Goal: Task Accomplishment & Management: Manage account settings

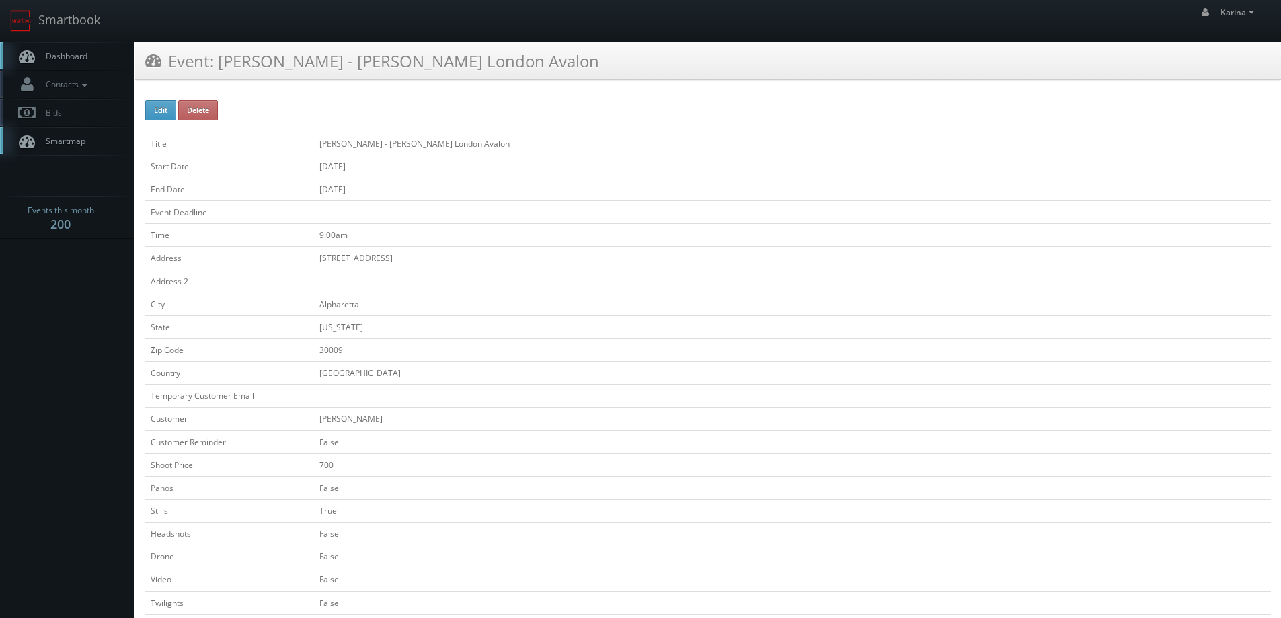
scroll to position [269, 0]
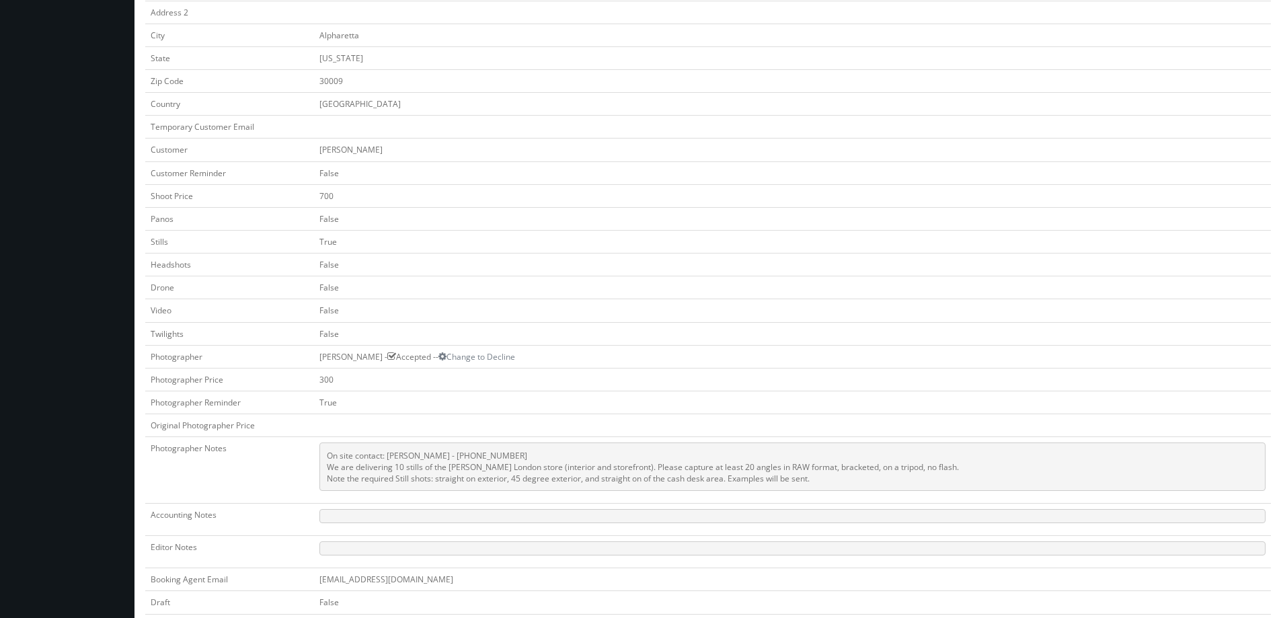
click at [487, 203] on td "700" at bounding box center [792, 195] width 957 height 23
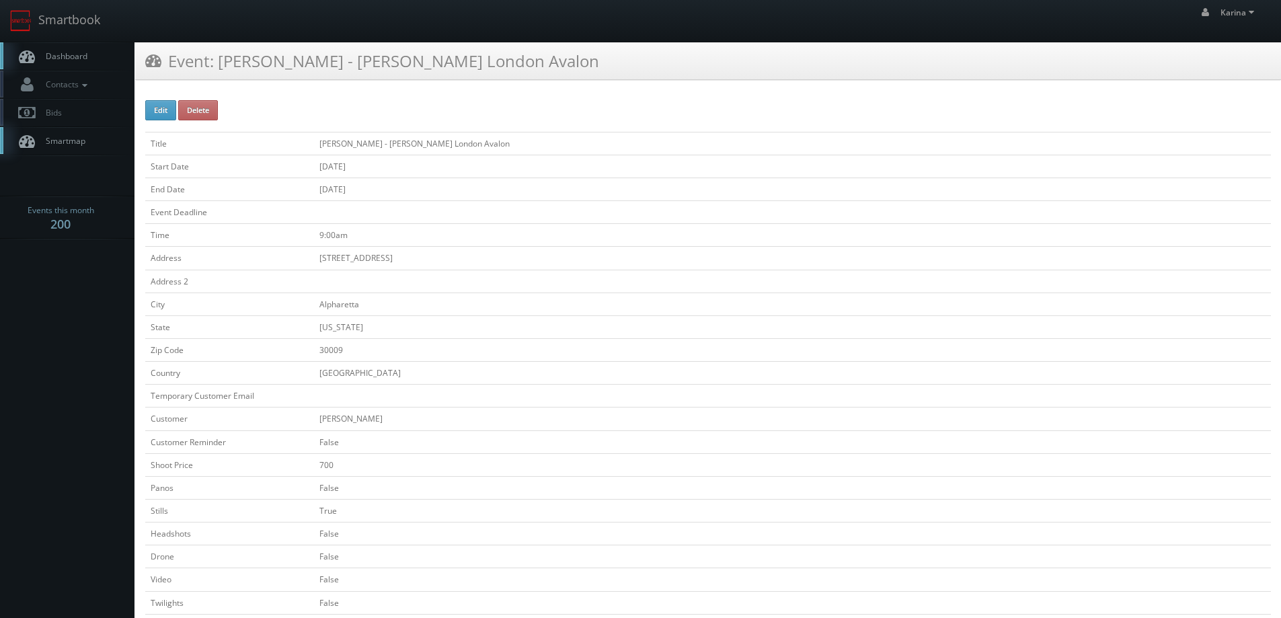
click at [74, 59] on span "Dashboard" at bounding box center [63, 55] width 48 height 11
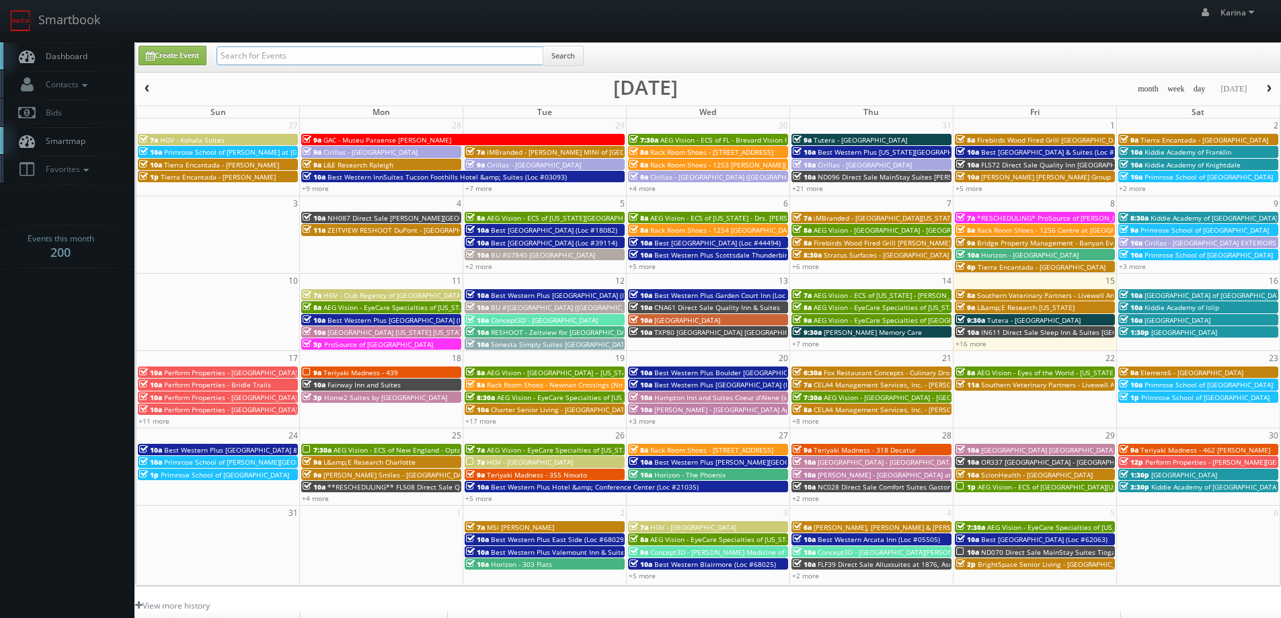
click at [436, 58] on input "text" at bounding box center [379, 55] width 327 height 19
type input "san ramon"
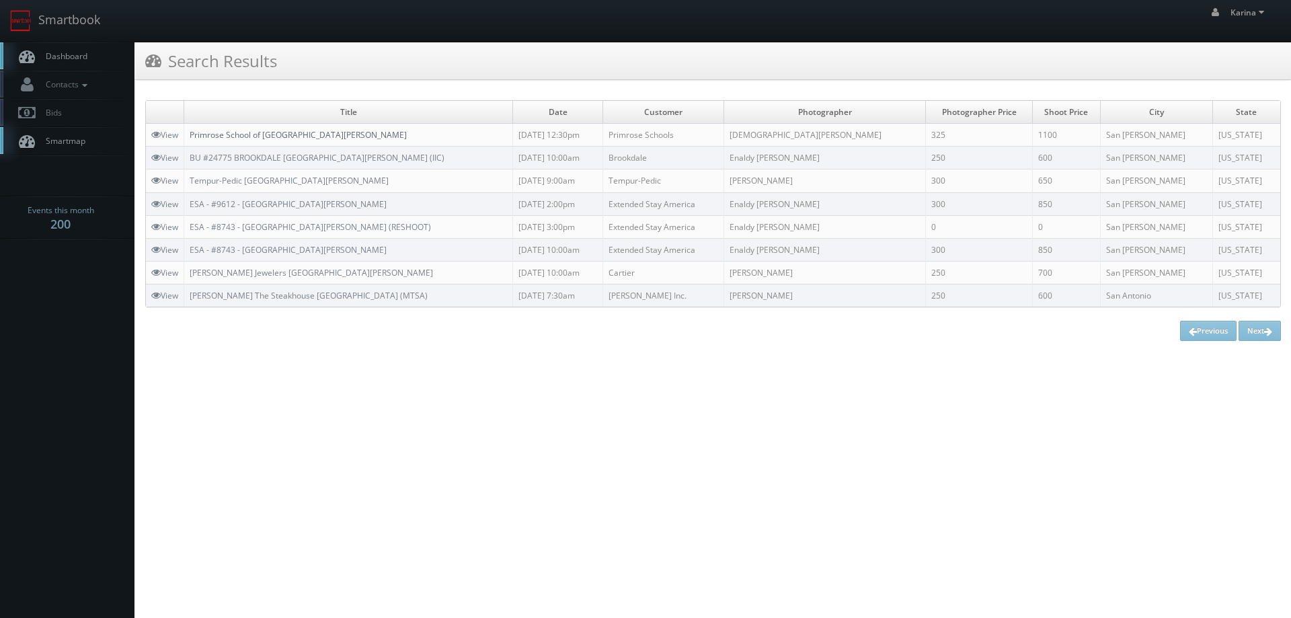
click at [296, 137] on link "Primrose School of [GEOGRAPHIC_DATA][PERSON_NAME]" at bounding box center [298, 134] width 217 height 11
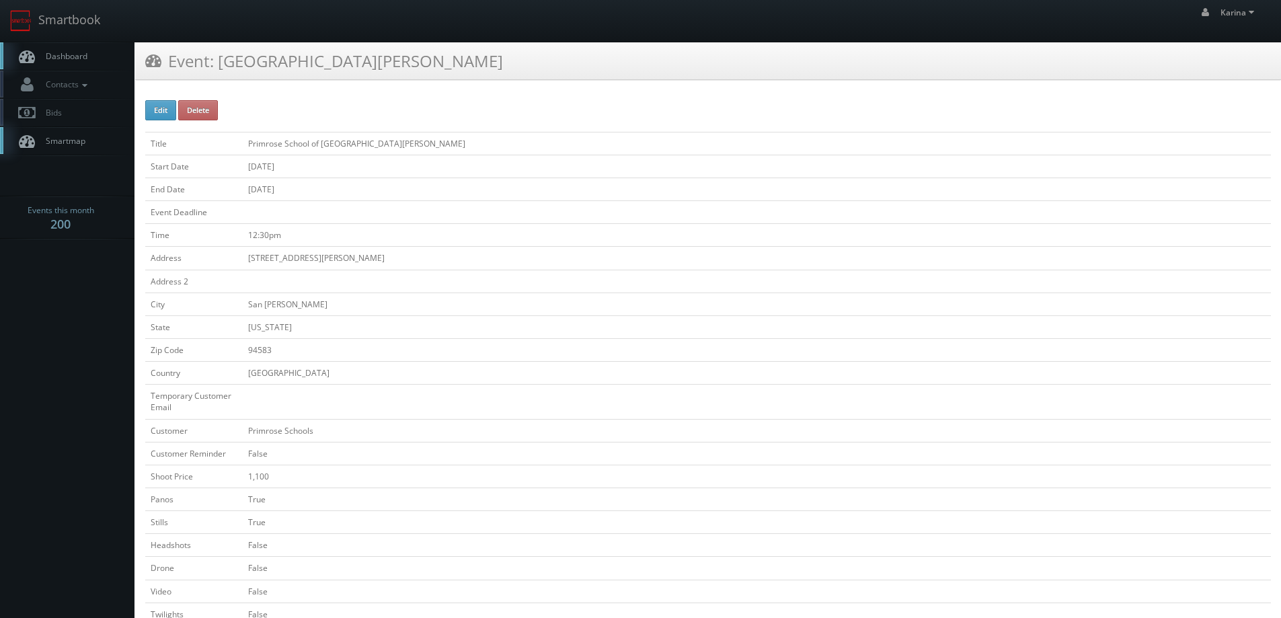
click at [63, 63] on link "Dashboard" at bounding box center [67, 56] width 134 height 28
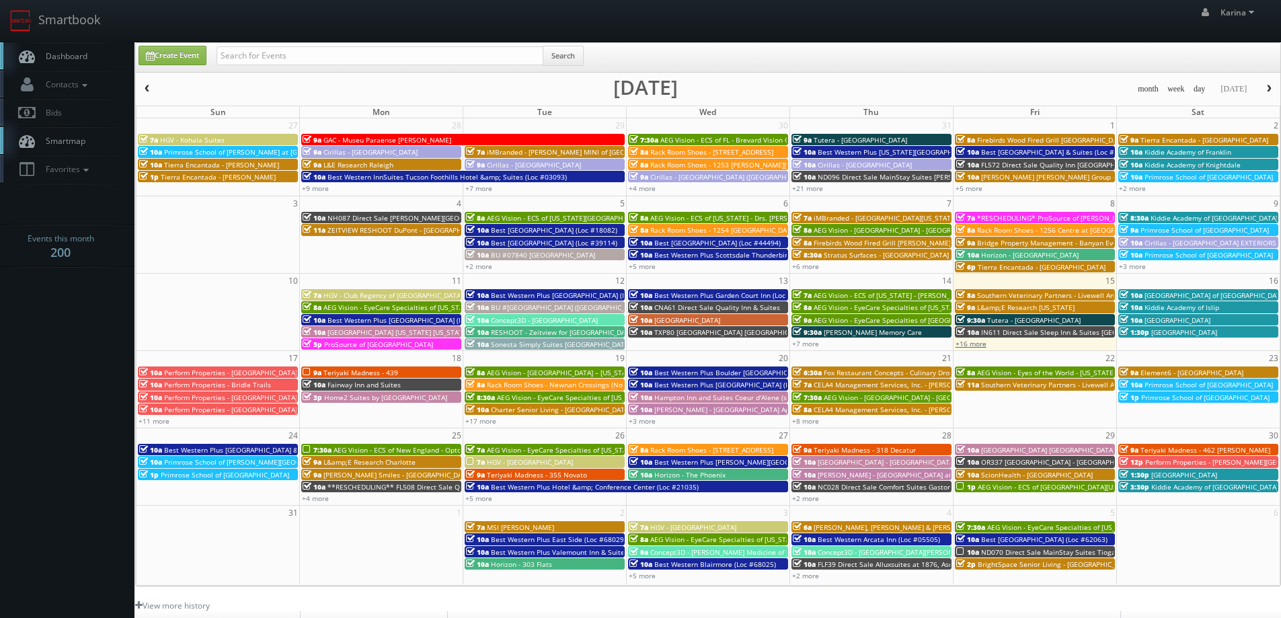
click at [973, 344] on link "+16 more" at bounding box center [970, 343] width 31 height 9
click at [252, 61] on input "text" at bounding box center [379, 55] width 327 height 19
type input "memphis"
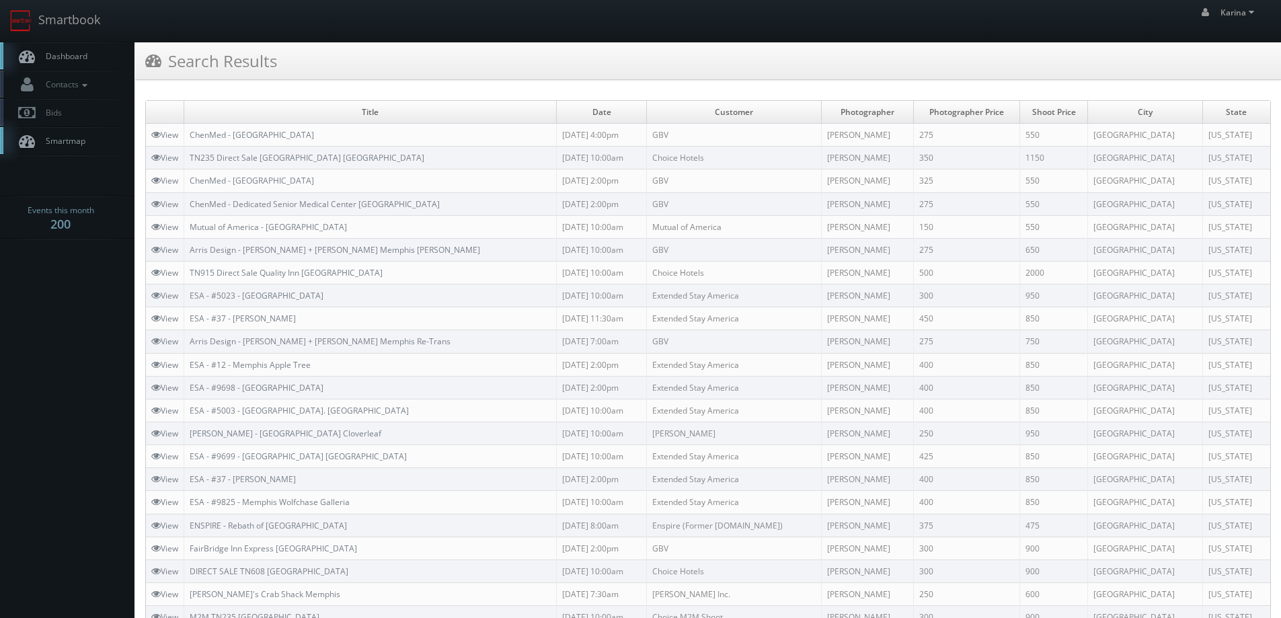
click at [67, 55] on span "Dashboard" at bounding box center [63, 55] width 48 height 11
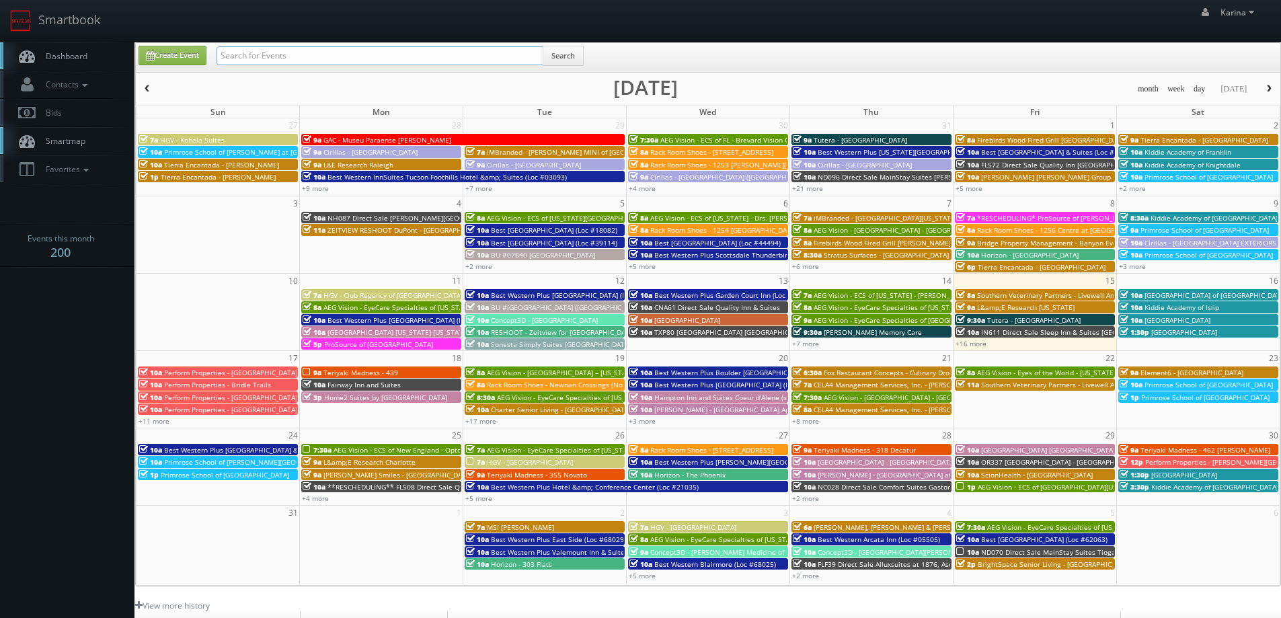
click at [243, 59] on input "text" at bounding box center [379, 55] width 327 height 19
type input "karen bable"
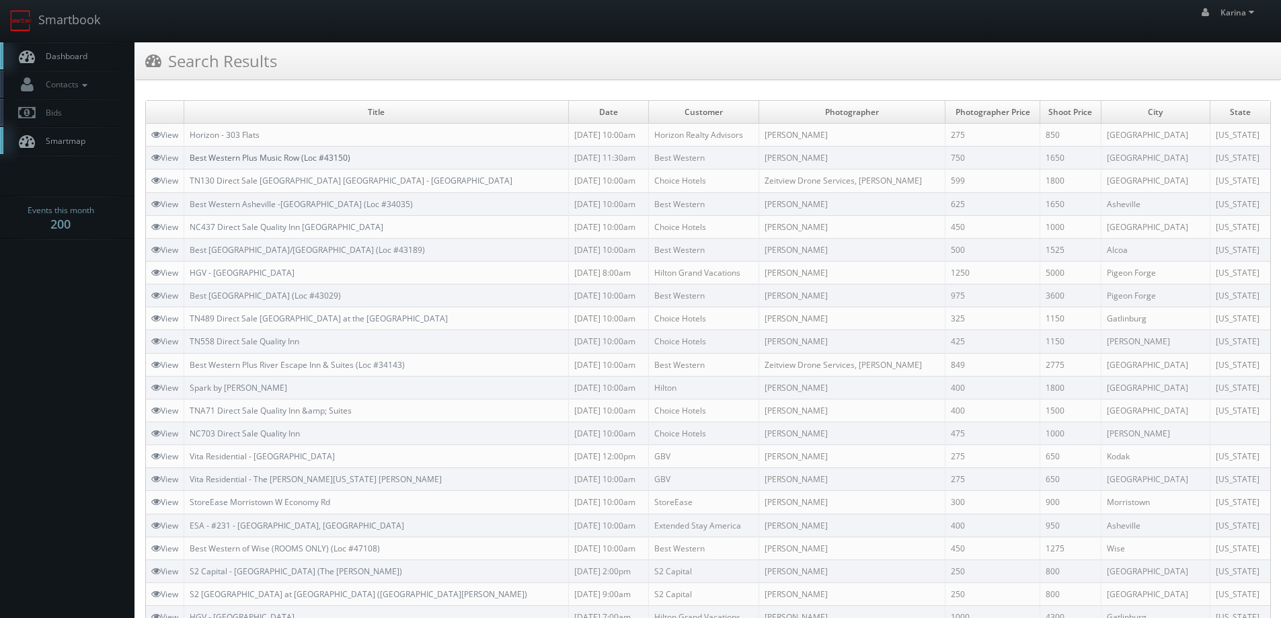
click at [329, 161] on link "Best Western Plus Music Row (Loc #43150)" at bounding box center [270, 157] width 161 height 11
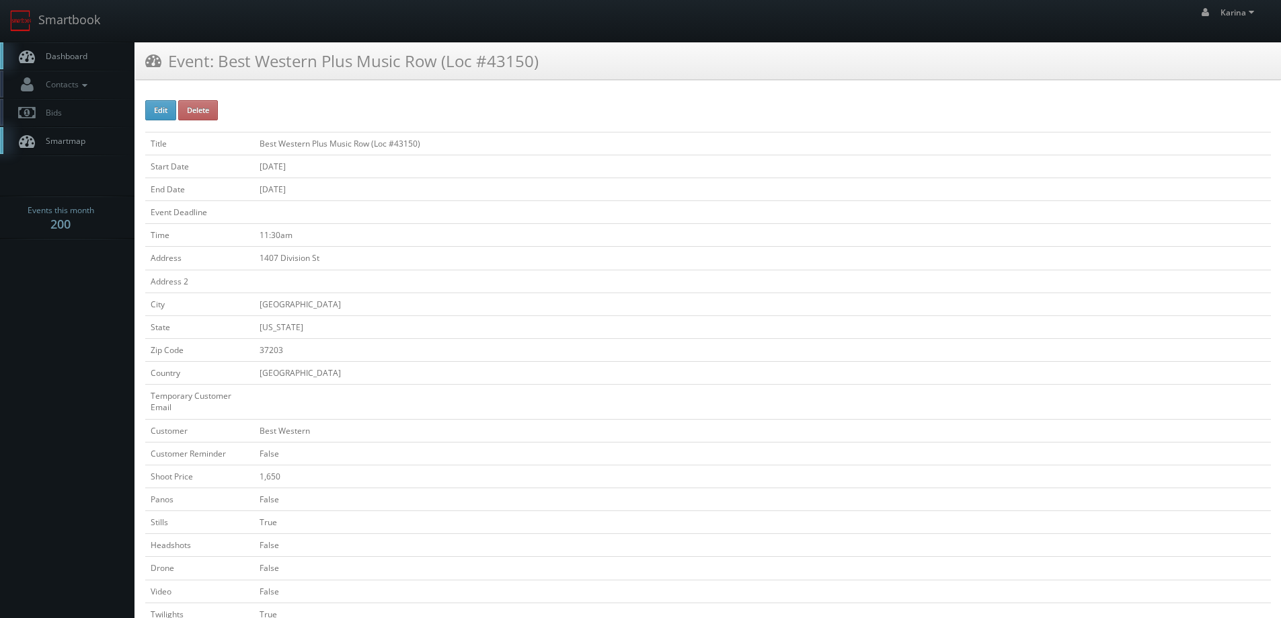
click at [76, 53] on span "Dashboard" at bounding box center [63, 55] width 48 height 11
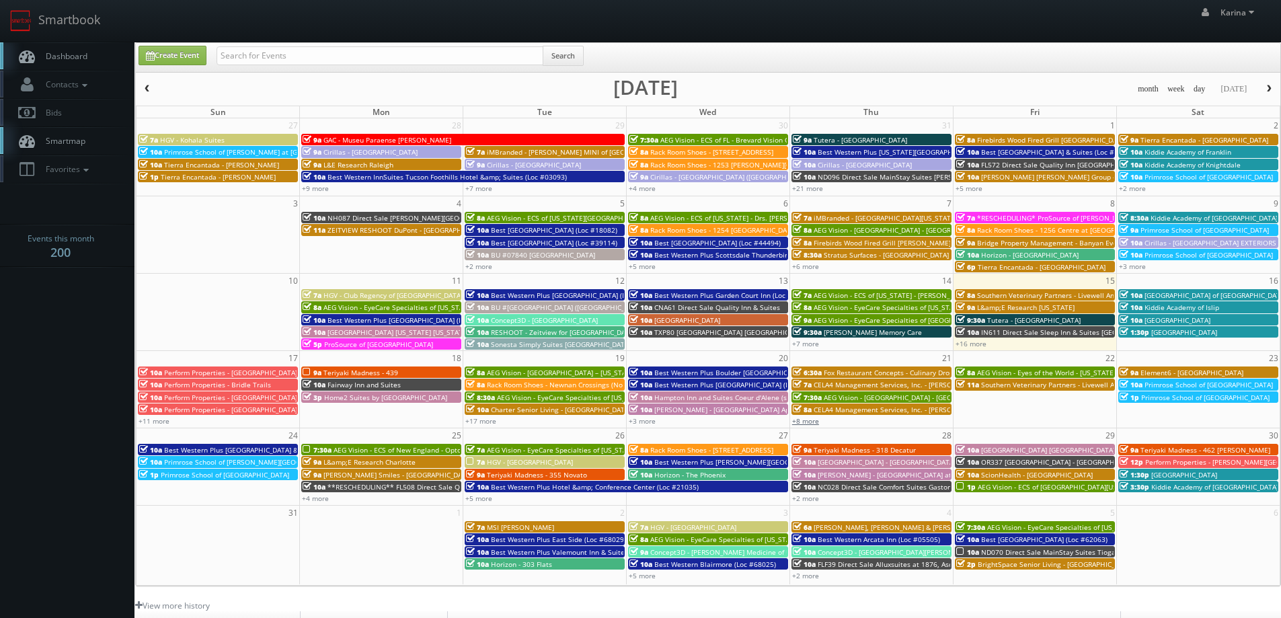
click at [813, 420] on link "+8 more" at bounding box center [805, 420] width 27 height 9
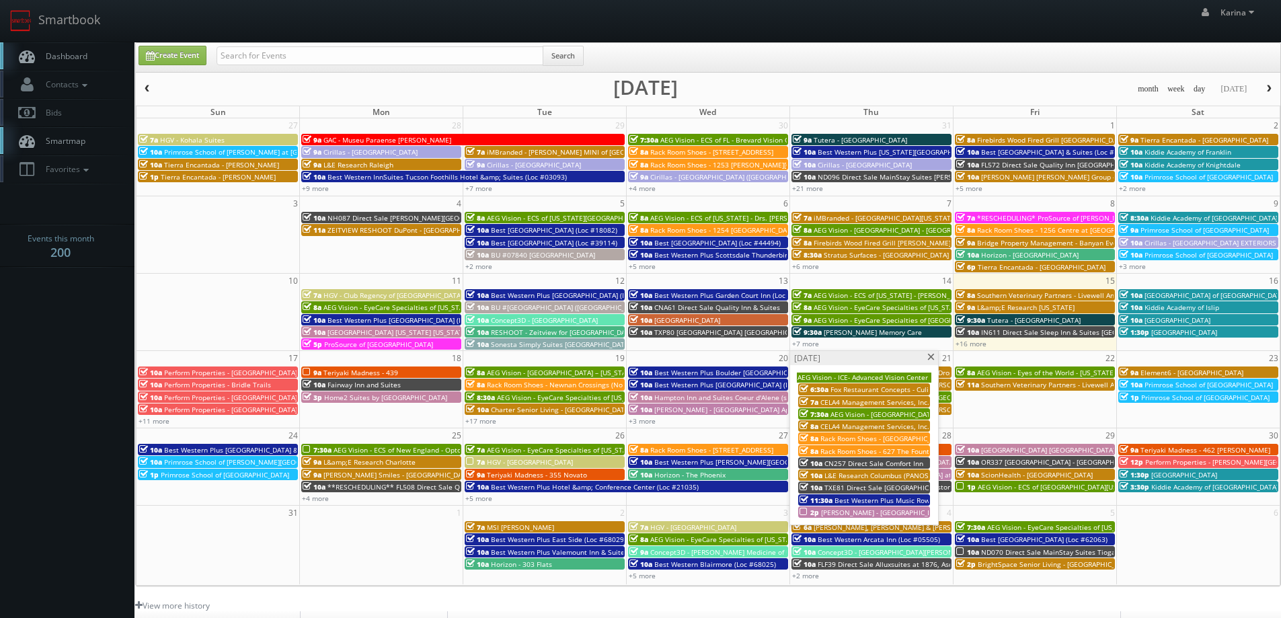
click at [869, 437] on span "Rack Room Shoes - [GEOGRAPHIC_DATA] (No Rush)" at bounding box center [900, 438] width 161 height 9
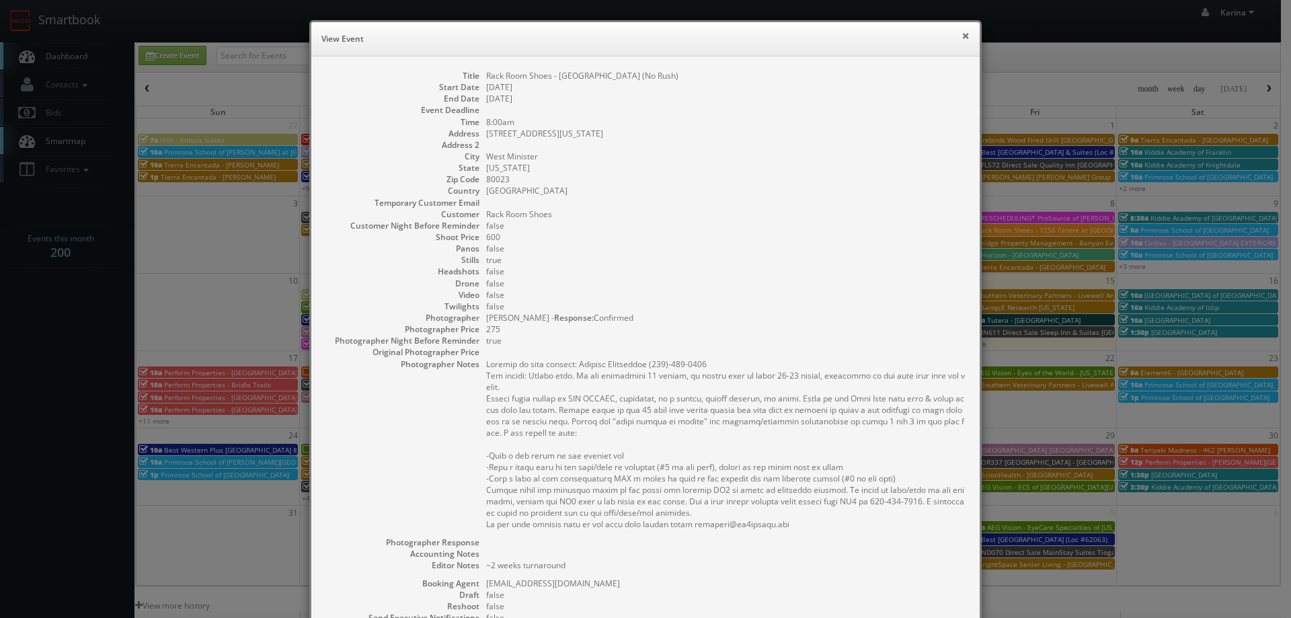
click at [961, 36] on button "×" at bounding box center [965, 35] width 8 height 9
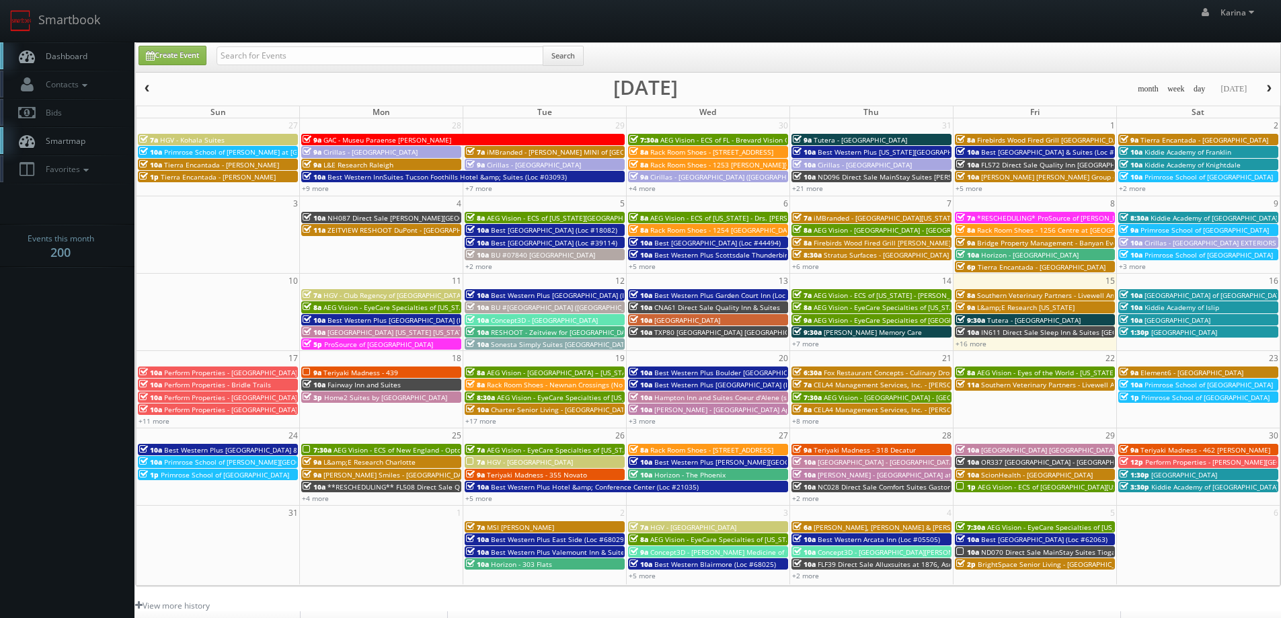
click at [65, 61] on span "Dashboard" at bounding box center [63, 55] width 48 height 11
click at [300, 54] on input "text" at bounding box center [379, 55] width 327 height 19
type input "natalia"
click at [578, 55] on button "Search" at bounding box center [562, 56] width 41 height 20
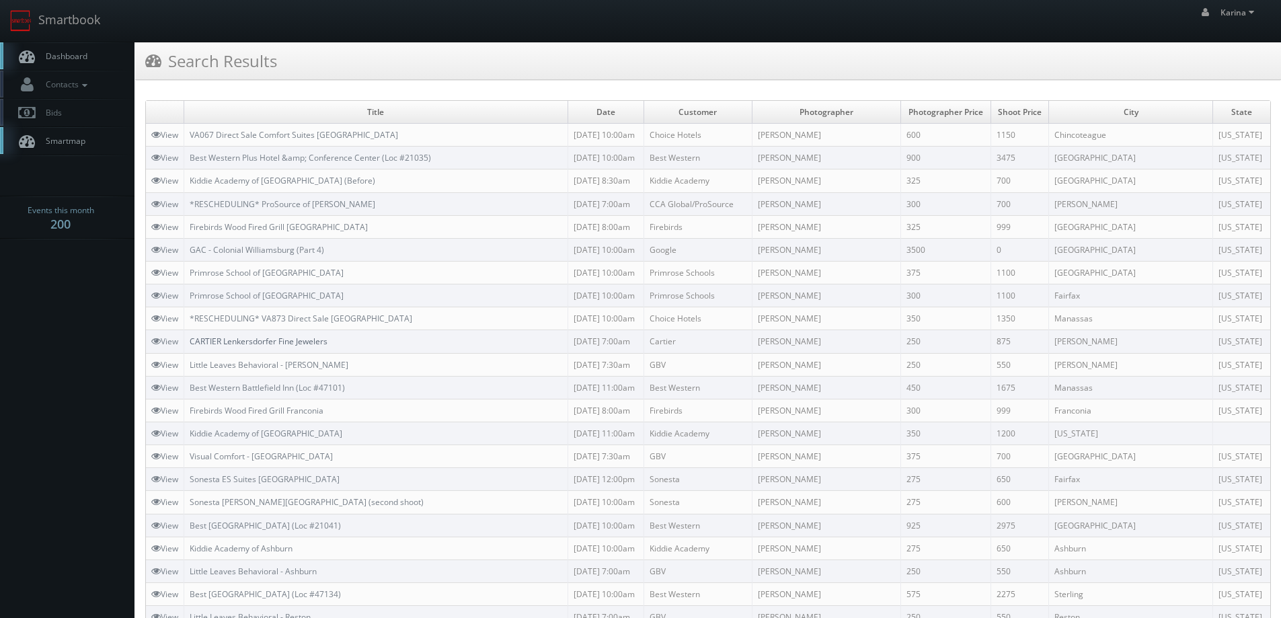
click at [298, 345] on link "CARTIER Lenkersdorfer Fine Jewelers" at bounding box center [259, 340] width 138 height 11
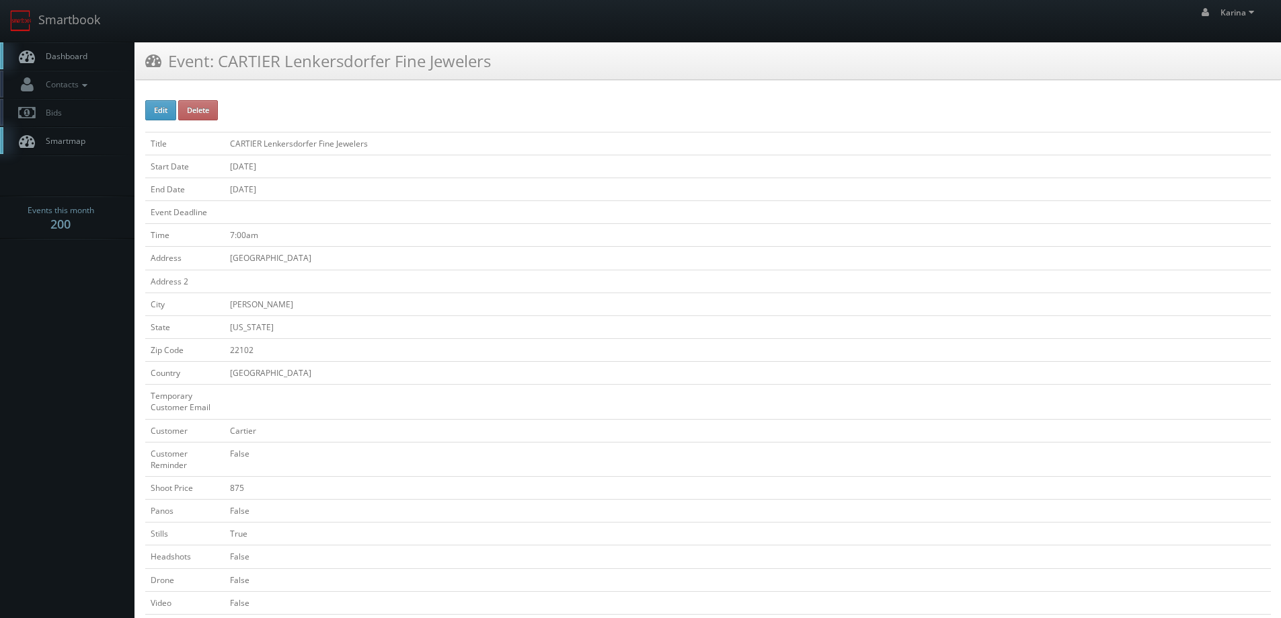
click at [73, 51] on span "Dashboard" at bounding box center [63, 55] width 48 height 11
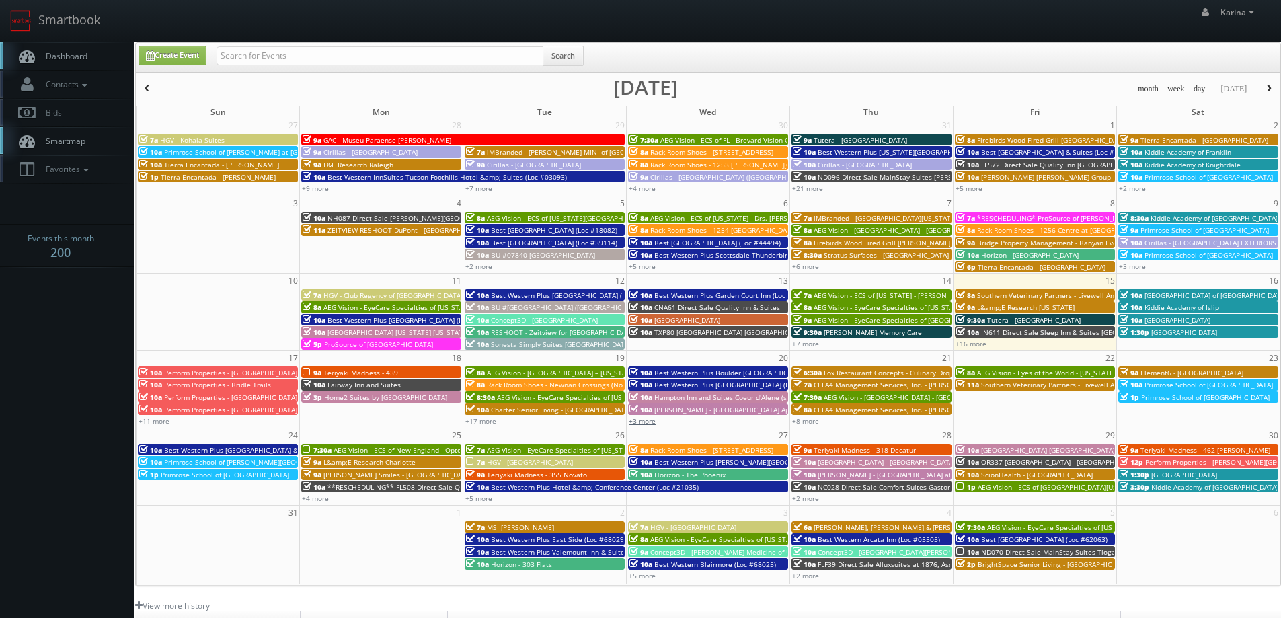
click at [642, 418] on link "+3 more" at bounding box center [642, 420] width 27 height 9
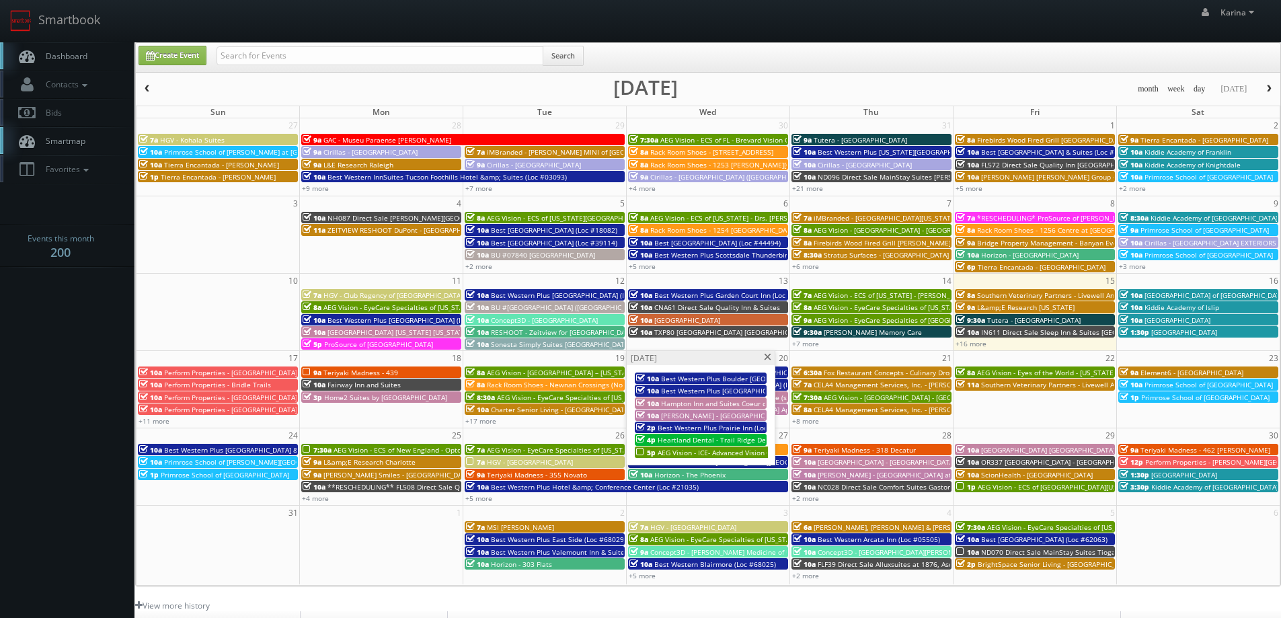
click at [762, 359] on div "Wednesday, August 20" at bounding box center [701, 358] width 148 height 14
click at [766, 358] on span at bounding box center [767, 357] width 9 height 7
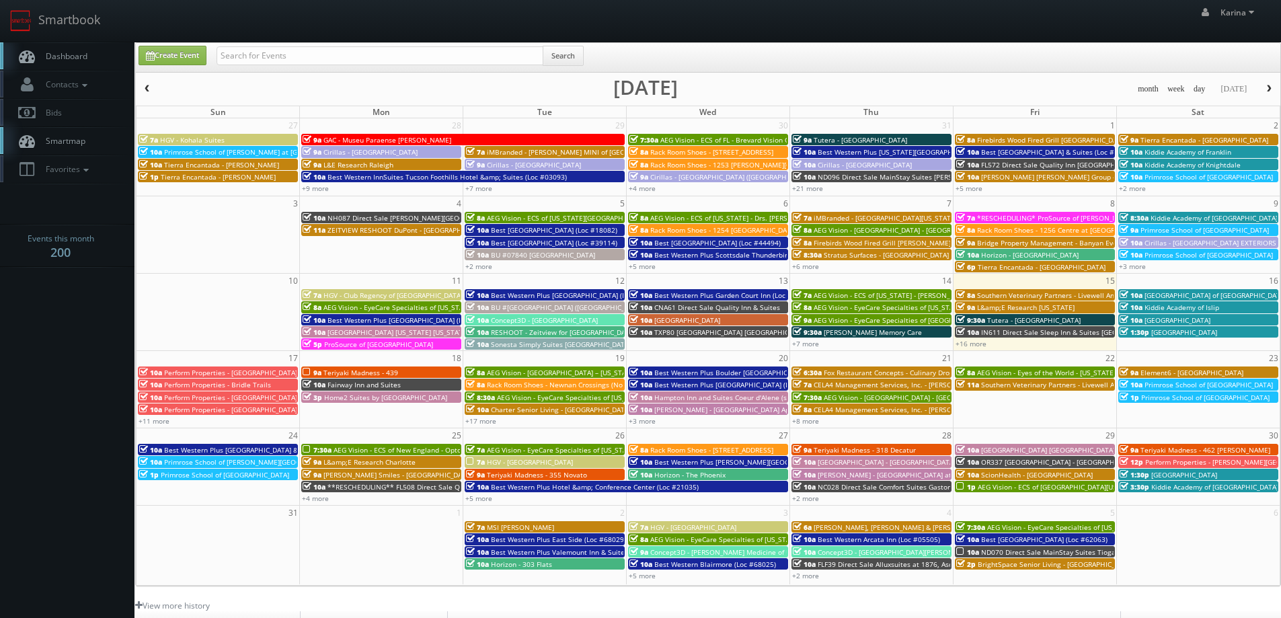
click at [1266, 89] on span "button" at bounding box center [1268, 89] width 9 height 8
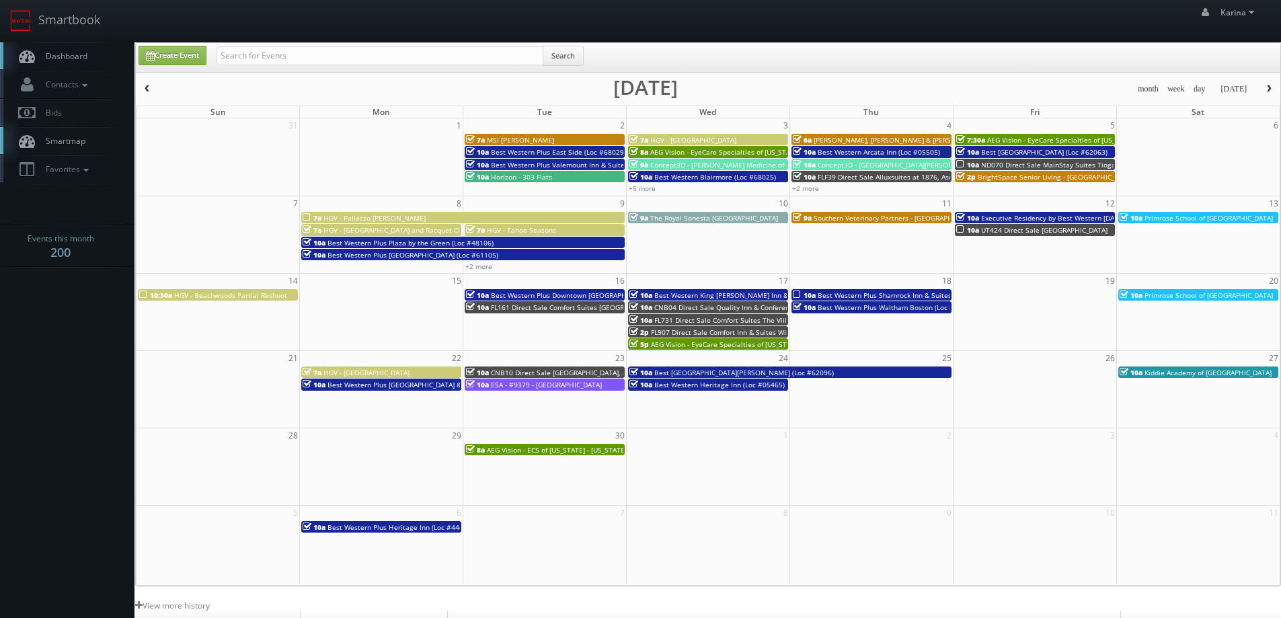
click at [147, 88] on span "button" at bounding box center [147, 89] width 9 height 8
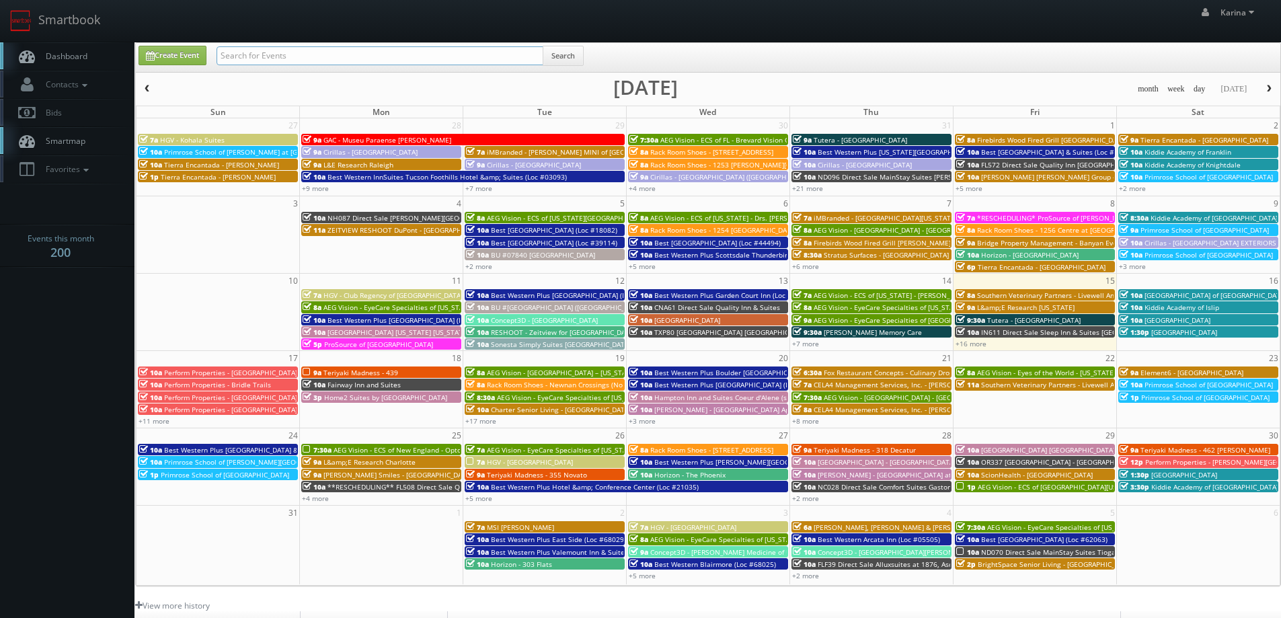
click at [271, 58] on input "text" at bounding box center [379, 55] width 327 height 19
type input "1085"
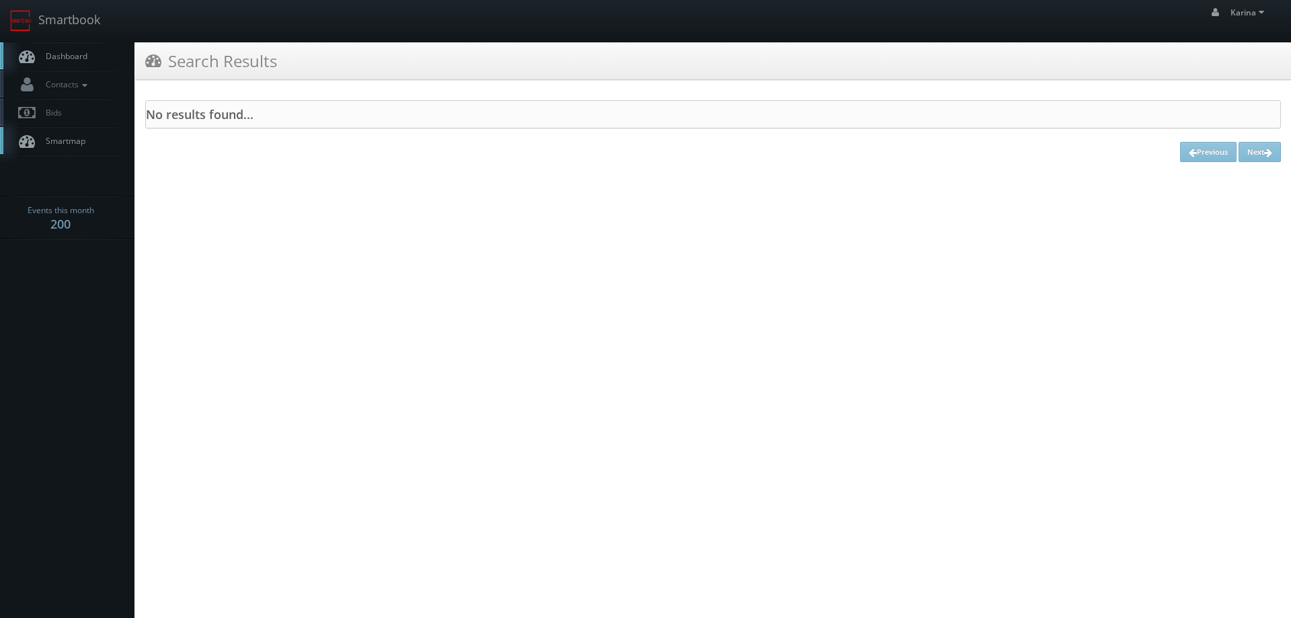
click at [74, 53] on span "Dashboard" at bounding box center [63, 55] width 48 height 11
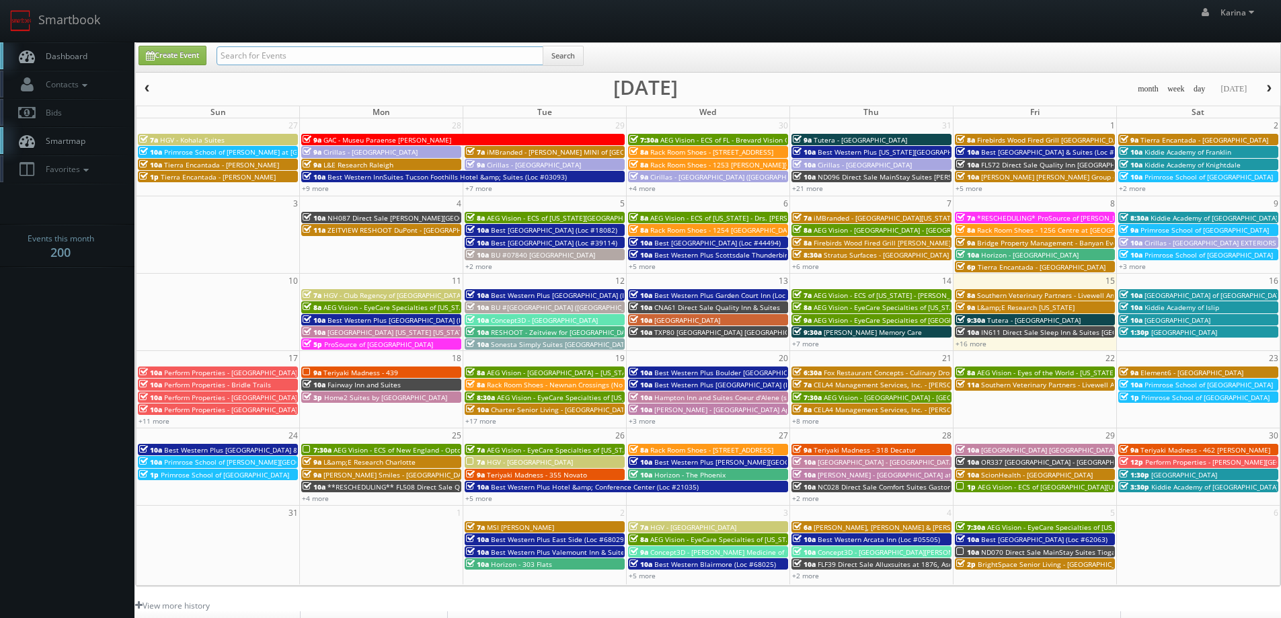
click at [250, 59] on input "text" at bounding box center [379, 55] width 327 height 19
type input "[PERSON_NAME]"
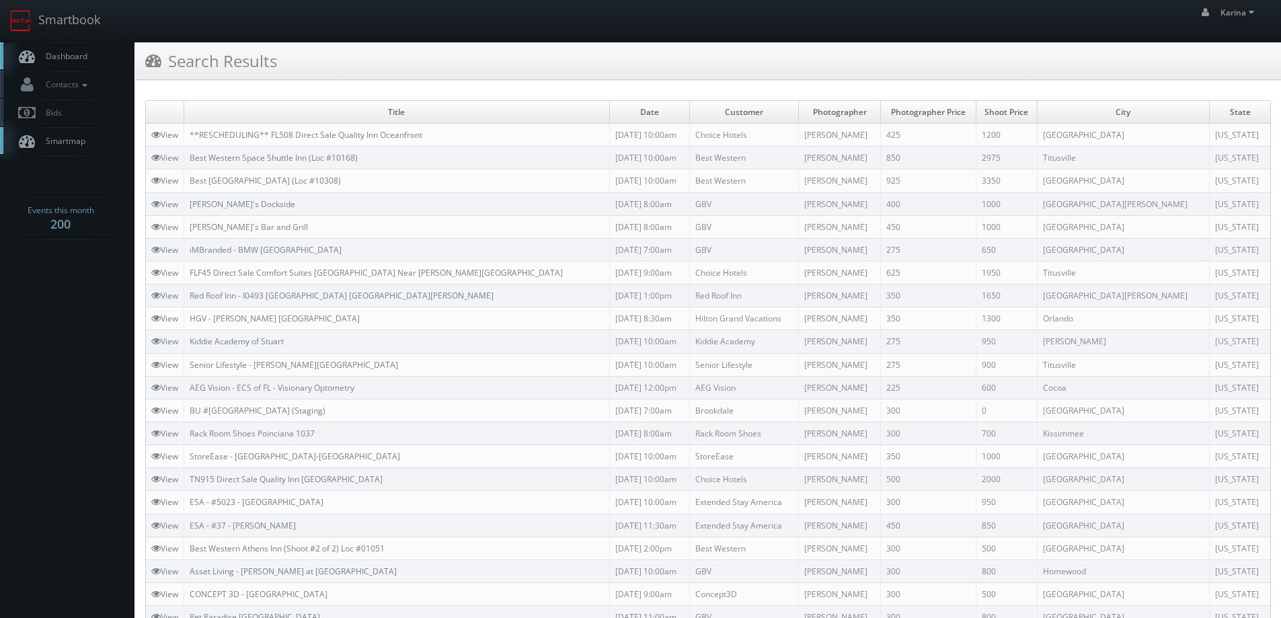
click at [77, 60] on span "Dashboard" at bounding box center [63, 55] width 48 height 11
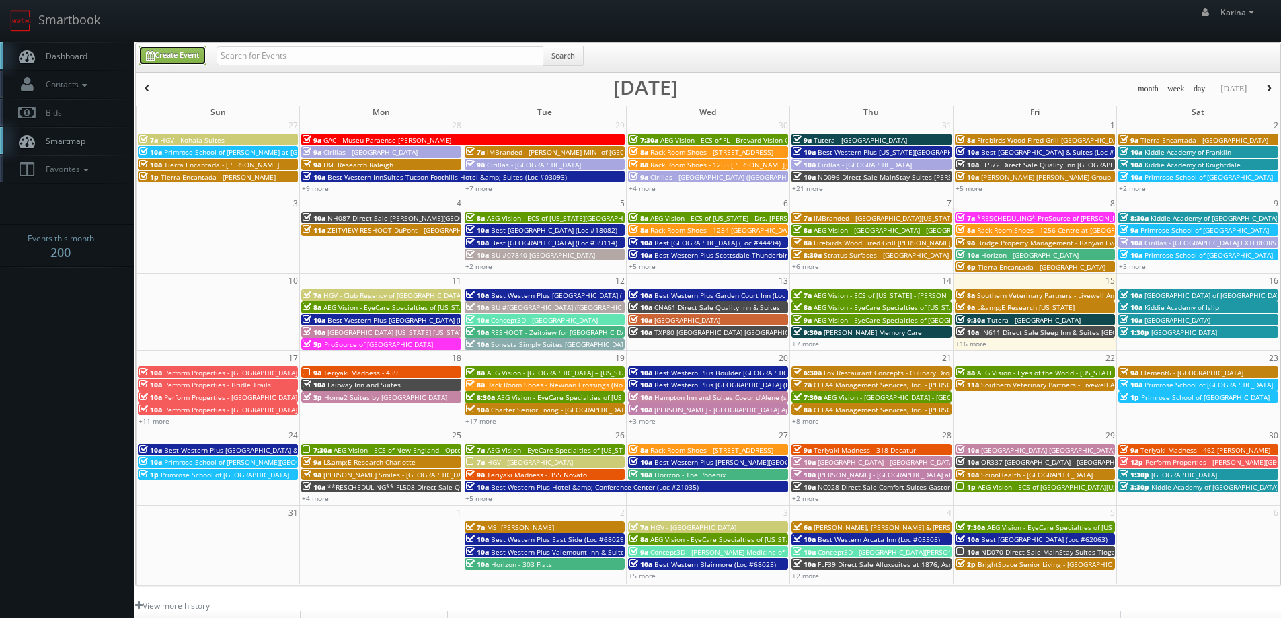
click at [175, 55] on link "Create Event" at bounding box center [172, 55] width 68 height 19
type input "[DATE]"
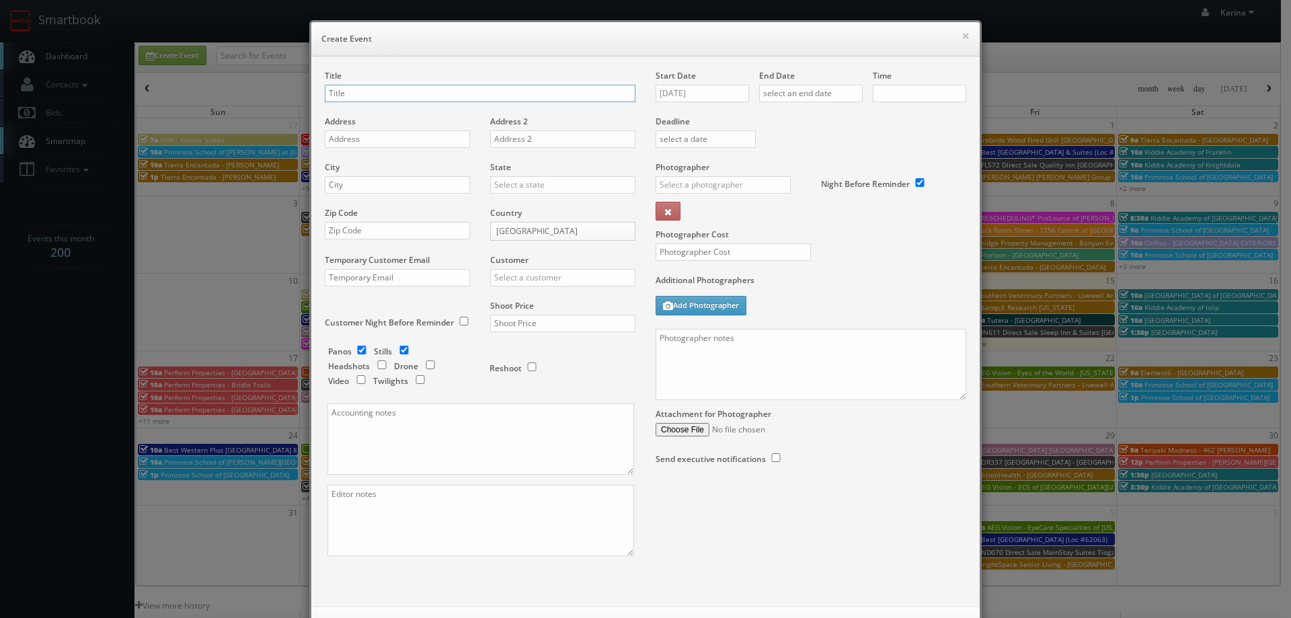
checkbox input "true"
type input "10:00am"
checkbox input "true"
click at [341, 93] on input "text" at bounding box center [480, 93] width 311 height 17
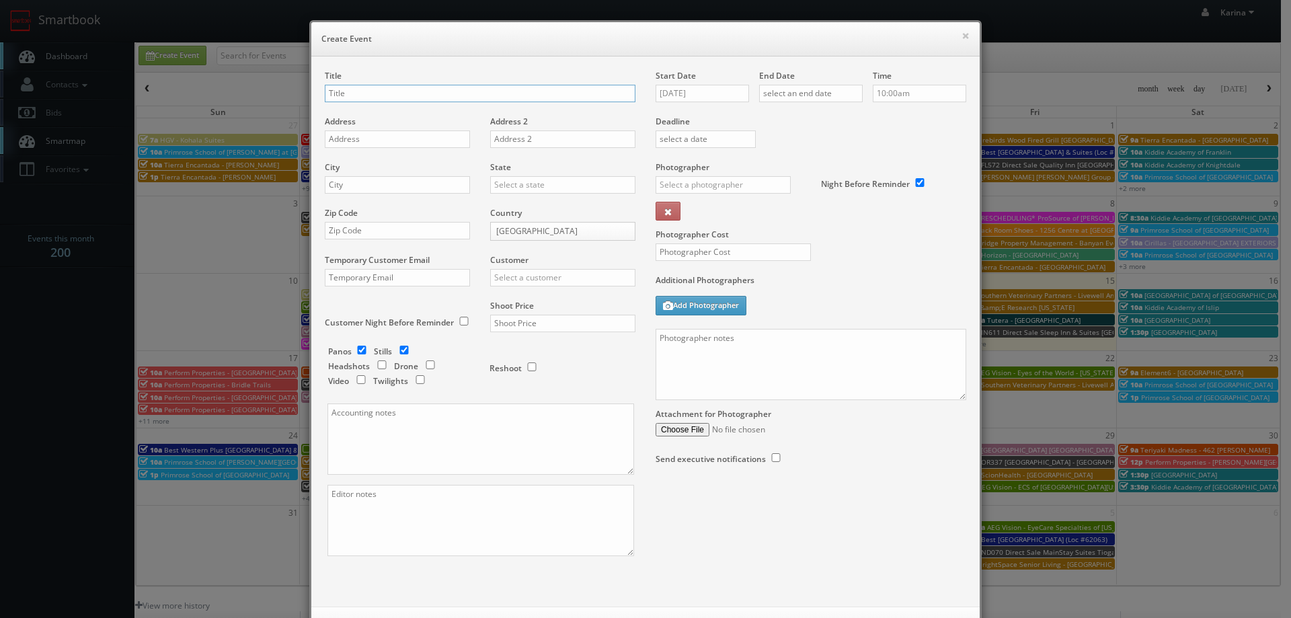
paste input "Primrose School of [GEOGRAPHIC_DATA] at [GEOGRAPHIC_DATA]"
type input "Primrose School of [GEOGRAPHIC_DATA] at [GEOGRAPHIC_DATA]"
click at [343, 133] on input "text" at bounding box center [397, 138] width 145 height 17
click at [382, 139] on input "text" at bounding box center [397, 138] width 145 height 17
paste input "8722 Winchester Rd"
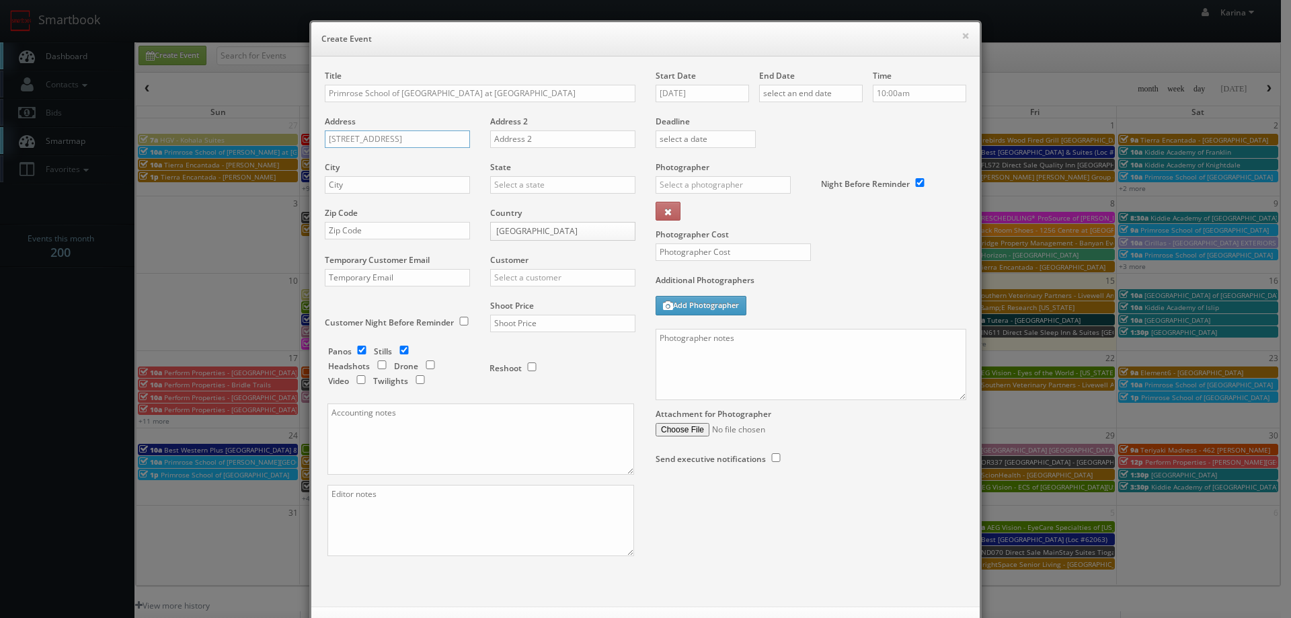
type input "8722 Winchester Rd"
click at [371, 192] on input "text" at bounding box center [397, 184] width 145 height 17
type input "Memphis"
click at [505, 179] on input "text" at bounding box center [562, 184] width 145 height 17
click at [512, 212] on div "[US_STATE]" at bounding box center [563, 207] width 144 height 22
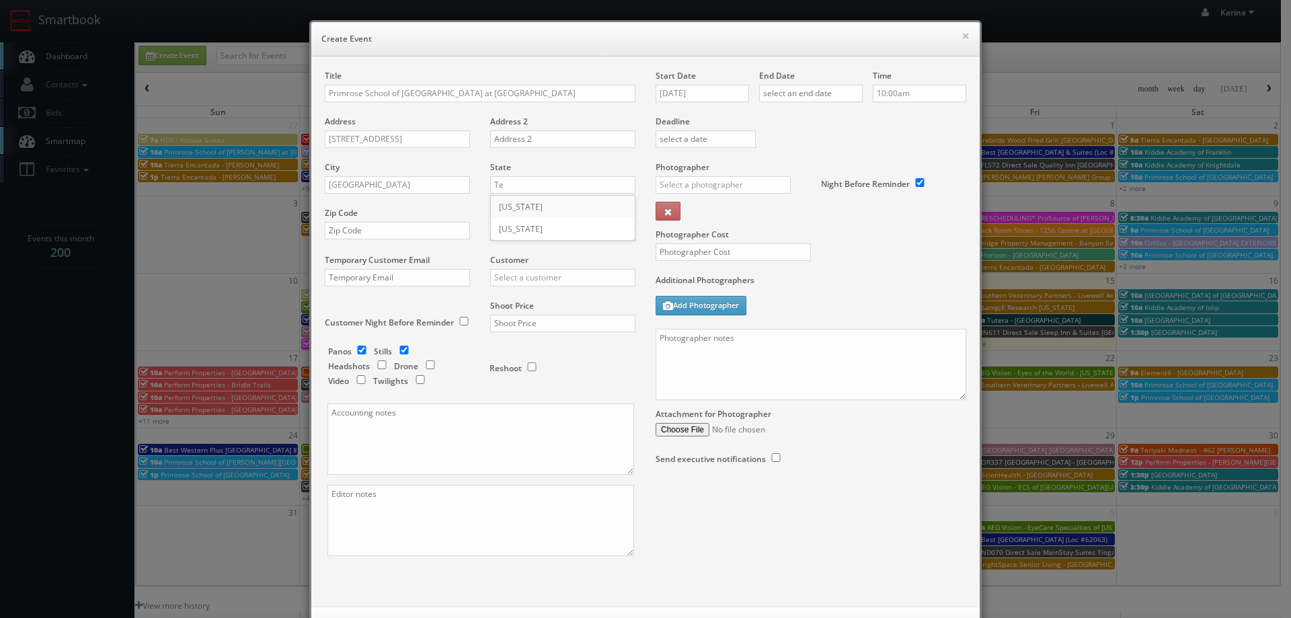
type input "[US_STATE]"
click at [399, 230] on input "text" at bounding box center [397, 230] width 145 height 17
type input "38125"
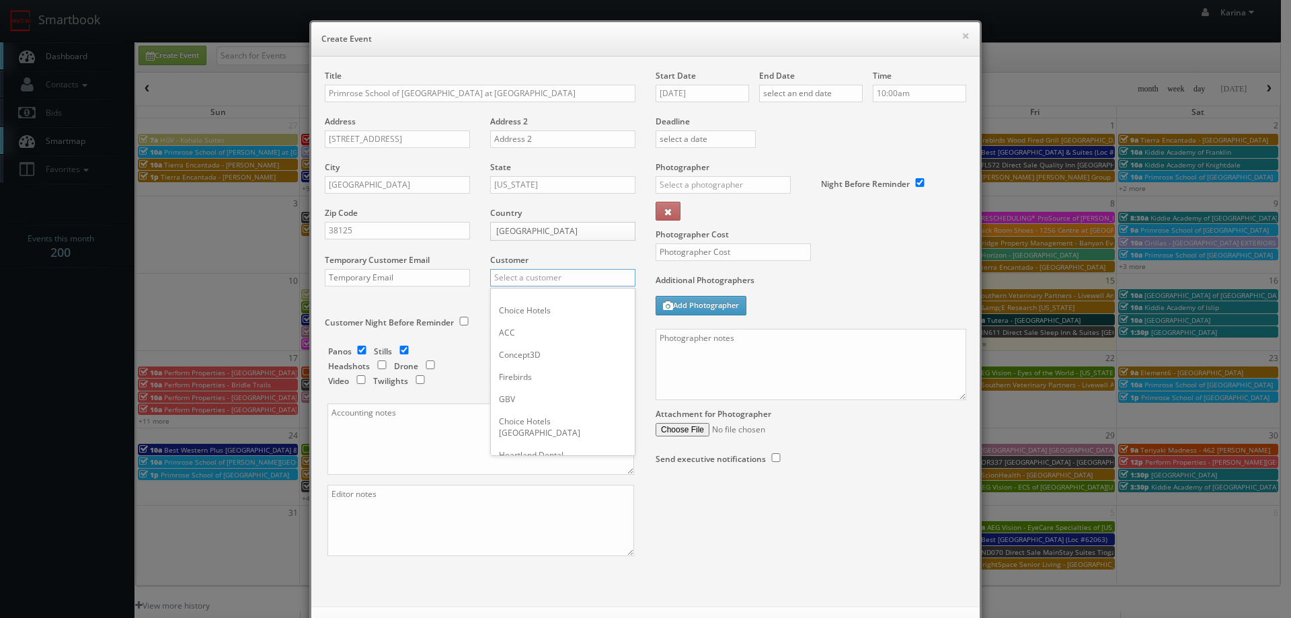
click at [521, 281] on input "text" at bounding box center [562, 277] width 145 height 17
click at [547, 298] on div "Primrose Schools" at bounding box center [563, 299] width 144 height 22
type input "Primrose Schools"
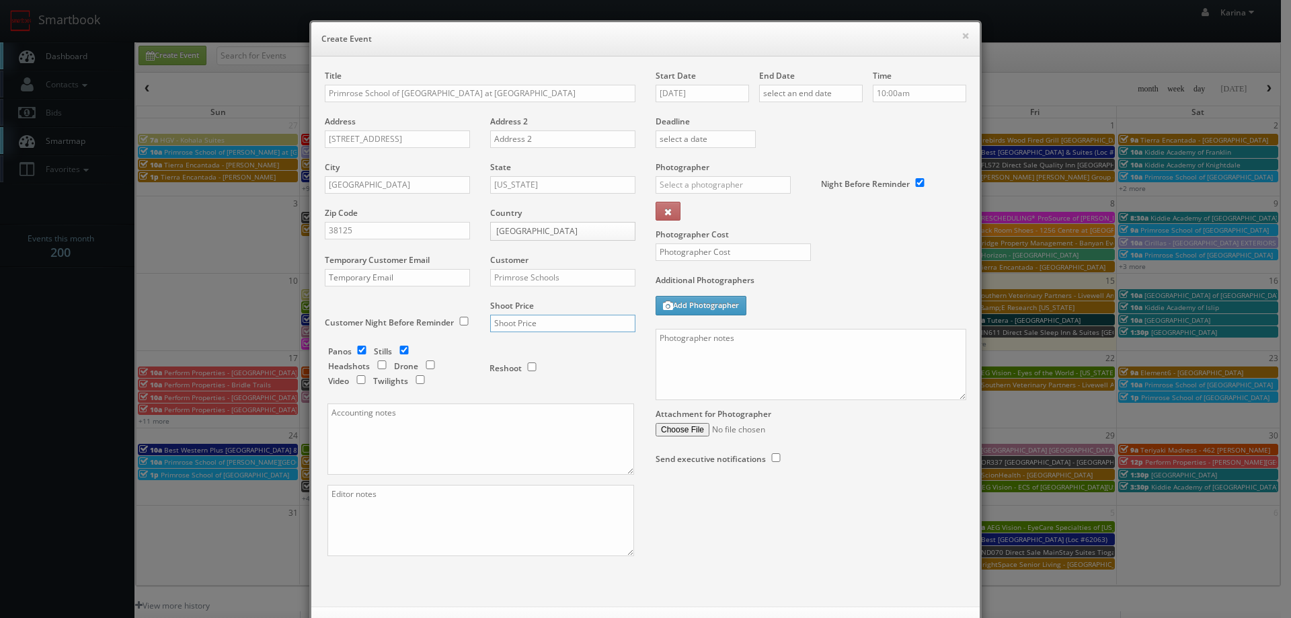
click at [516, 318] on input "text" at bounding box center [562, 323] width 145 height 17
type input "1,100"
click at [696, 96] on input "08/15/2025" at bounding box center [701, 93] width 93 height 17
click at [772, 255] on td "6" at bounding box center [779, 254] width 18 height 19
type input "09/06/2025"
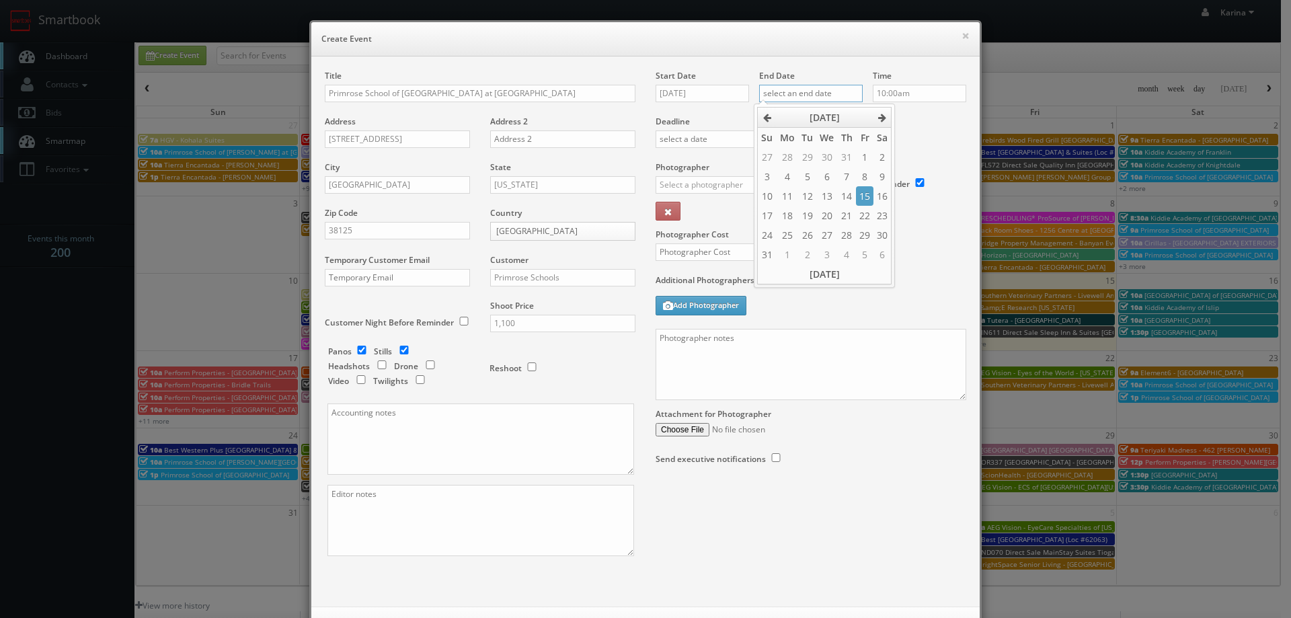
click at [808, 93] on input "text" at bounding box center [811, 93] width 104 height 17
click at [879, 250] on td "6" at bounding box center [882, 254] width 18 height 19
type input "09/06/2025"
click at [914, 127] on div "Deadline" at bounding box center [810, 115] width 331 height 91
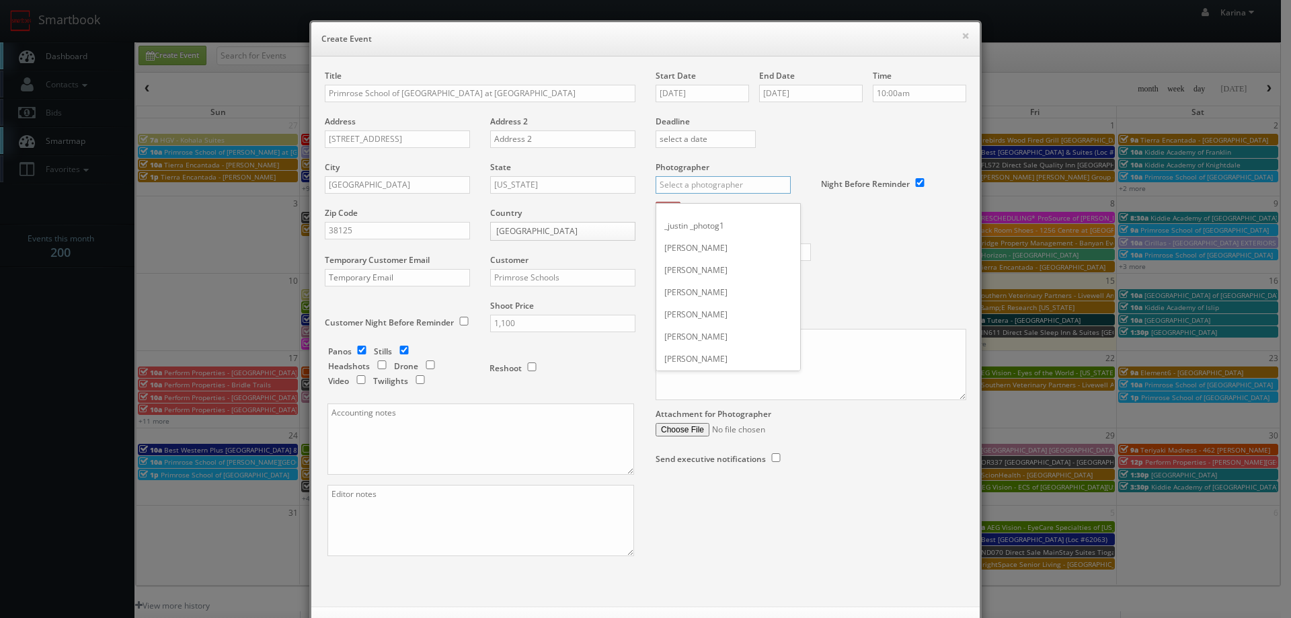
click at [731, 188] on input "text" at bounding box center [722, 184] width 135 height 17
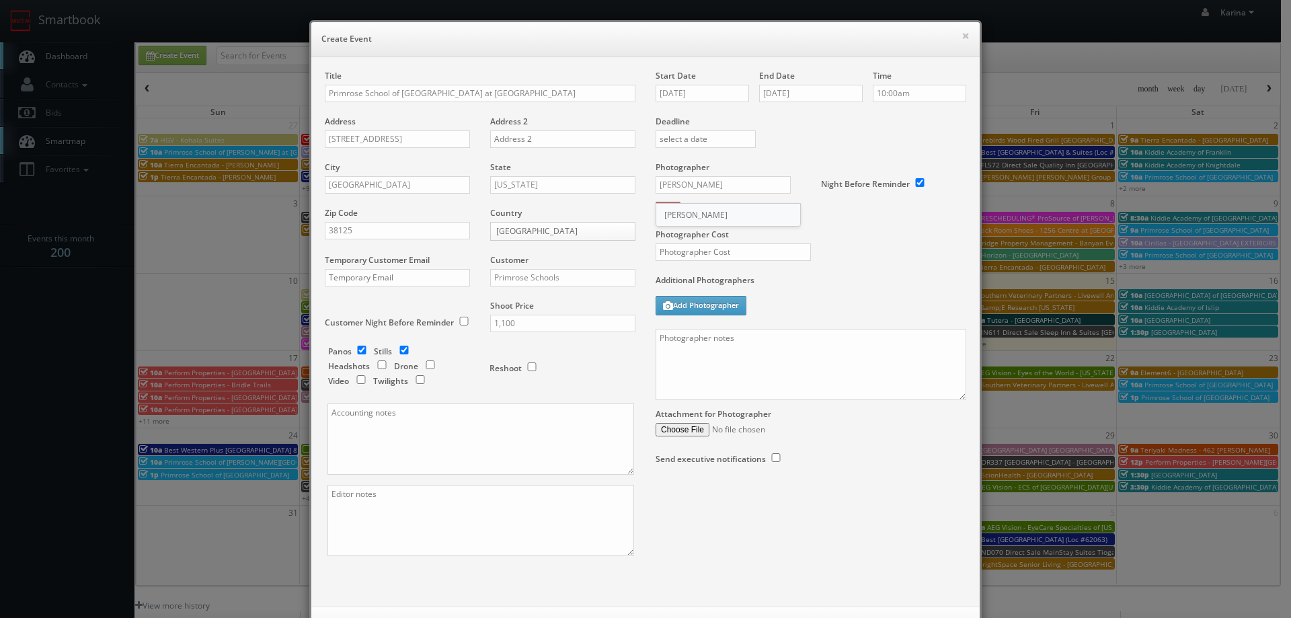
click at [700, 216] on div "[PERSON_NAME]" at bounding box center [728, 215] width 144 height 22
type input "[PERSON_NAME]"
click at [693, 248] on input "text" at bounding box center [732, 251] width 155 height 17
type input "500"
click at [757, 280] on label "Additional Photographers" at bounding box center [810, 283] width 311 height 18
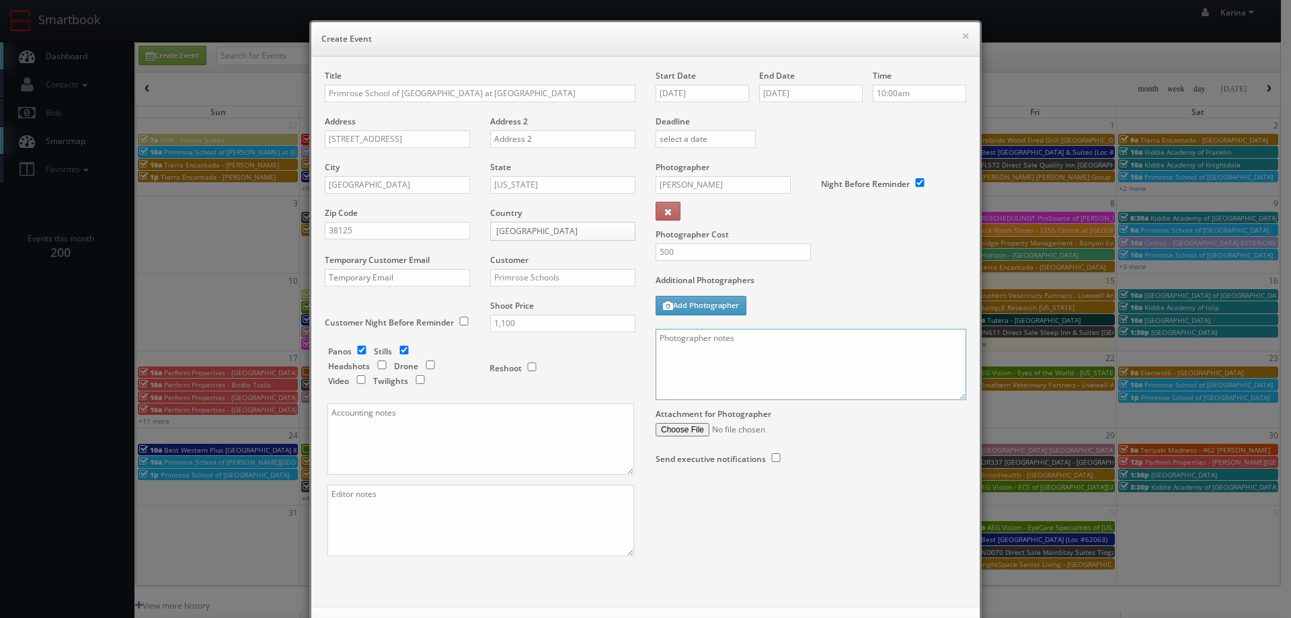
click at [705, 345] on textarea at bounding box center [810, 364] width 311 height 71
click at [674, 348] on textarea "On site contact: Jhessa Smith 901-707-7181" at bounding box center [810, 364] width 311 height 71
paste textarea "We need to deliver 10 stills and a virtual tour. For stills: We need to deliver…"
type textarea "On site contact: Jhessa Smith 901-707-7181 We need to deliver 10 stills and a v…"
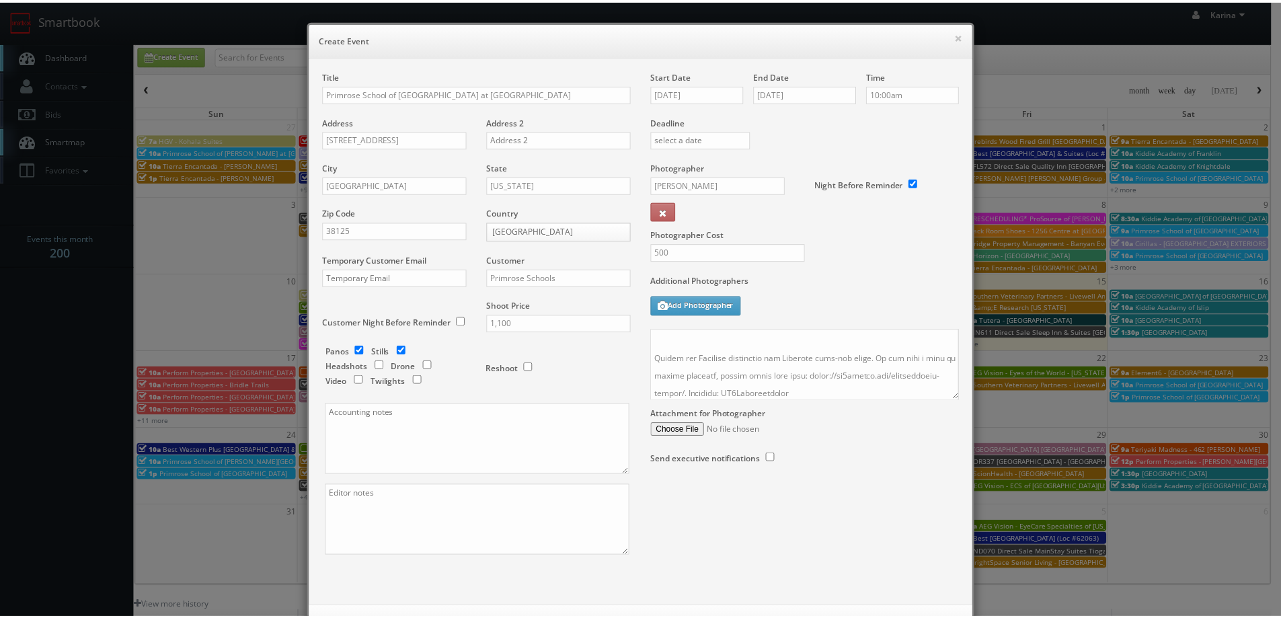
scroll to position [58, 0]
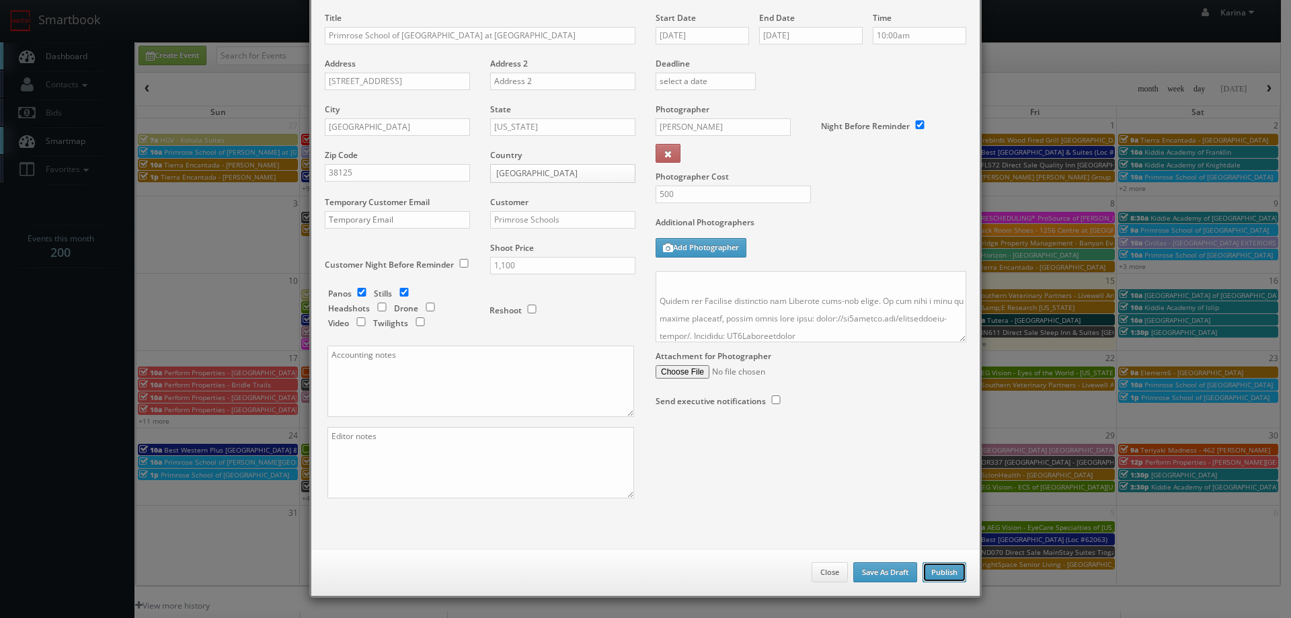
click at [946, 568] on button "Publish" at bounding box center [944, 572] width 44 height 20
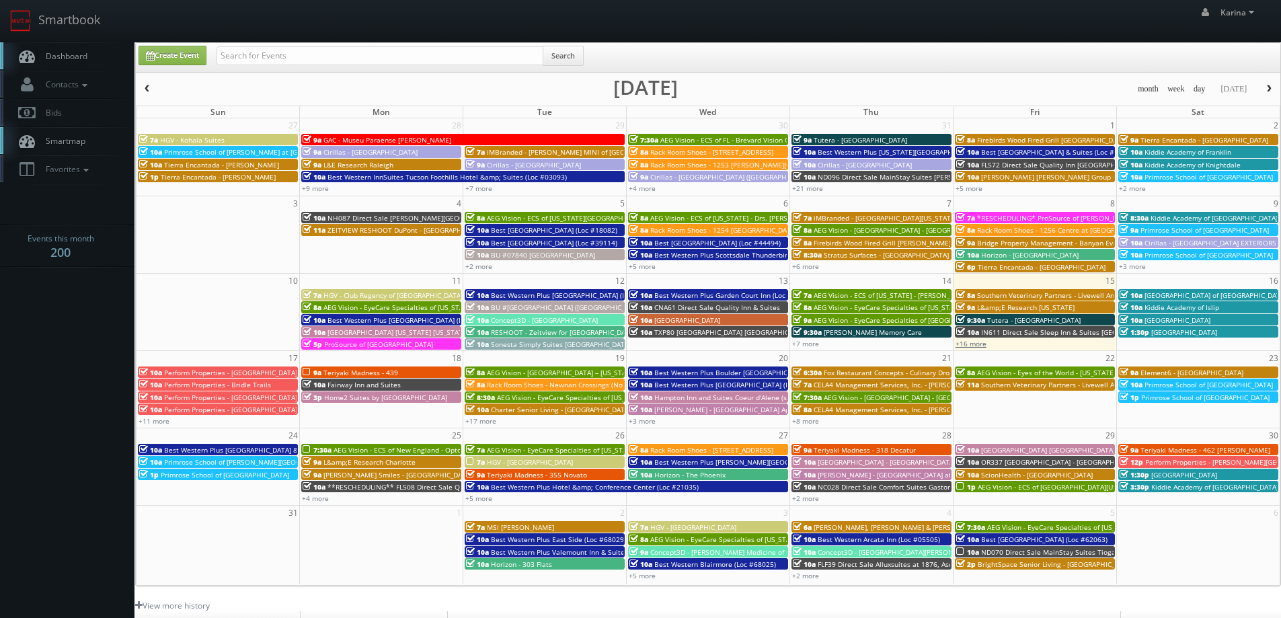
click at [965, 345] on link "+16 more" at bounding box center [970, 343] width 31 height 9
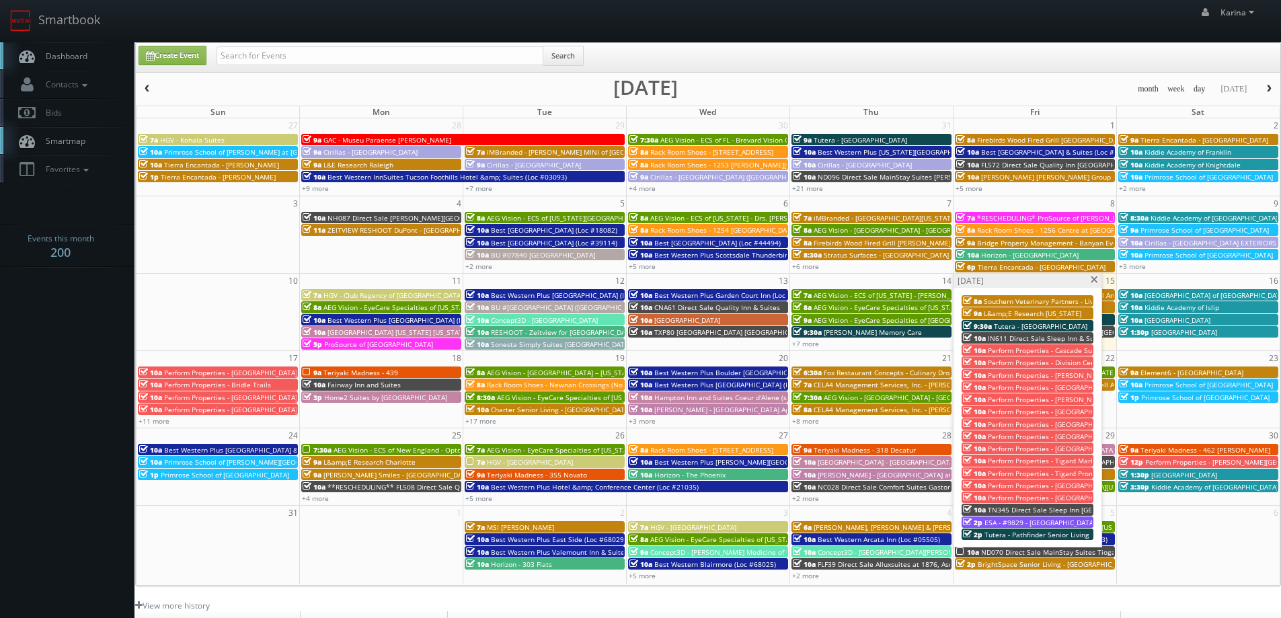
click at [220, 479] on link "1p Primrose School of [GEOGRAPHIC_DATA]" at bounding box center [218, 474] width 160 height 11
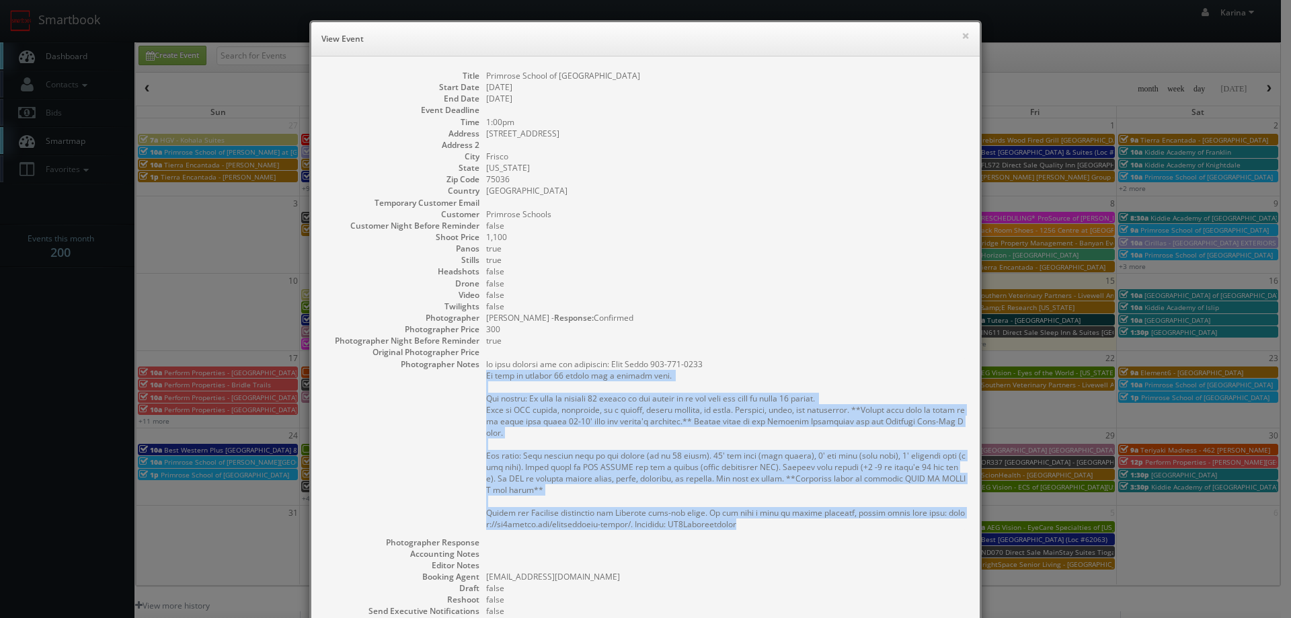
drag, startPoint x: 742, startPoint y: 526, endPoint x: 464, endPoint y: 375, distance: 316.4
click at [464, 375] on dl "Title Primrose School of Frisco West Start Date 08/24/2025 End Date 08/24/2025 …" at bounding box center [645, 395] width 641 height 651
copy pre "We need to deliver 10 stills and a virtual tour. For stills: We need to deliver…"
click at [752, 220] on dd "false" at bounding box center [726, 225] width 480 height 11
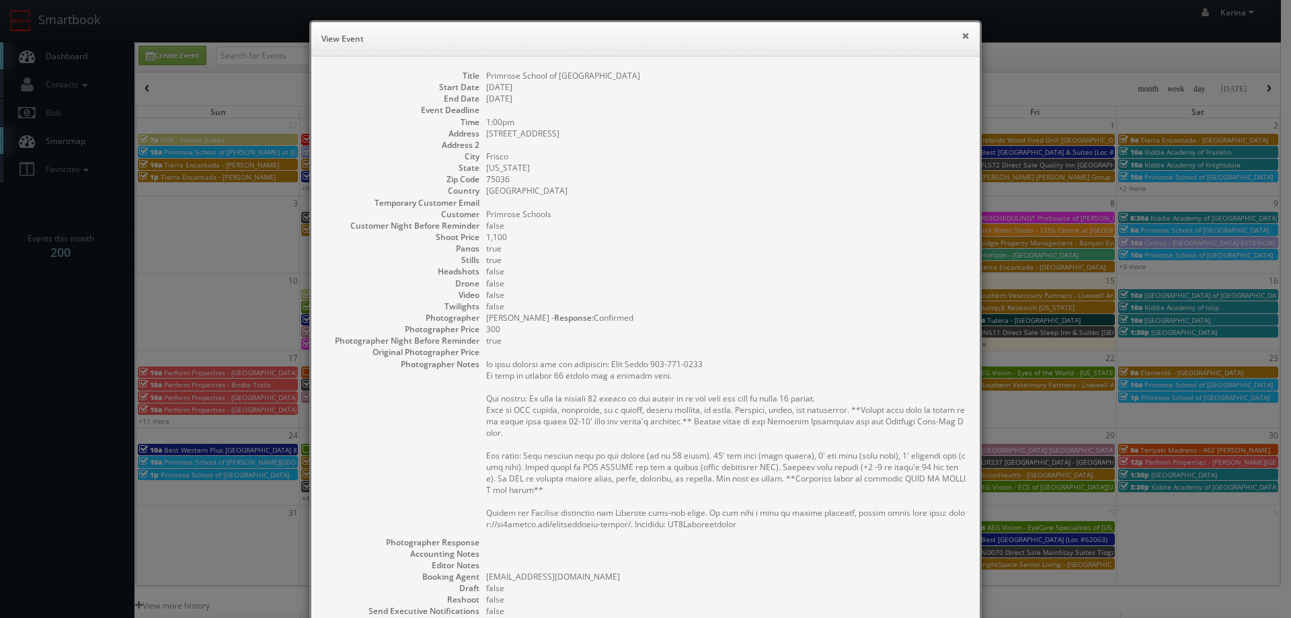
click at [963, 32] on button "×" at bounding box center [965, 35] width 8 height 9
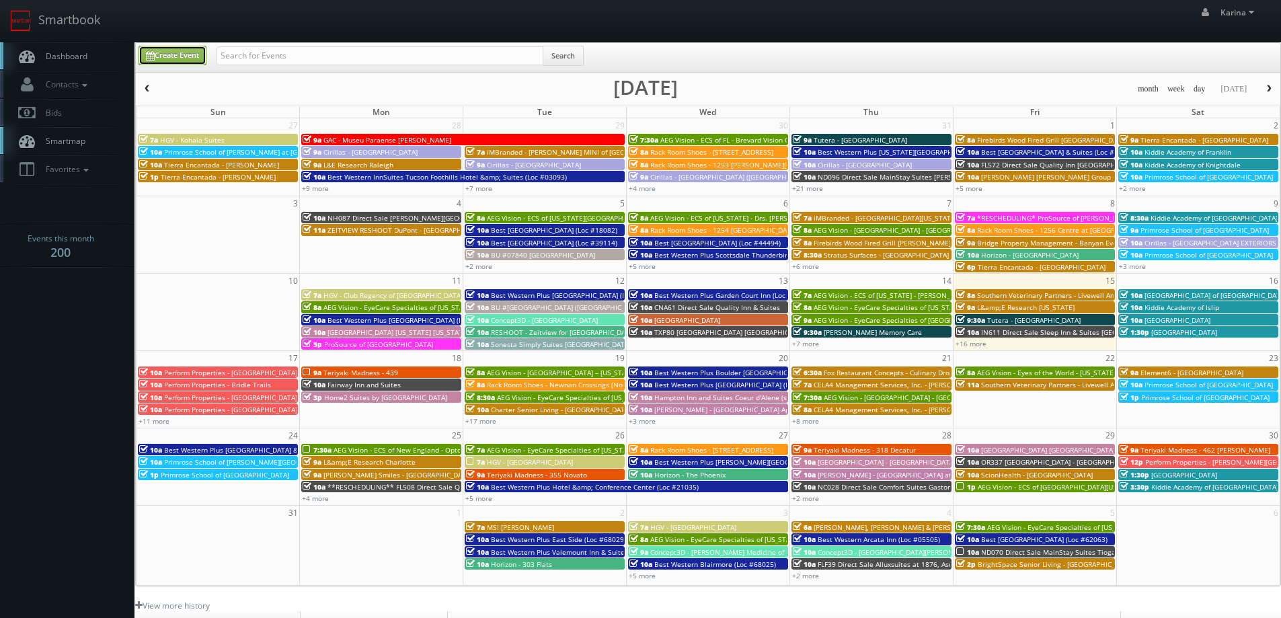
click at [169, 56] on link "Create Event" at bounding box center [172, 55] width 68 height 19
type input "08/15/2025"
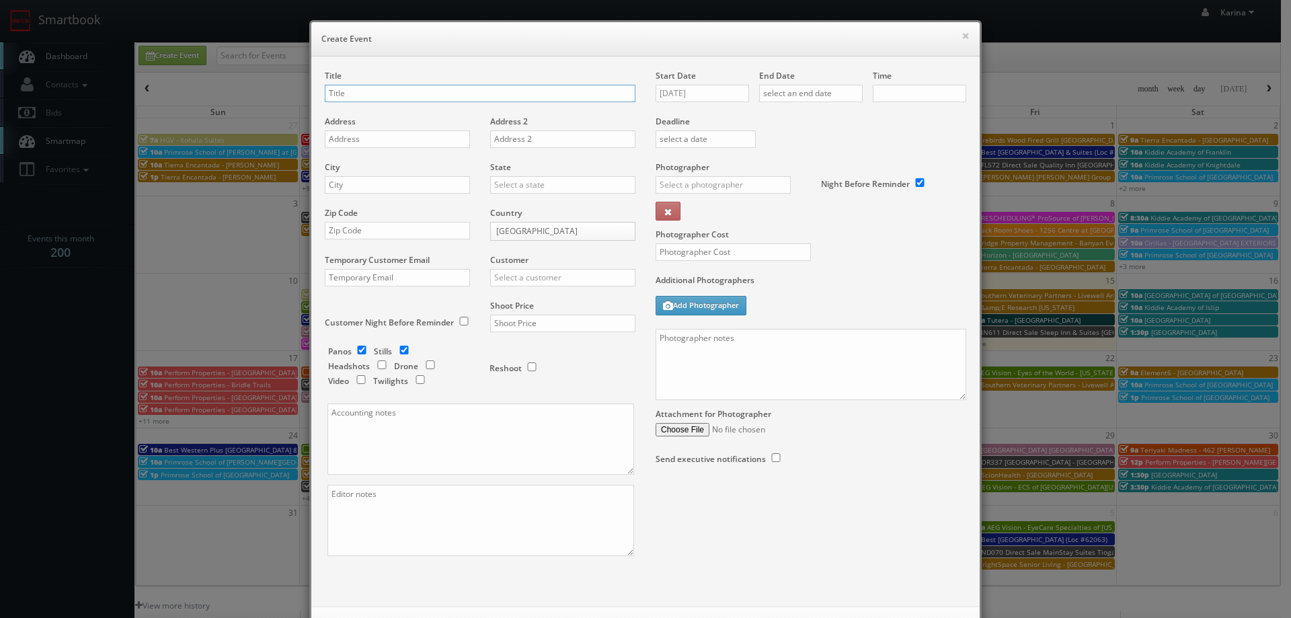
checkbox input "true"
type input "10:00am"
checkbox input "true"
type input "Estee Lauder - Aveda University Village"
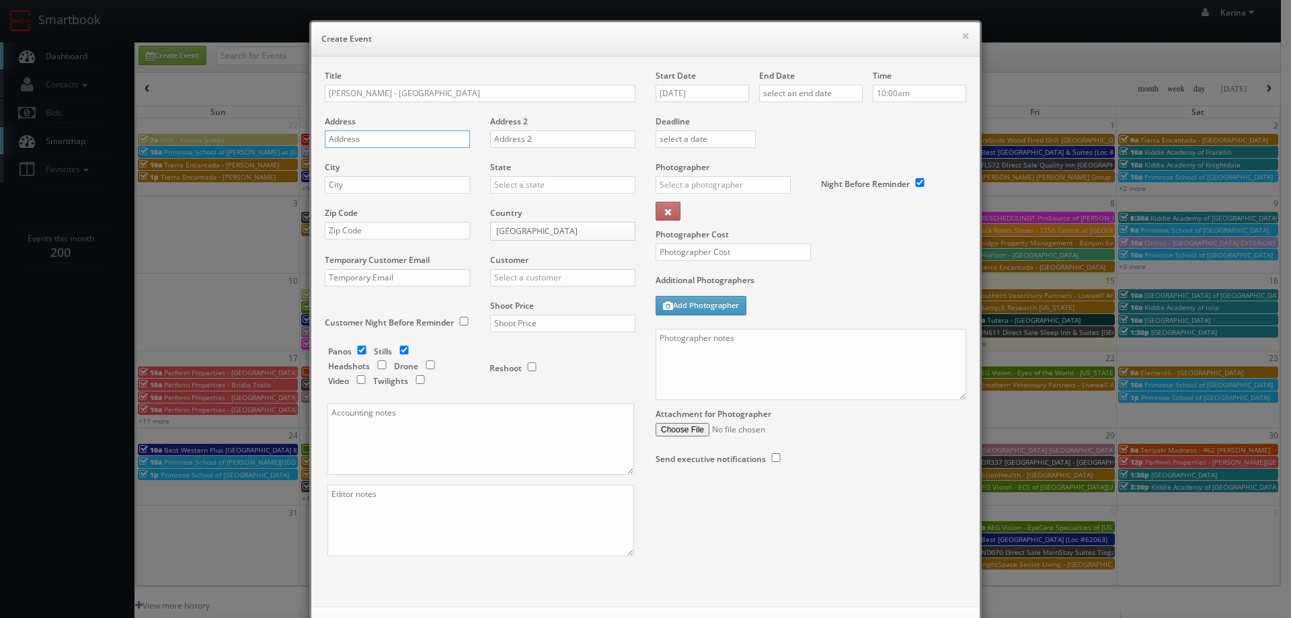
click at [359, 135] on input "text" at bounding box center [397, 138] width 145 height 17
paste input "2690 NE 49th Street"
type input "2690 NE 49th Street"
click at [393, 189] on input "text" at bounding box center [397, 184] width 145 height 17
type input "Seattle"
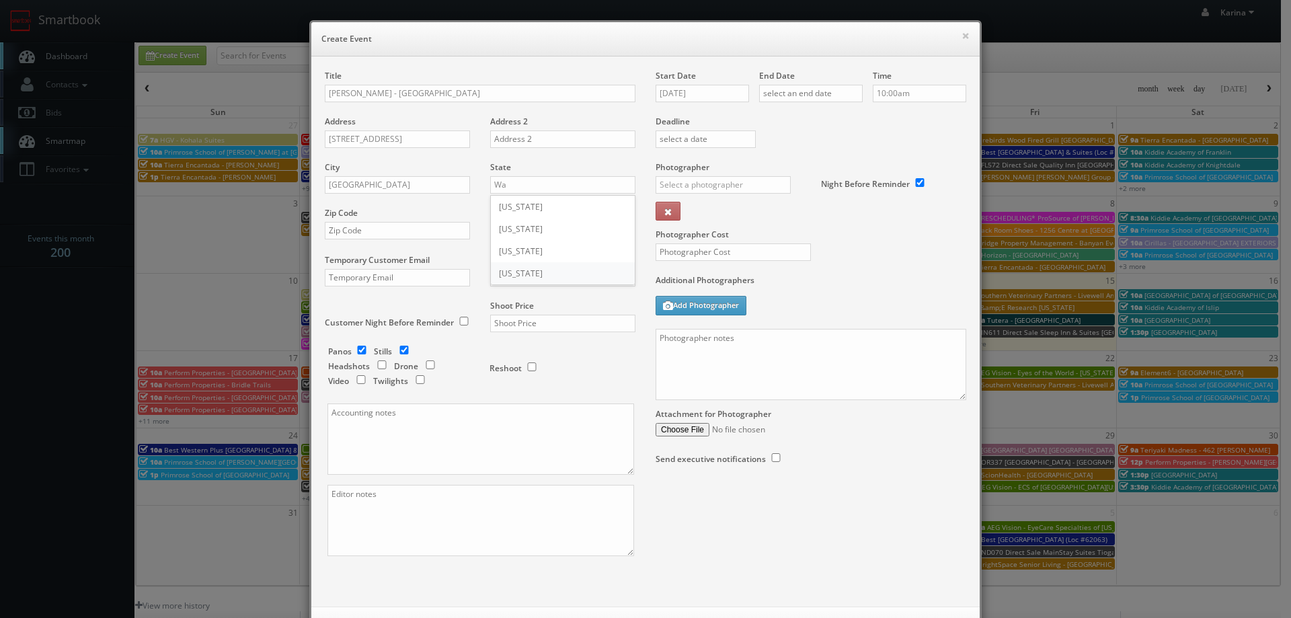
click at [527, 268] on div "[US_STATE]" at bounding box center [563, 273] width 144 height 22
type input "[US_STATE]"
click at [400, 231] on input "text" at bounding box center [397, 230] width 145 height 17
type input "98105"
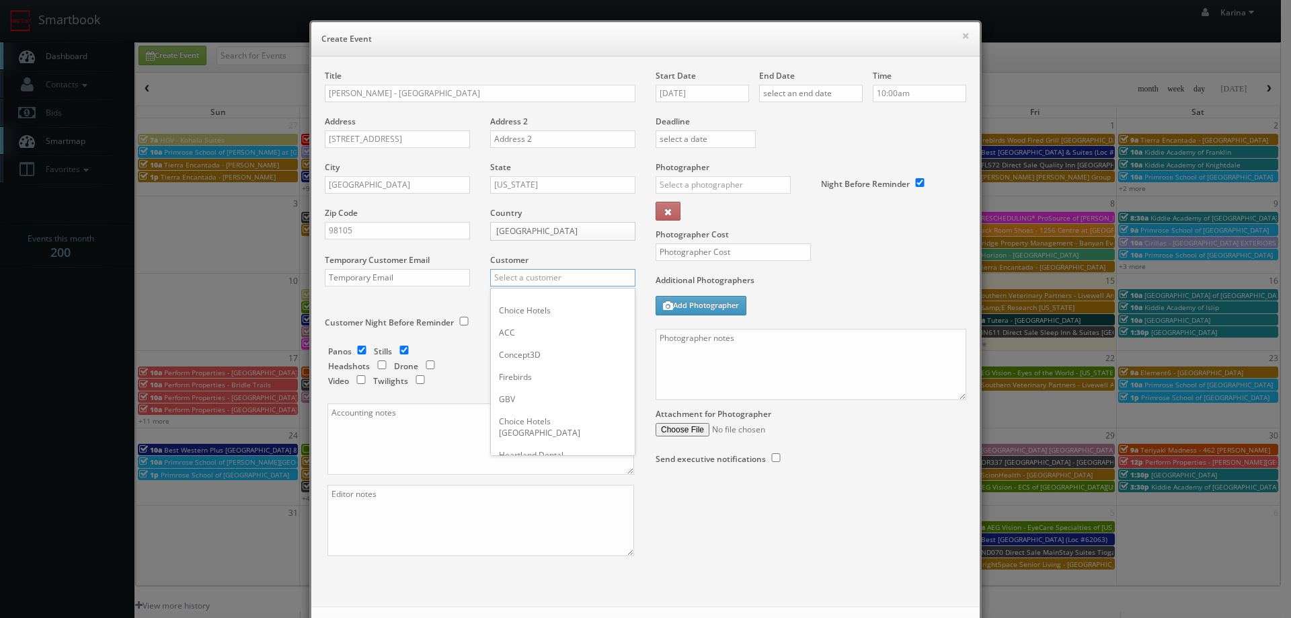
click at [541, 282] on input "text" at bounding box center [562, 277] width 145 height 17
click at [544, 296] on div "[PERSON_NAME]" at bounding box center [563, 299] width 144 height 22
type input "[PERSON_NAME]"
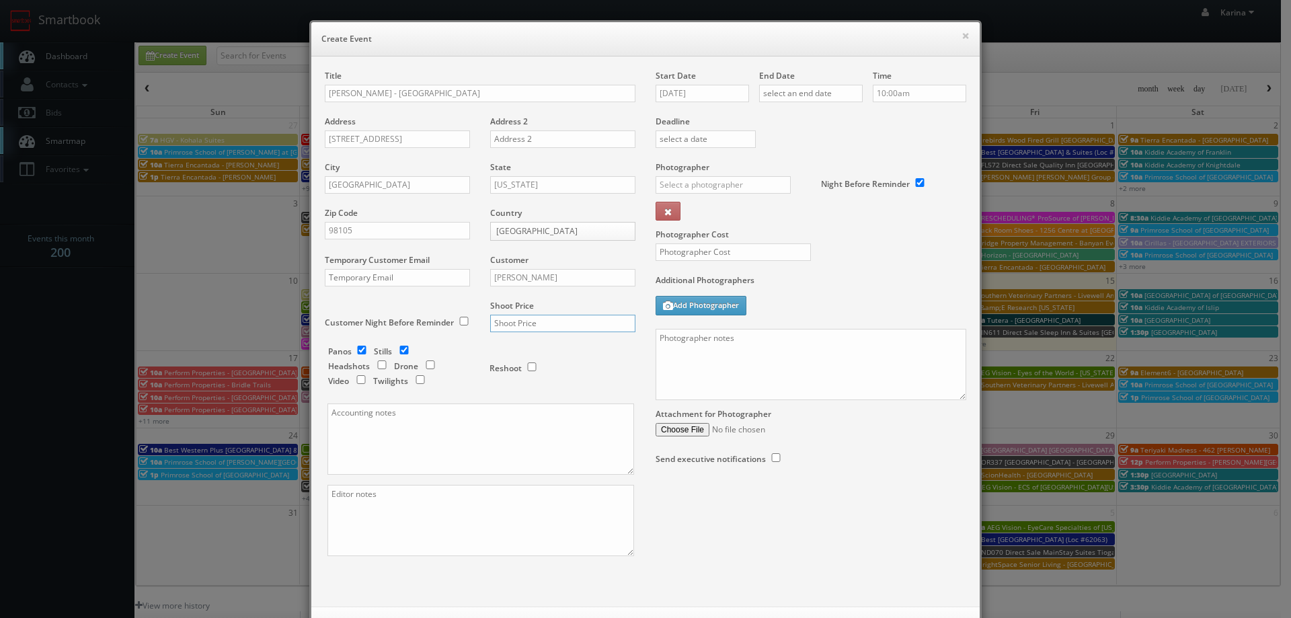
click at [528, 321] on input "text" at bounding box center [562, 323] width 145 height 17
type input "700"
click at [365, 350] on input "checkbox" at bounding box center [362, 350] width 20 height 9
checkbox input "false"
click at [694, 98] on input "08/15/2025" at bounding box center [701, 93] width 93 height 17
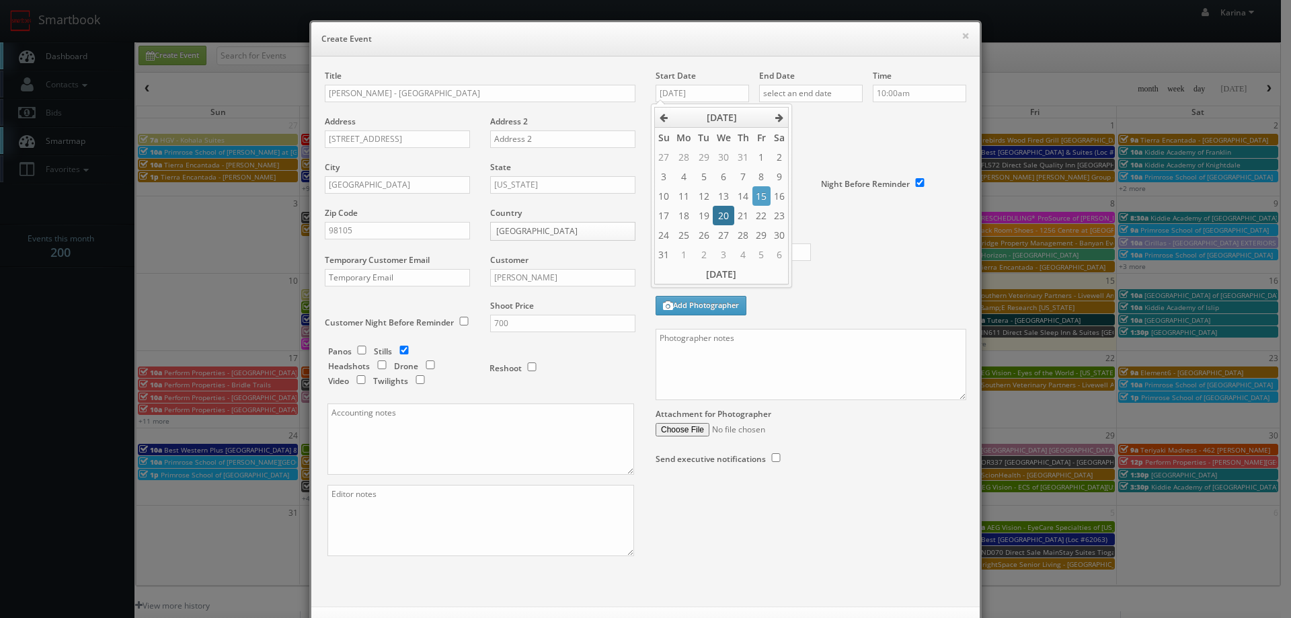
click at [729, 216] on td "20" at bounding box center [723, 215] width 21 height 19
type input "08/20/2025"
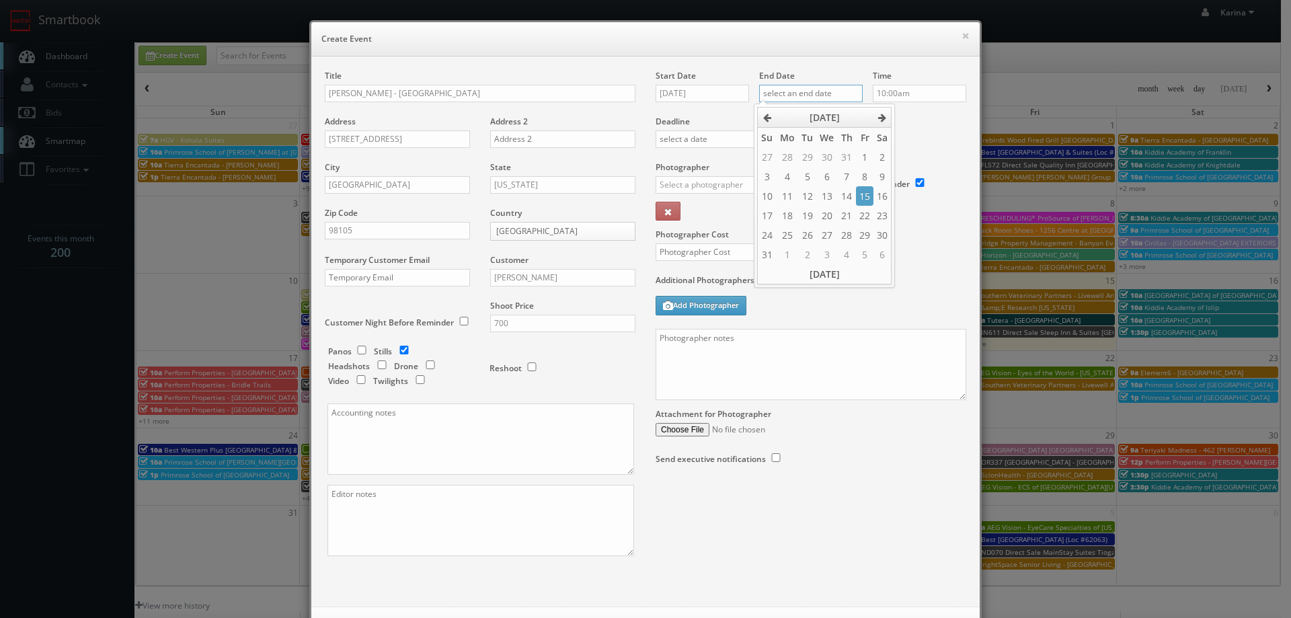
click at [819, 92] on input "text" at bounding box center [811, 93] width 104 height 17
click at [824, 220] on td "20" at bounding box center [826, 215] width 21 height 19
type input "08/20/2025"
click at [916, 93] on input "10:00am" at bounding box center [919, 93] width 93 height 17
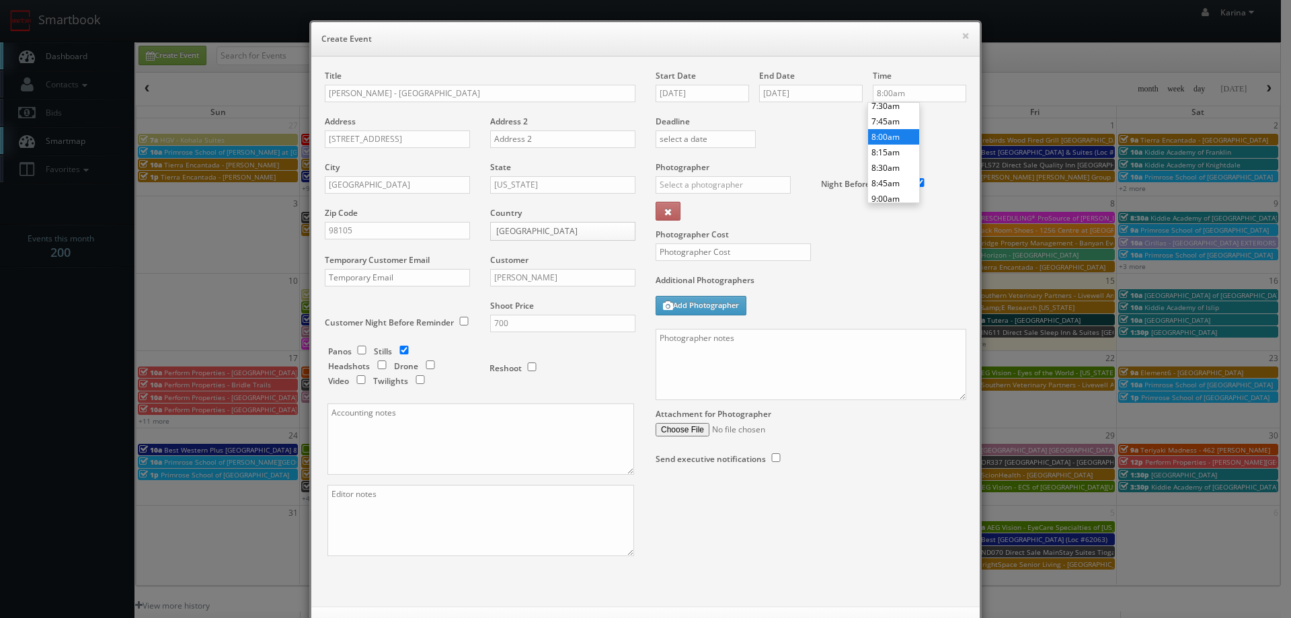
click at [889, 141] on li "8:00am" at bounding box center [893, 136] width 51 height 15
click at [893, 95] on input "8:00am" at bounding box center [919, 93] width 93 height 17
type input "9:00am"
click at [888, 187] on li "9:00am" at bounding box center [893, 187] width 51 height 15
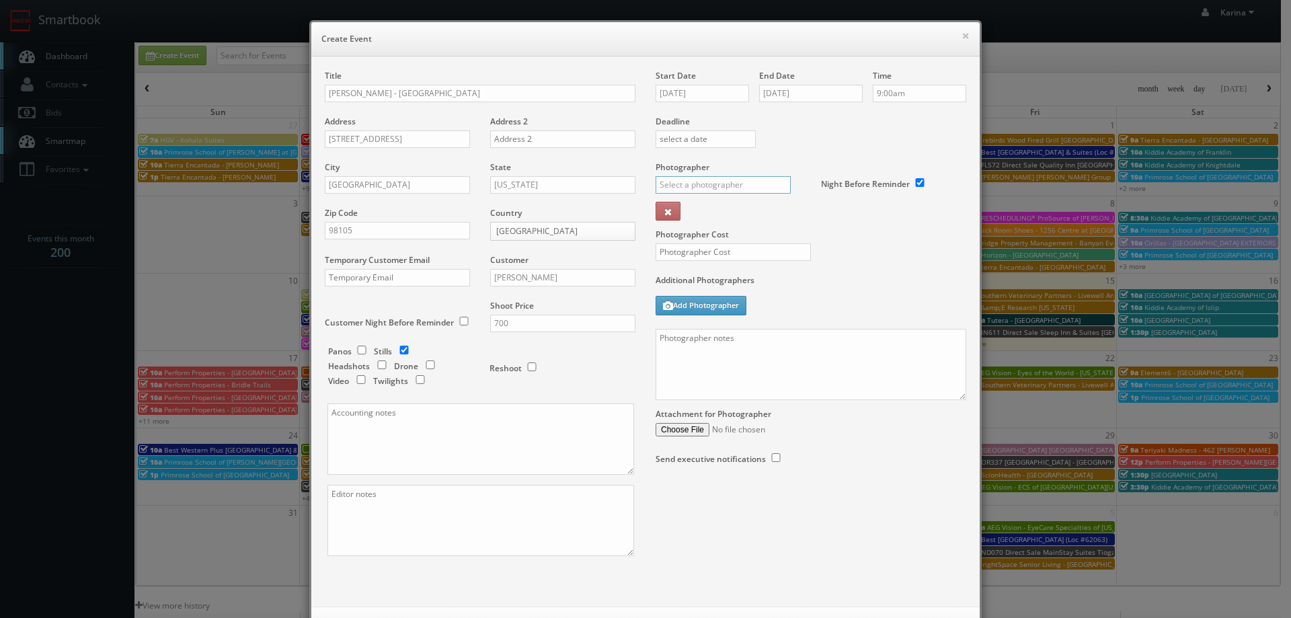
click at [702, 190] on input "text" at bounding box center [722, 184] width 135 height 17
click at [713, 236] on div "Sean Henderson" at bounding box center [728, 237] width 144 height 22
type input "Sean Henderson"
click at [696, 246] on input "text" at bounding box center [732, 251] width 155 height 17
type input "250"
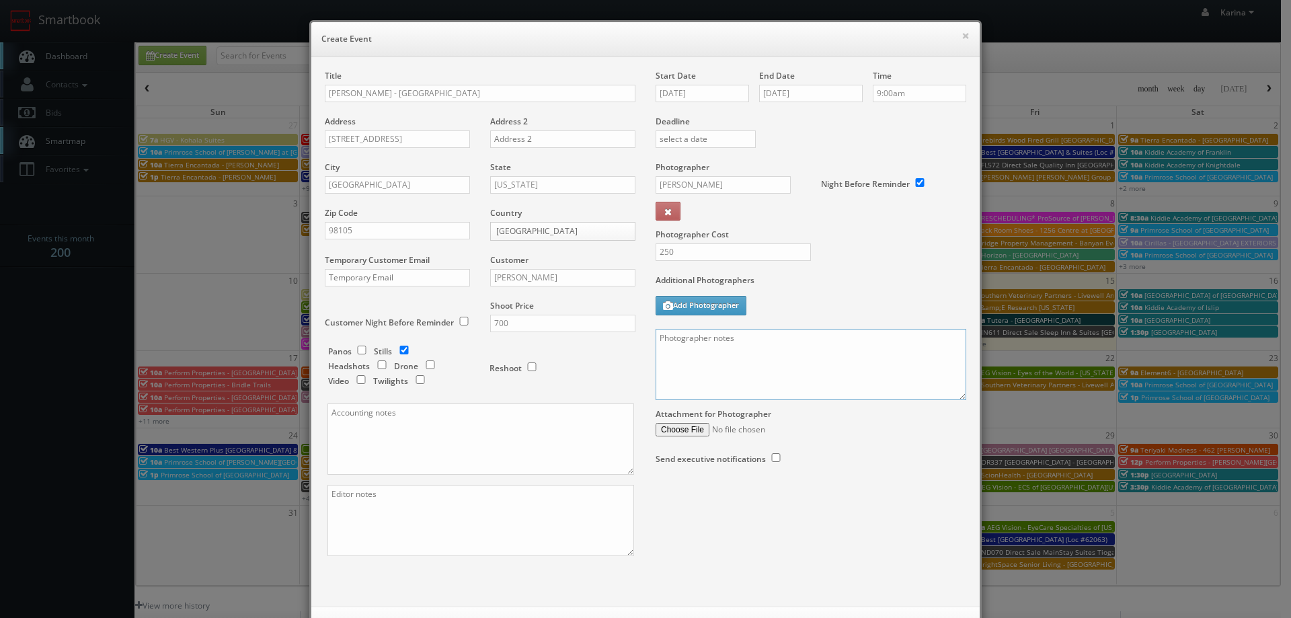
click at [674, 343] on textarea at bounding box center [810, 364] width 311 height 71
paste textarea "We are delivering 10 stills of the Jo Malone London store (interior and storefr…"
drag, startPoint x: 842, startPoint y: 354, endPoint x: 776, endPoint y: 357, distance: 65.3
click at [776, 357] on textarea "On site contact to be updated We are delivering 10 stills of the Jo Malone Lond…" at bounding box center [810, 364] width 311 height 71
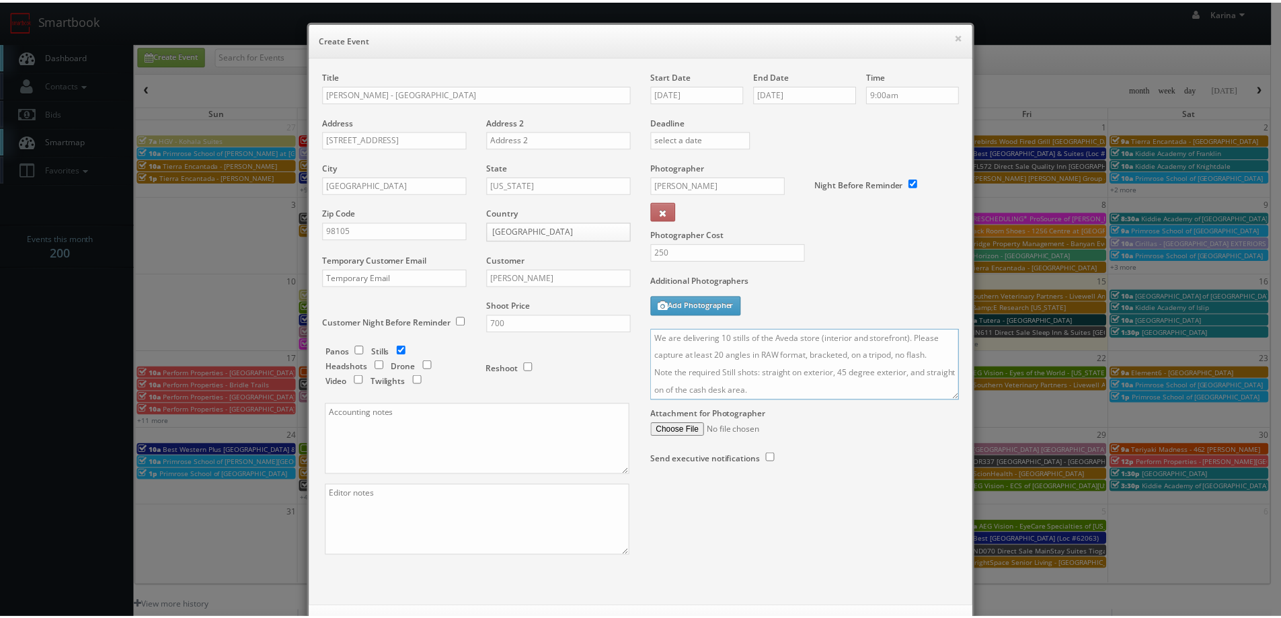
scroll to position [58, 0]
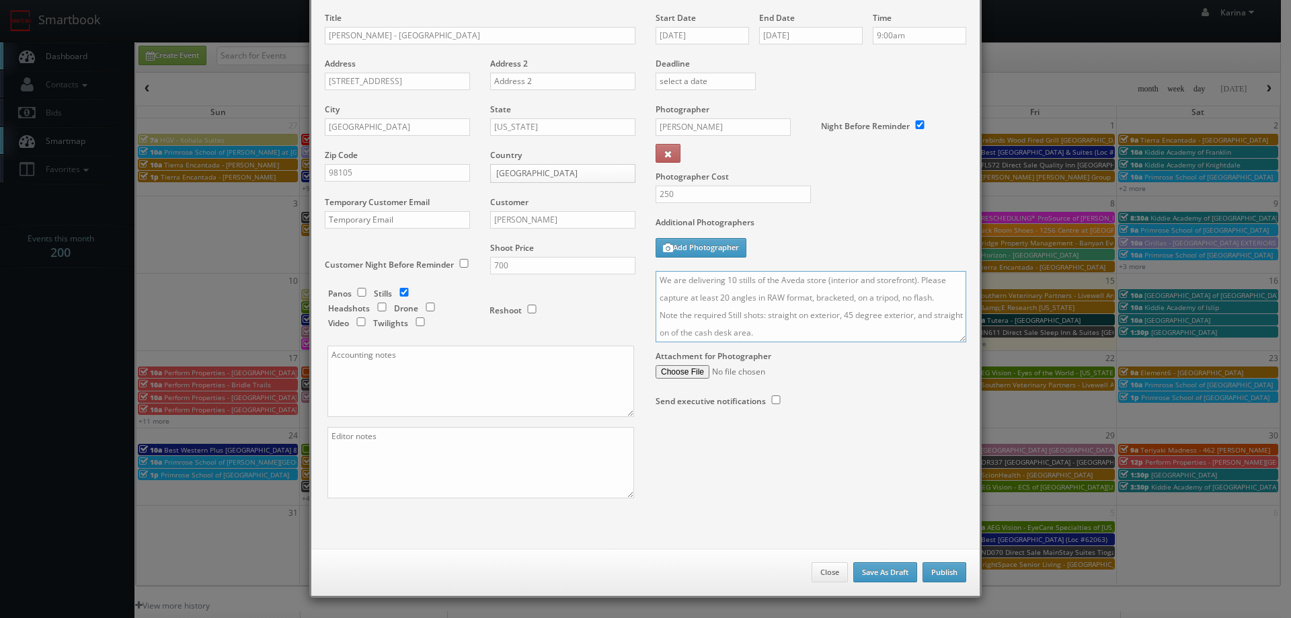
type textarea "On site contact to be updated We are delivering 10 stills of the Aveda store (i…"
click at [941, 573] on button "Publish" at bounding box center [944, 572] width 44 height 20
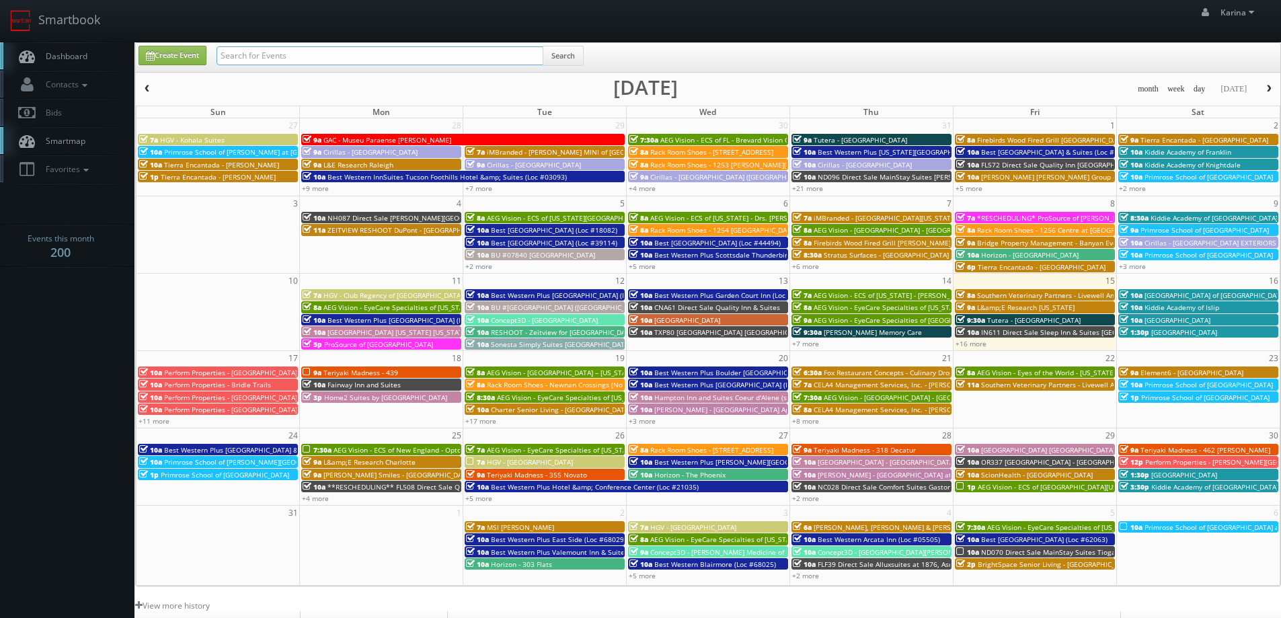
click at [320, 61] on input "text" at bounding box center [379, 55] width 327 height 19
type input "estee"
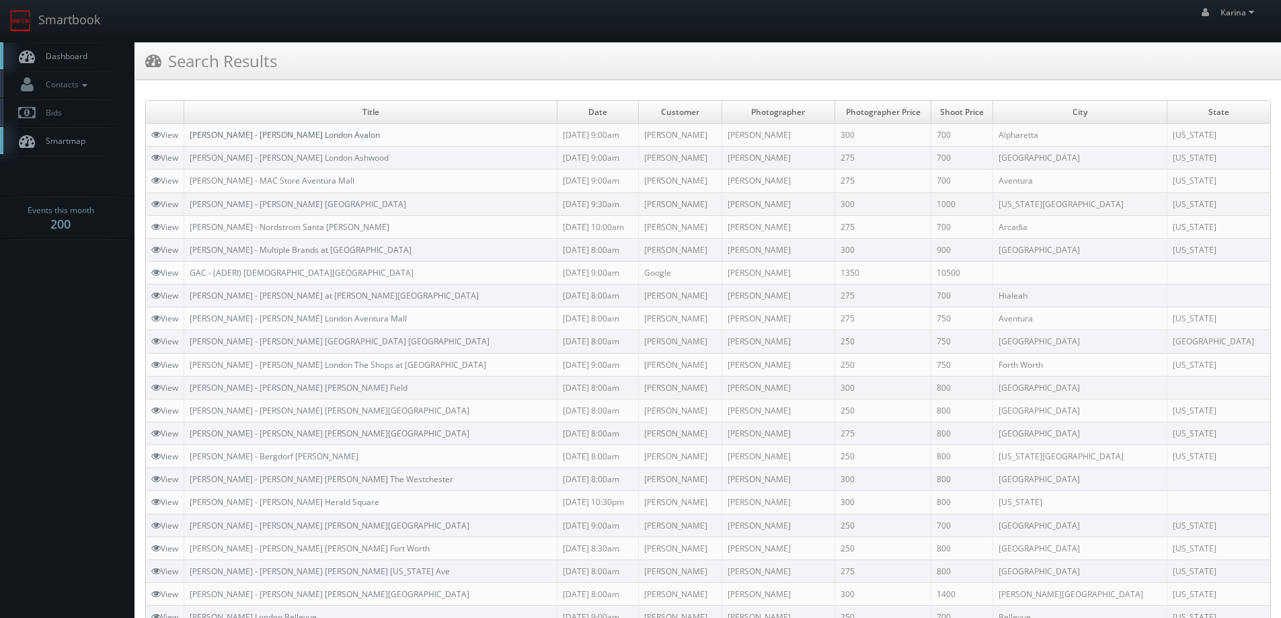
click at [315, 133] on link "[PERSON_NAME] - [PERSON_NAME] London Avalon" at bounding box center [285, 134] width 190 height 11
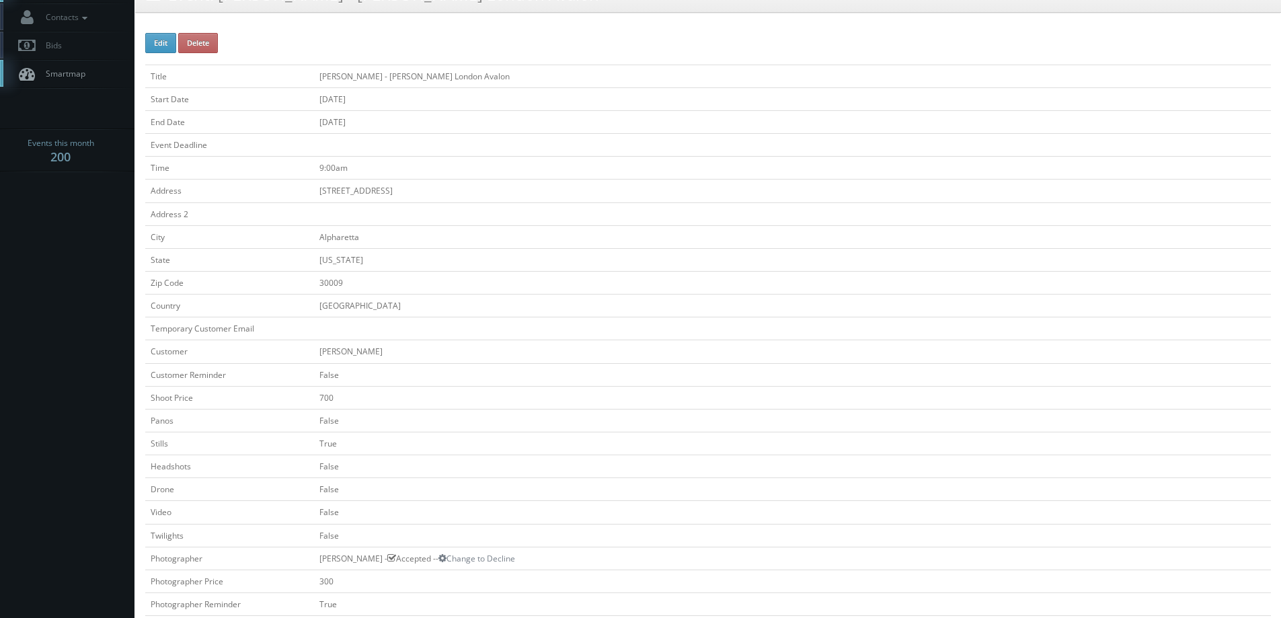
scroll to position [269, 0]
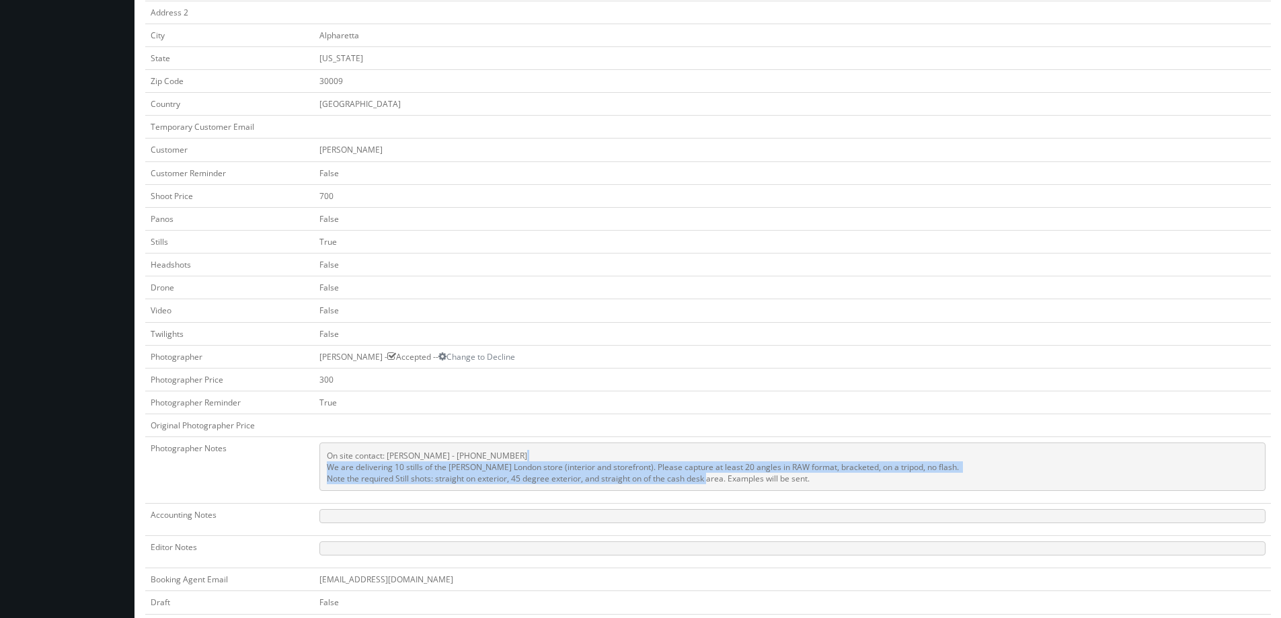
drag, startPoint x: 733, startPoint y: 477, endPoint x: 332, endPoint y: 469, distance: 400.7
click at [323, 468] on td "On site contact: [PERSON_NAME] - [PHONE_NUMBER] We are delivering 10 stills of …" at bounding box center [792, 470] width 957 height 67
copy pre "We are delivering 10 stills of the [PERSON_NAME] London store (interior and sto…"
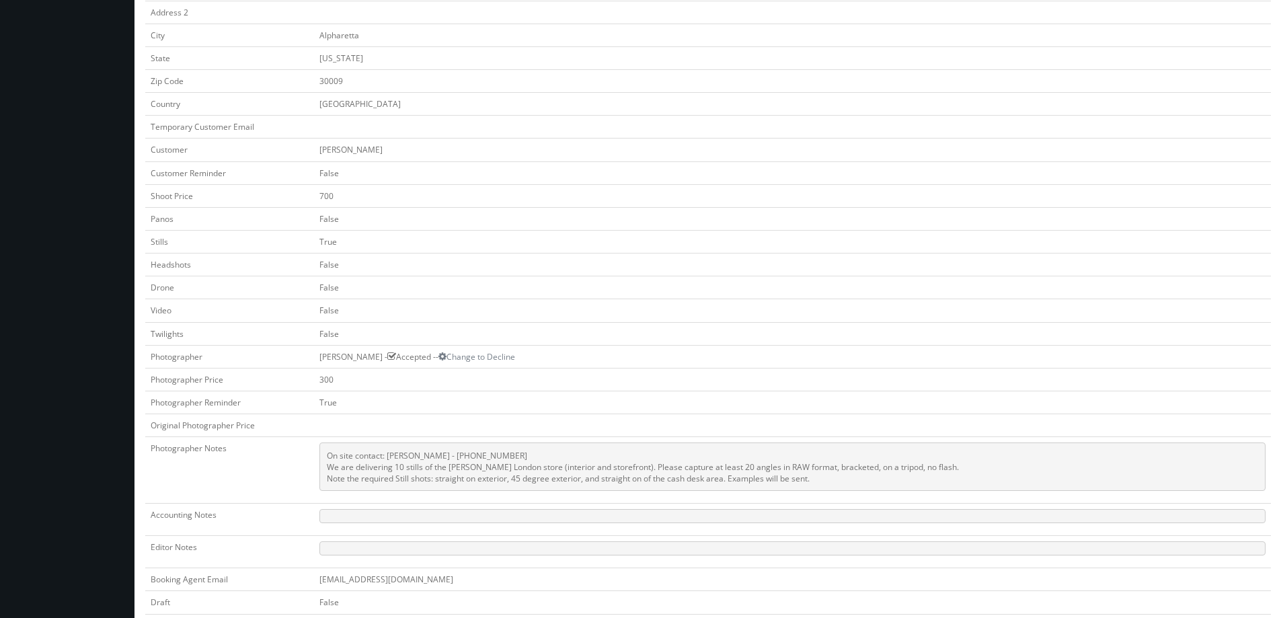
click at [602, 165] on td "False" at bounding box center [792, 172] width 957 height 23
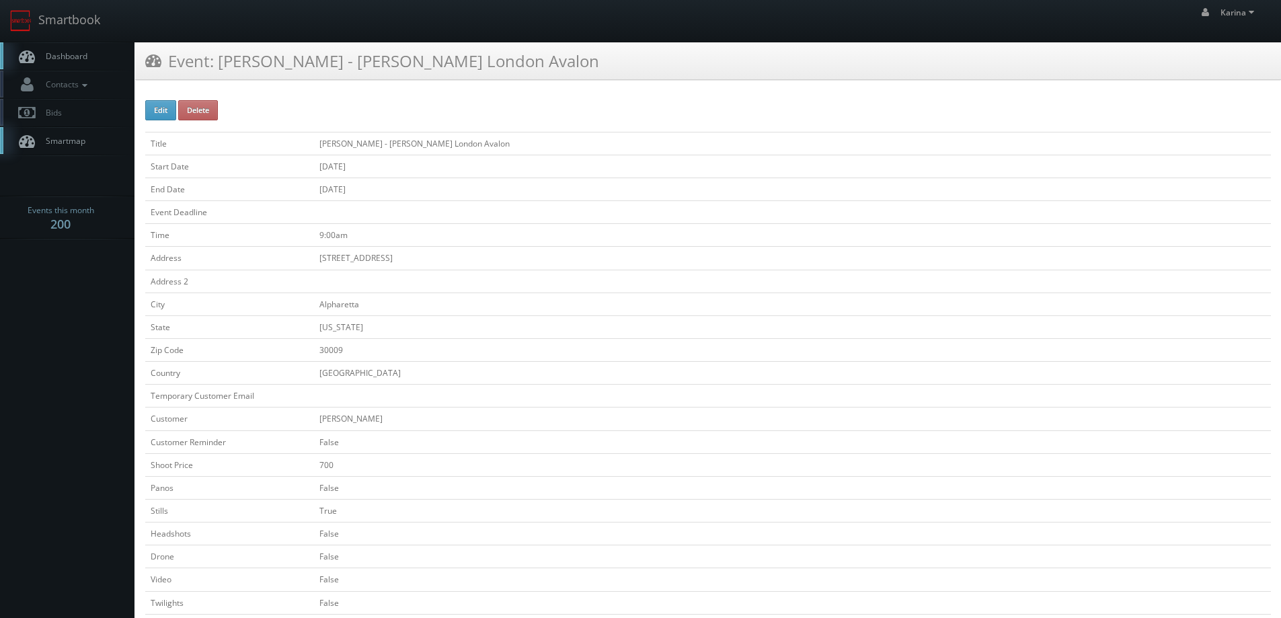
click at [82, 60] on span "Dashboard" at bounding box center [63, 55] width 48 height 11
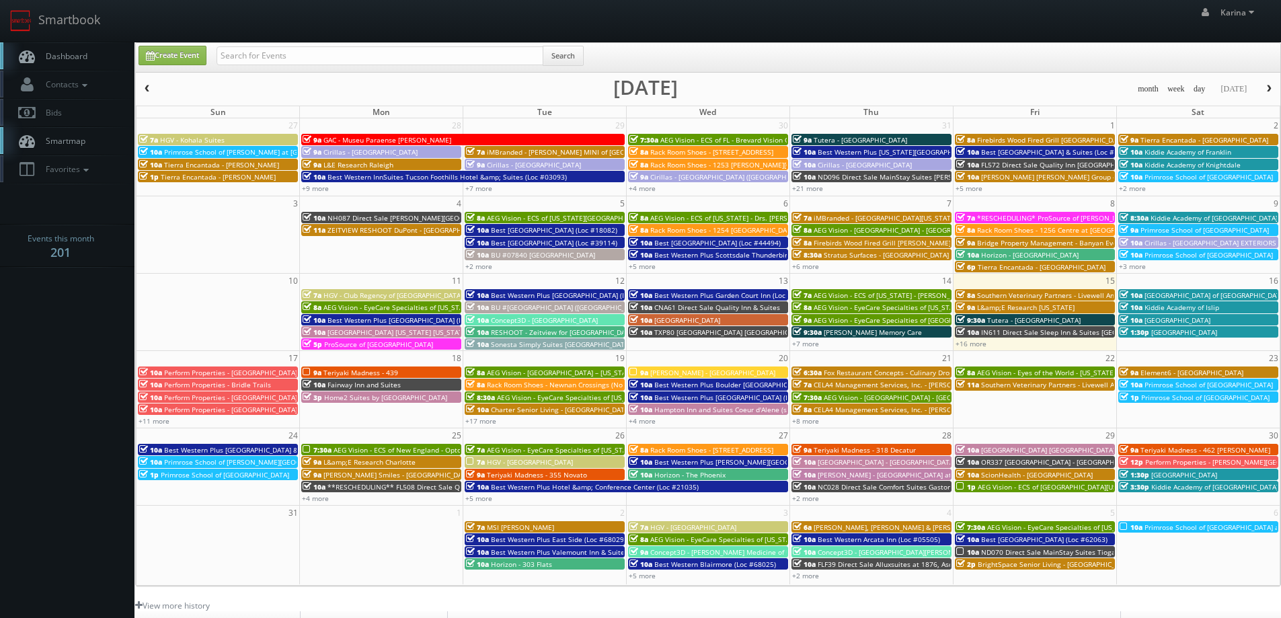
click at [84, 56] on span "Dashboard" at bounding box center [63, 55] width 48 height 11
click at [54, 59] on span "Dashboard" at bounding box center [63, 55] width 48 height 11
click at [208, 464] on span "Primrose School of [PERSON_NAME][GEOGRAPHIC_DATA]" at bounding box center [255, 461] width 182 height 9
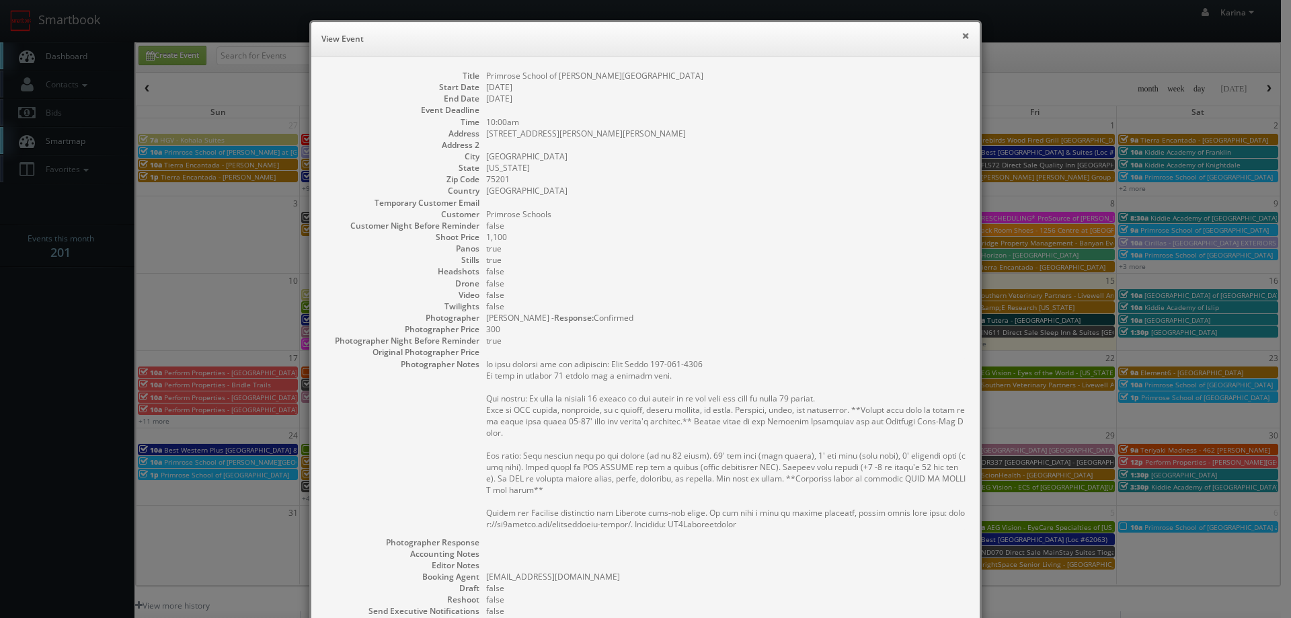
click at [962, 36] on button "×" at bounding box center [965, 35] width 8 height 9
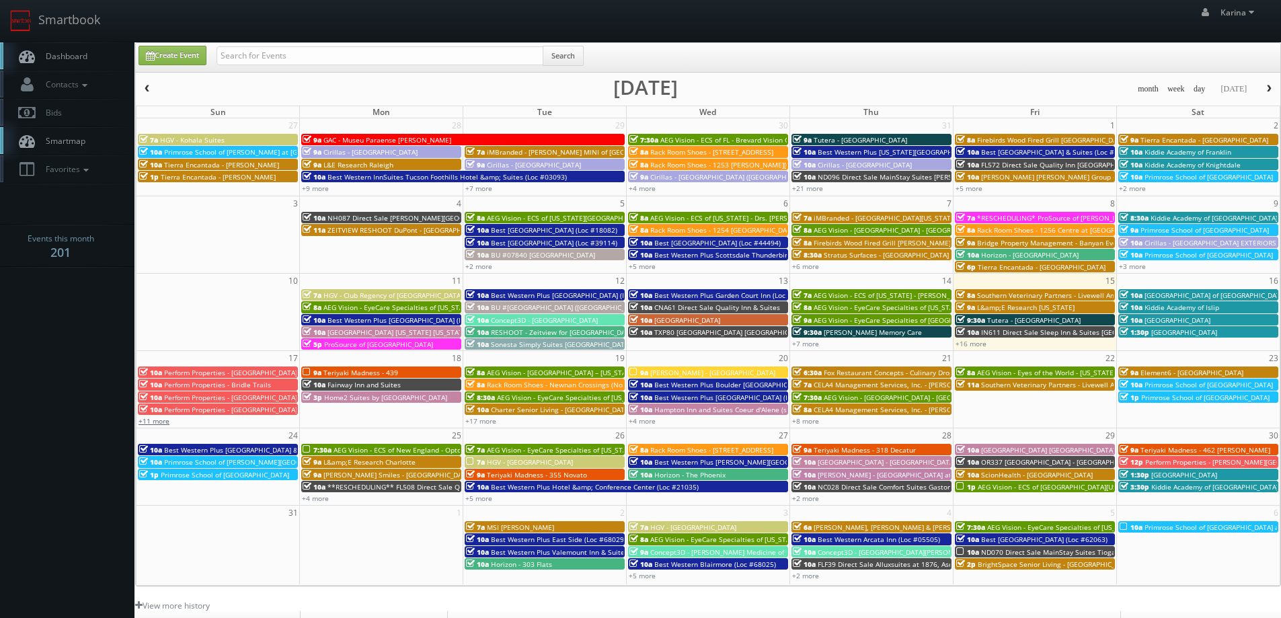
click at [153, 422] on link "+11 more" at bounding box center [153, 420] width 31 height 9
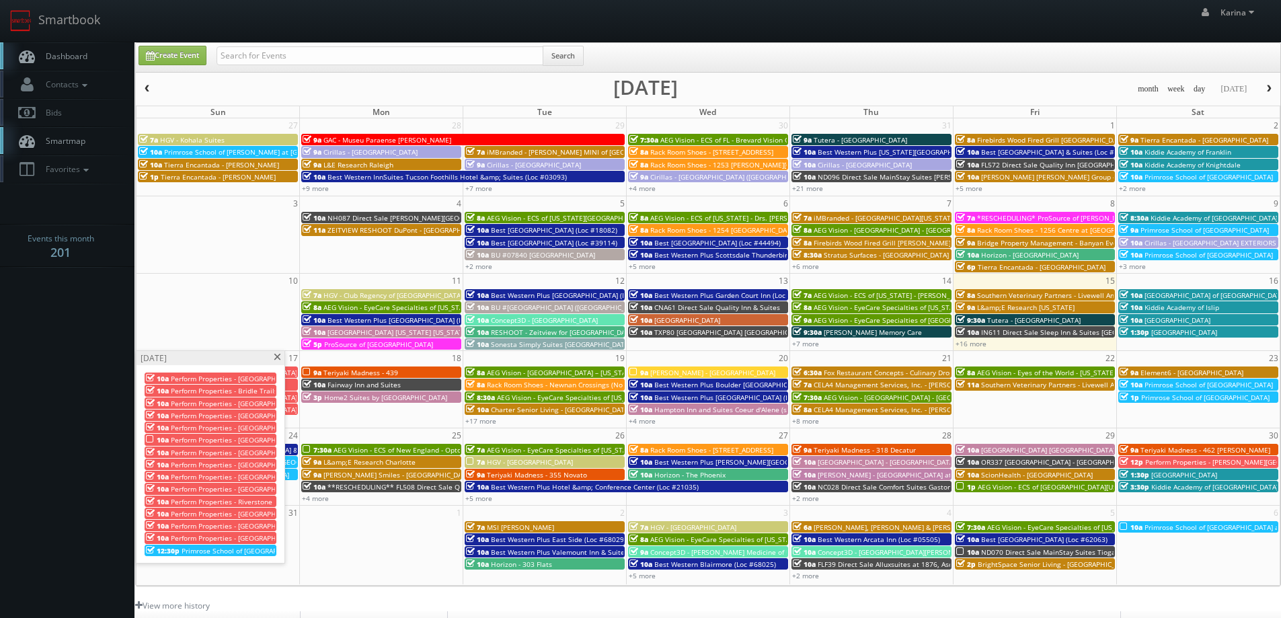
click at [219, 547] on span "Primrose School of San Ramon" at bounding box center [273, 550] width 182 height 9
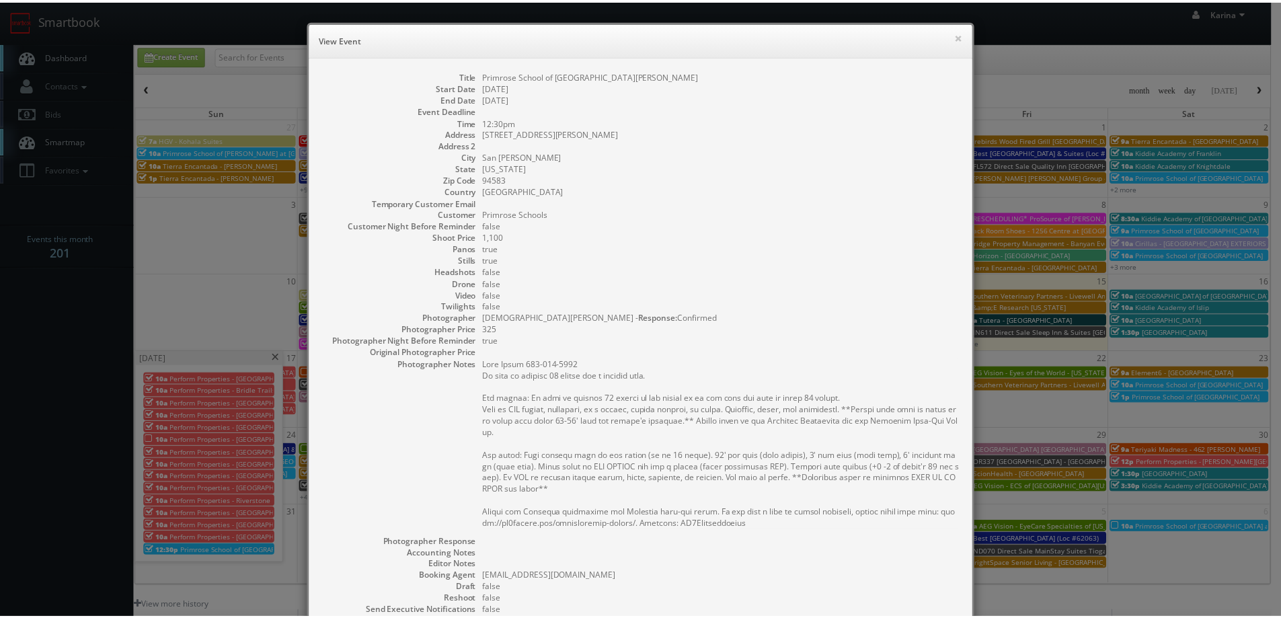
scroll to position [198, 0]
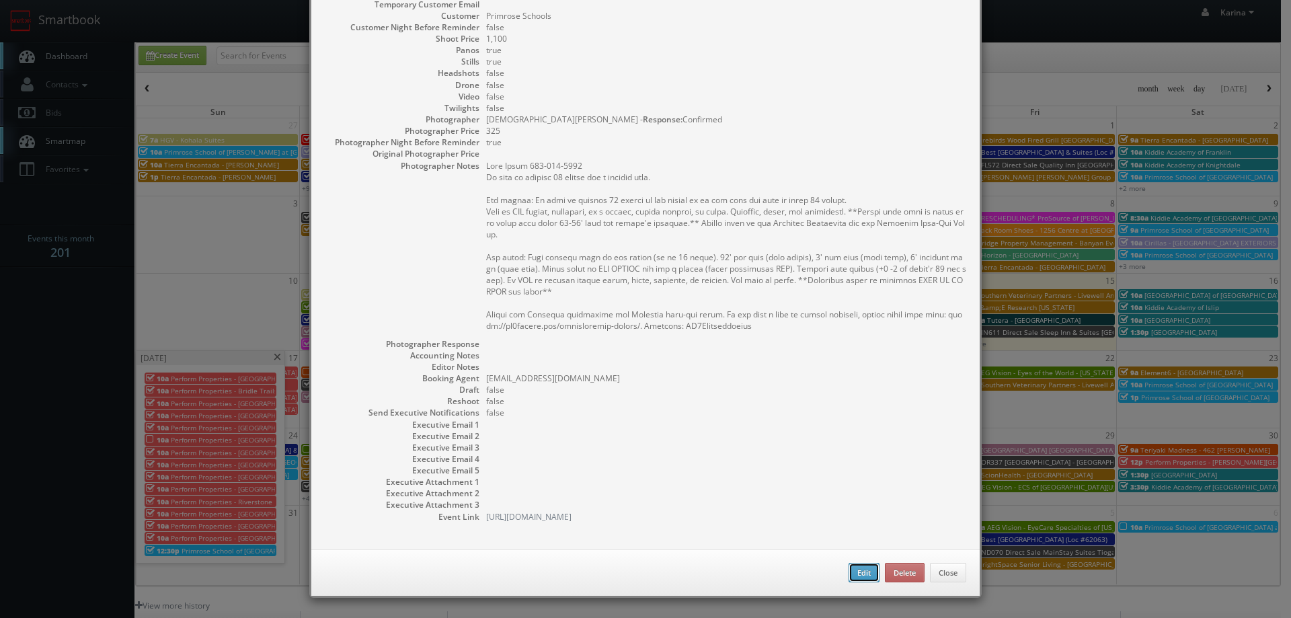
click at [861, 579] on button "Edit" at bounding box center [863, 573] width 31 height 20
select select "[US_STATE]"
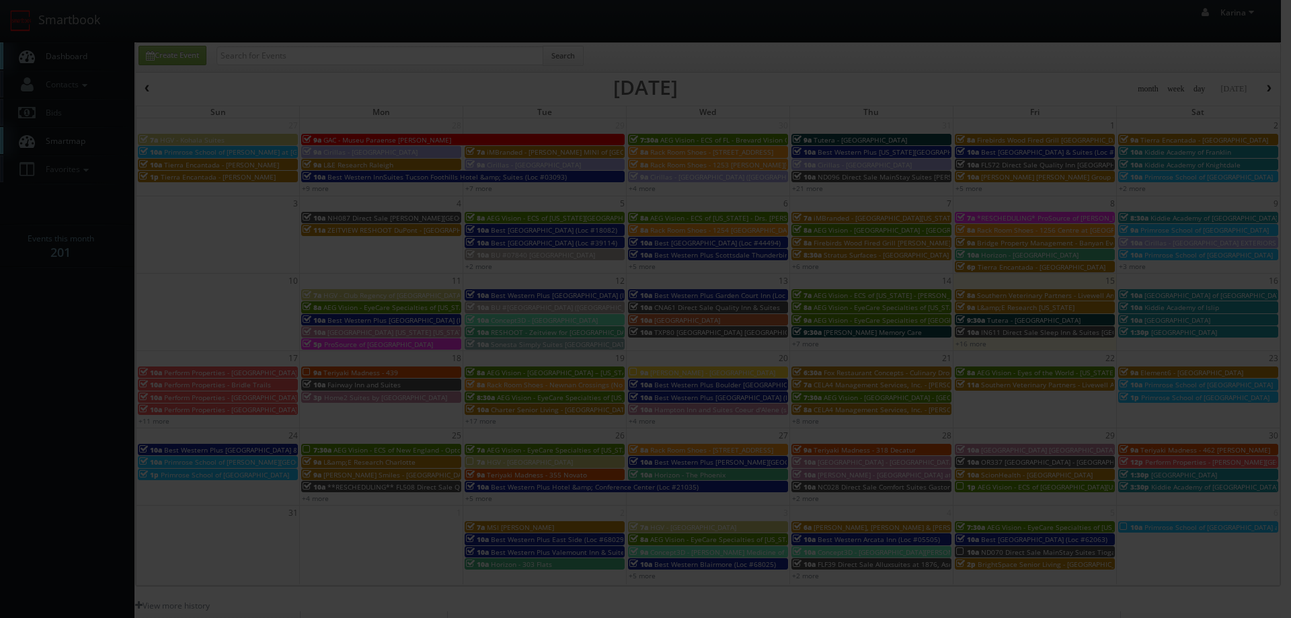
type input "1,100"
type input "325"
select select "fake96@mg.cs3calendar.com"
select select "marezj@thebluechairstudio.com"
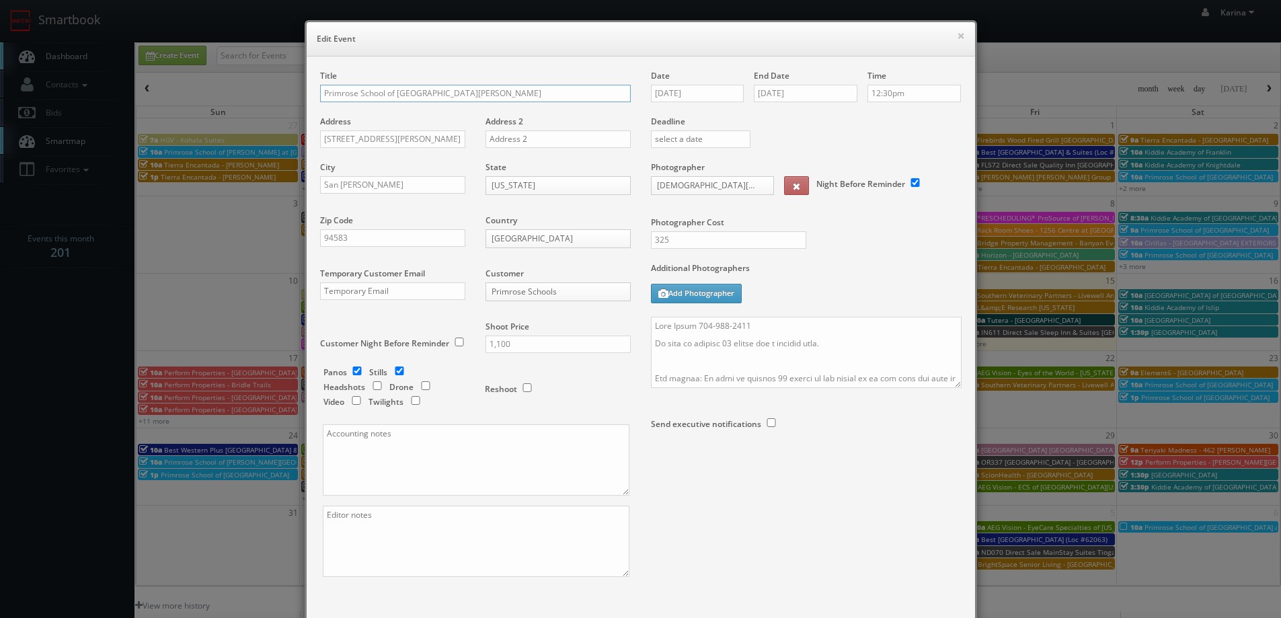
drag, startPoint x: 316, startPoint y: 91, endPoint x: 364, endPoint y: 108, distance: 51.2
click at [320, 92] on input "Primrose School of San Ramon" at bounding box center [475, 93] width 311 height 17
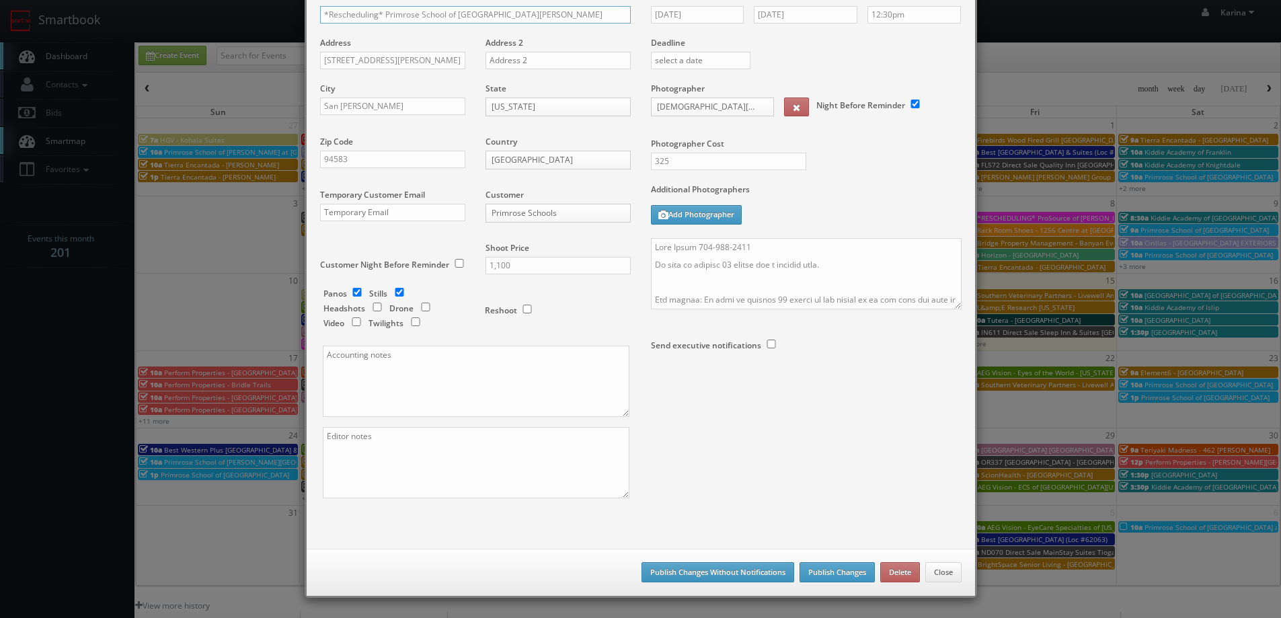
type input "*Rescheduling* Primrose School of [GEOGRAPHIC_DATA][PERSON_NAME]"
click at [741, 577] on button "Publish Changes Without Notifications" at bounding box center [717, 572] width 153 height 20
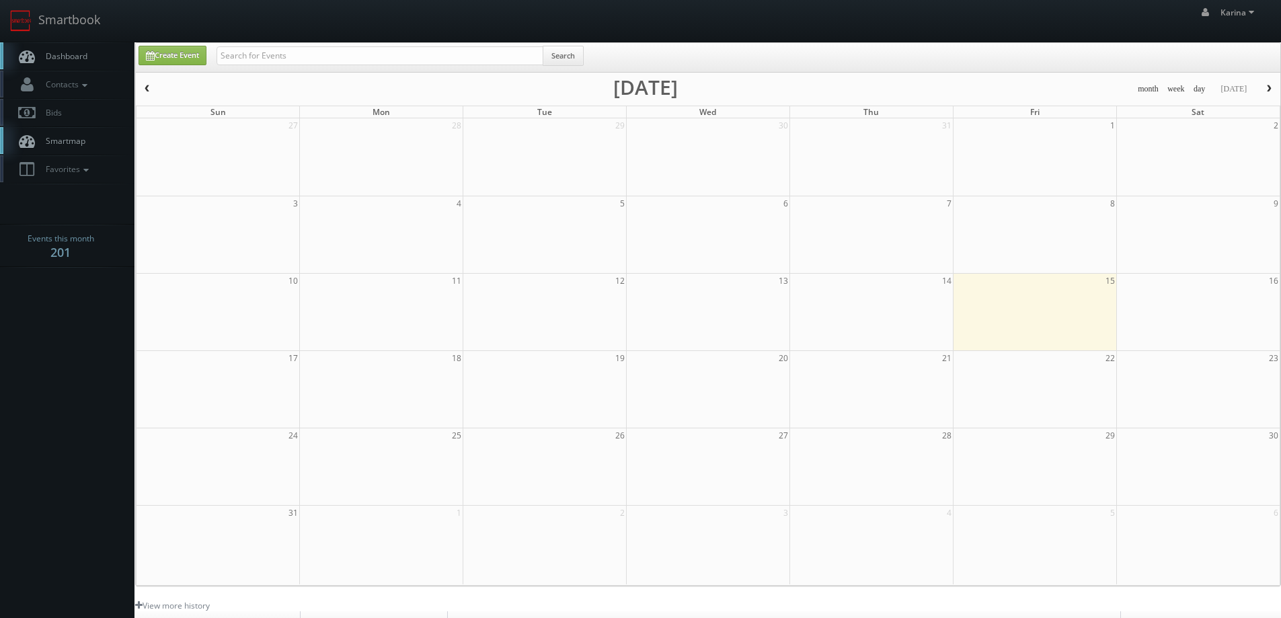
click at [79, 55] on span "Dashboard" at bounding box center [63, 55] width 48 height 11
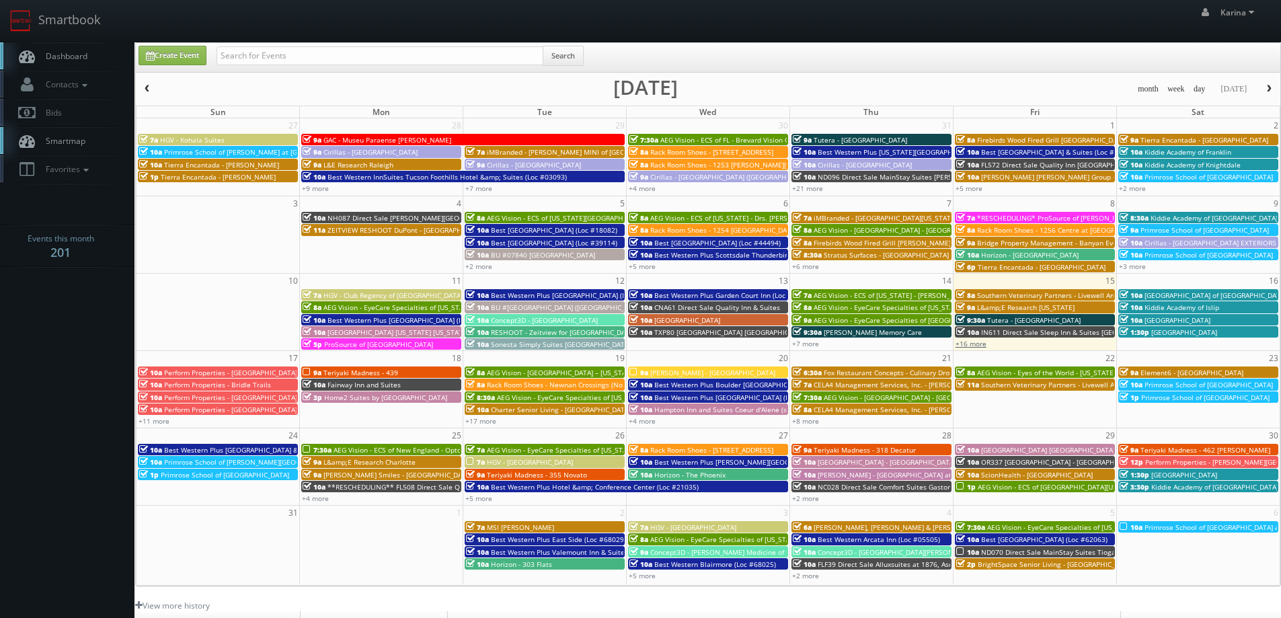
click at [973, 345] on link "+16 more" at bounding box center [970, 343] width 31 height 9
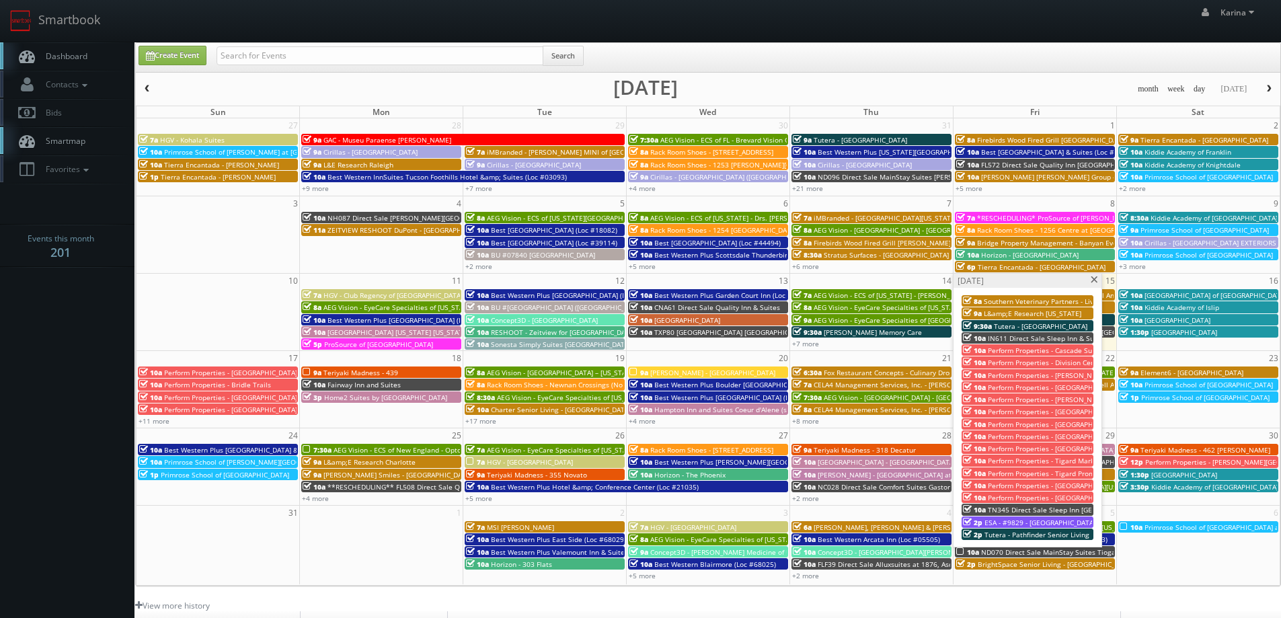
click at [1092, 278] on span at bounding box center [1094, 279] width 9 height 7
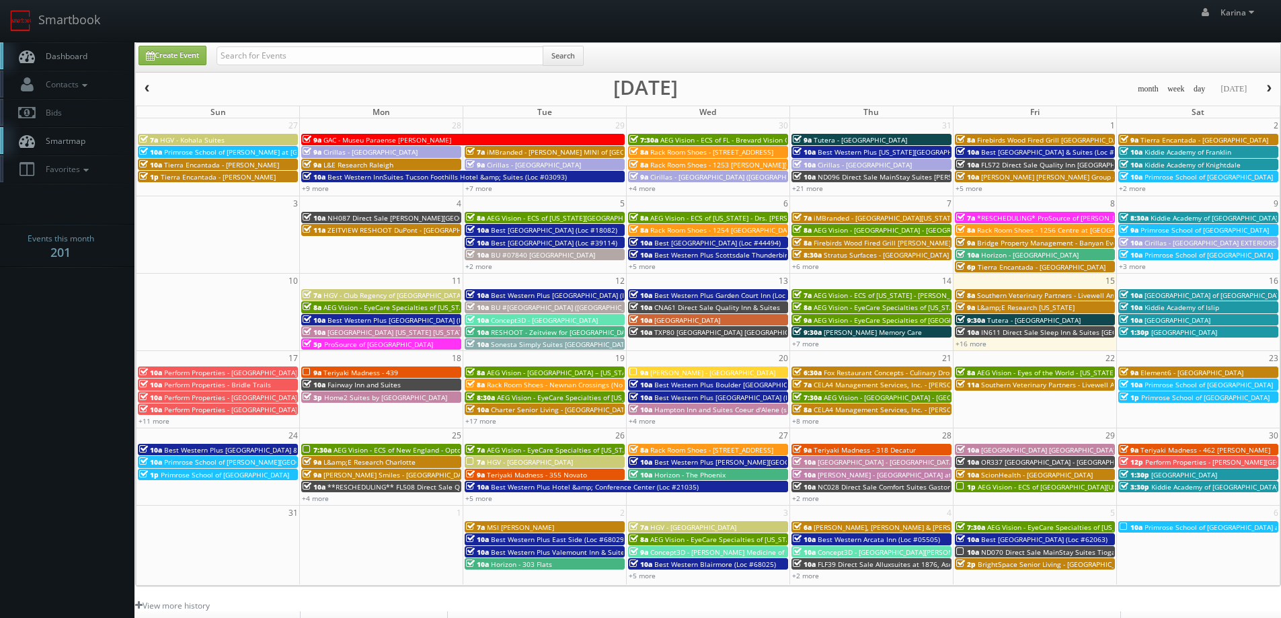
click at [77, 57] on span "Dashboard" at bounding box center [63, 55] width 48 height 11
click at [75, 61] on span "Dashboard" at bounding box center [63, 55] width 48 height 11
click at [185, 56] on link "Create Event" at bounding box center [172, 55] width 68 height 19
type input "08/15/2025"
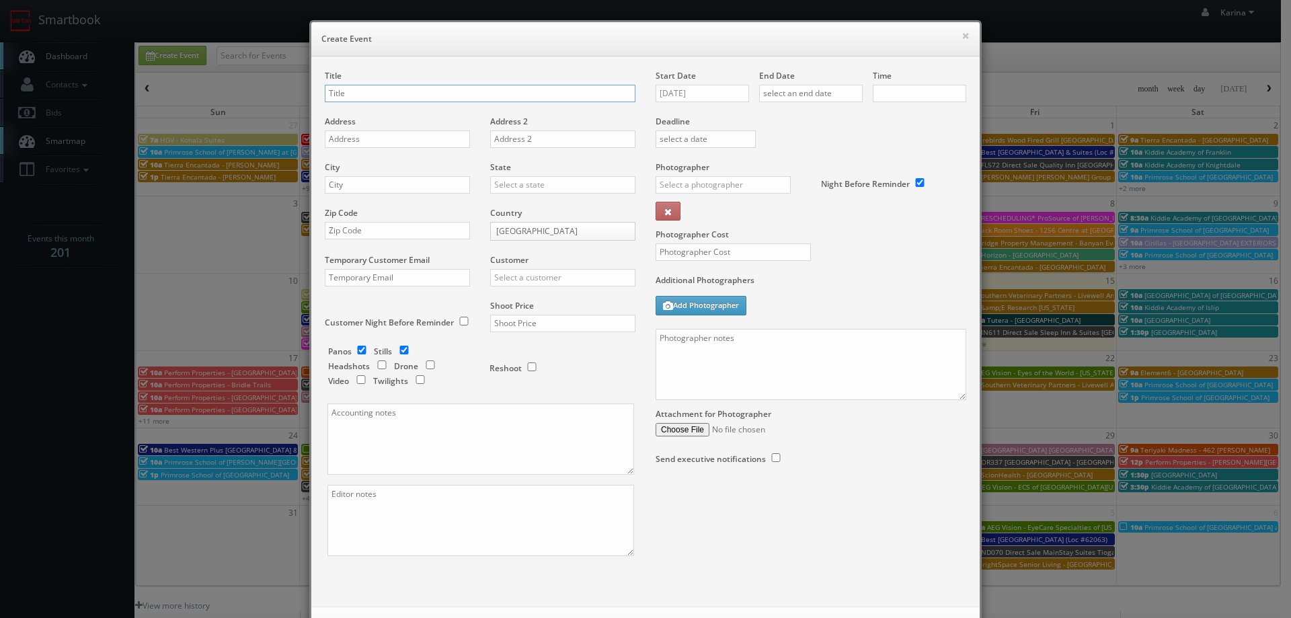
checkbox input "true"
type input "10:00am"
checkbox input "true"
type input "Rack Room Shoes - 1085 Gateway Plaza"
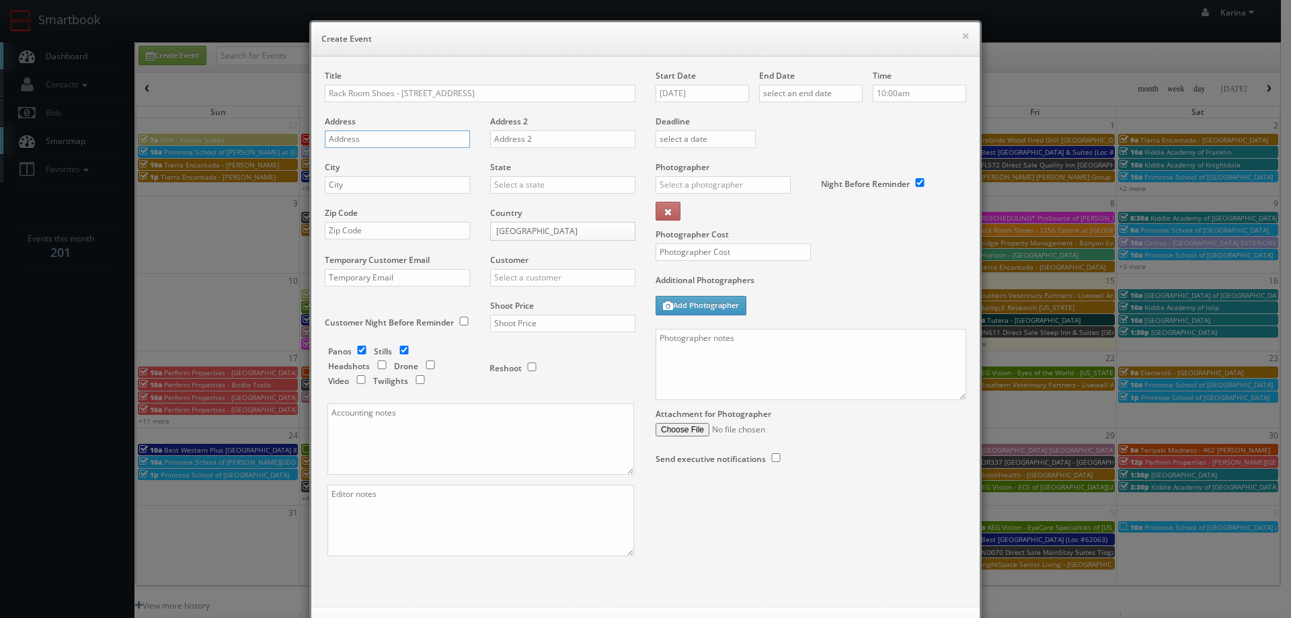
click at [362, 135] on input "text" at bounding box center [397, 138] width 145 height 17
paste input "1901 SOUTH US-1"
type input "1901 SOUTH US-1"
click at [371, 186] on input "text" at bounding box center [397, 184] width 145 height 17
type input "Ft Pierce"
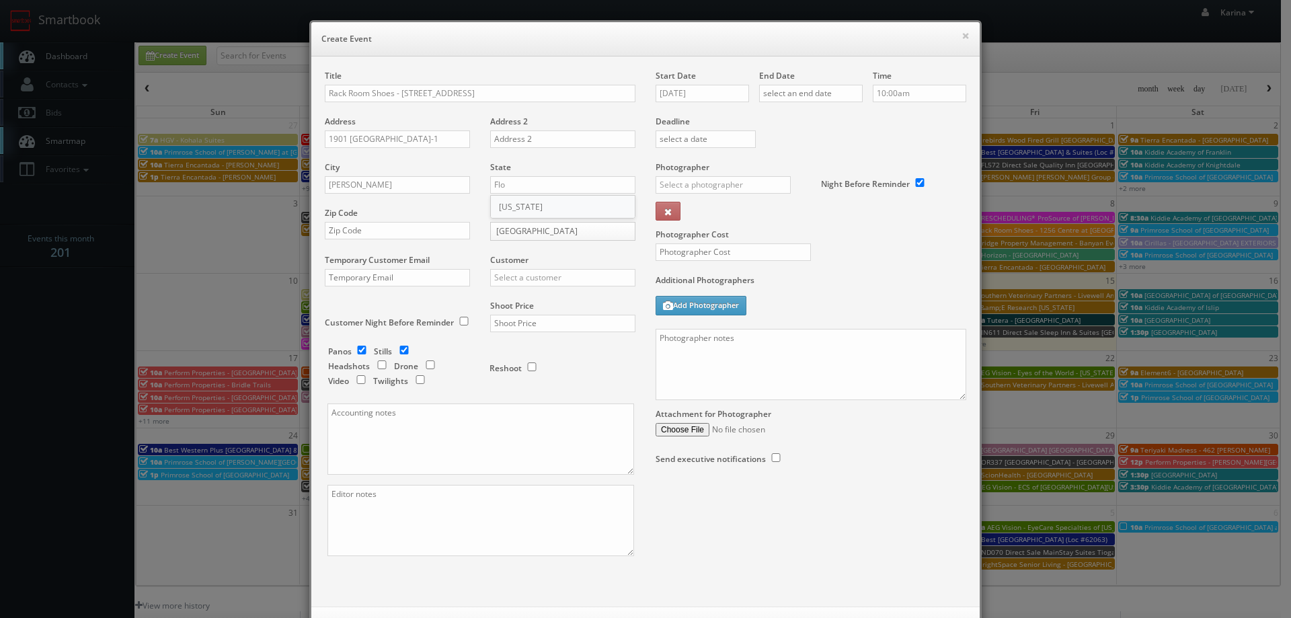
click at [500, 211] on div "[US_STATE]" at bounding box center [563, 207] width 144 height 22
type input "[US_STATE]"
click at [411, 226] on input "text" at bounding box center [397, 230] width 145 height 17
type input "34950"
click at [543, 280] on input "text" at bounding box center [562, 277] width 145 height 17
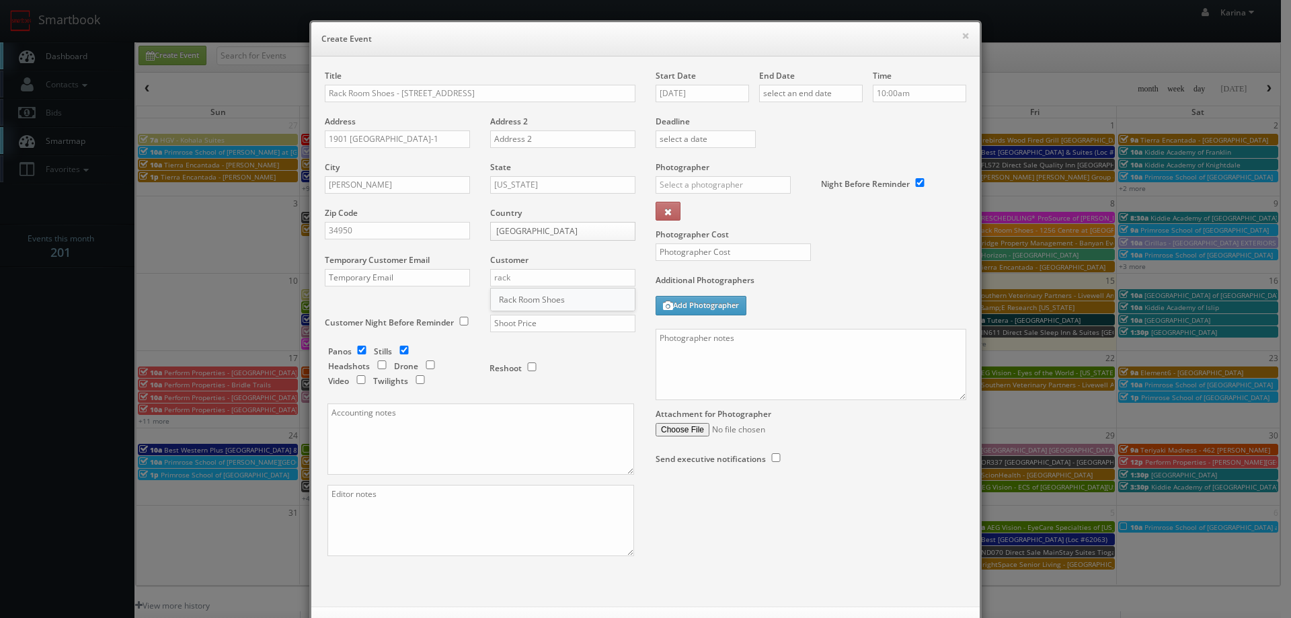
click at [529, 298] on div "Rack Room Shoes" at bounding box center [563, 299] width 144 height 22
type input "Rack Room Shoes"
click at [517, 321] on input "text" at bounding box center [562, 323] width 145 height 17
type input "700"
click at [360, 351] on input "checkbox" at bounding box center [362, 350] width 20 height 9
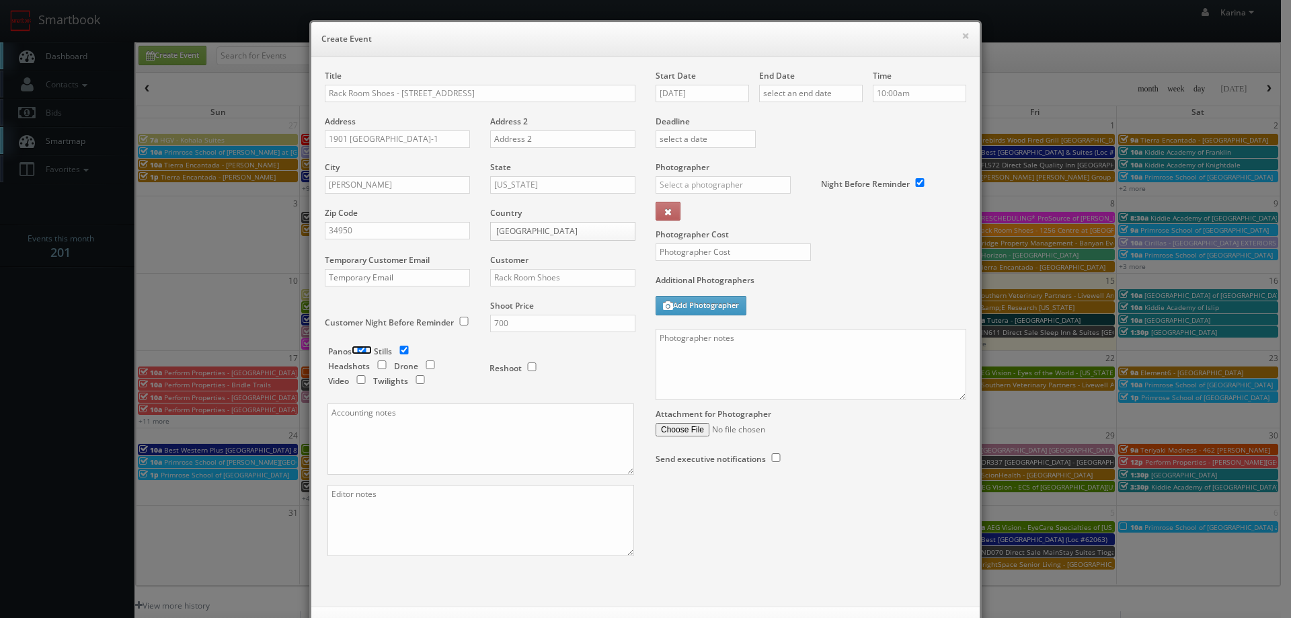
checkbox input "false"
click at [702, 96] on input "08/15/2025" at bounding box center [701, 93] width 93 height 17
click at [776, 118] on icon at bounding box center [779, 117] width 8 height 9
click at [720, 190] on td "17" at bounding box center [723, 195] width 21 height 19
type input "09/17/2025"
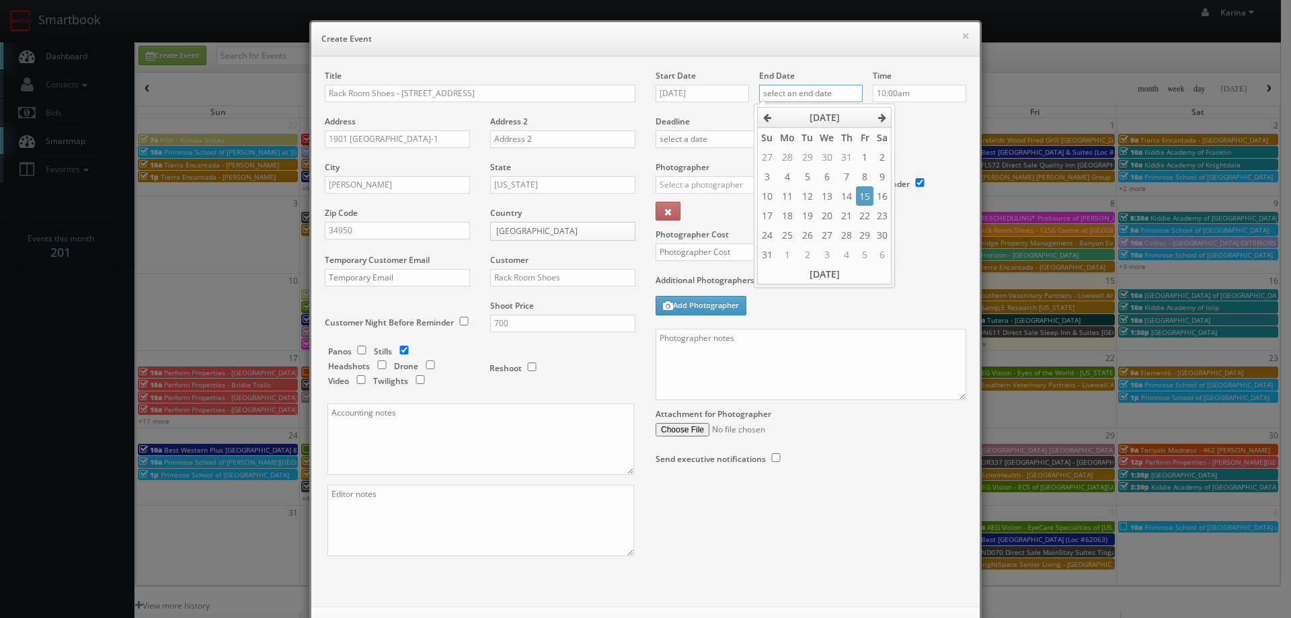
click at [819, 94] on input "text" at bounding box center [811, 93] width 104 height 17
click at [878, 116] on icon at bounding box center [882, 117] width 8 height 9
click at [829, 196] on td "17" at bounding box center [826, 195] width 21 height 19
type input "09/17/2025"
click at [905, 91] on input "10:00am" at bounding box center [919, 93] width 93 height 17
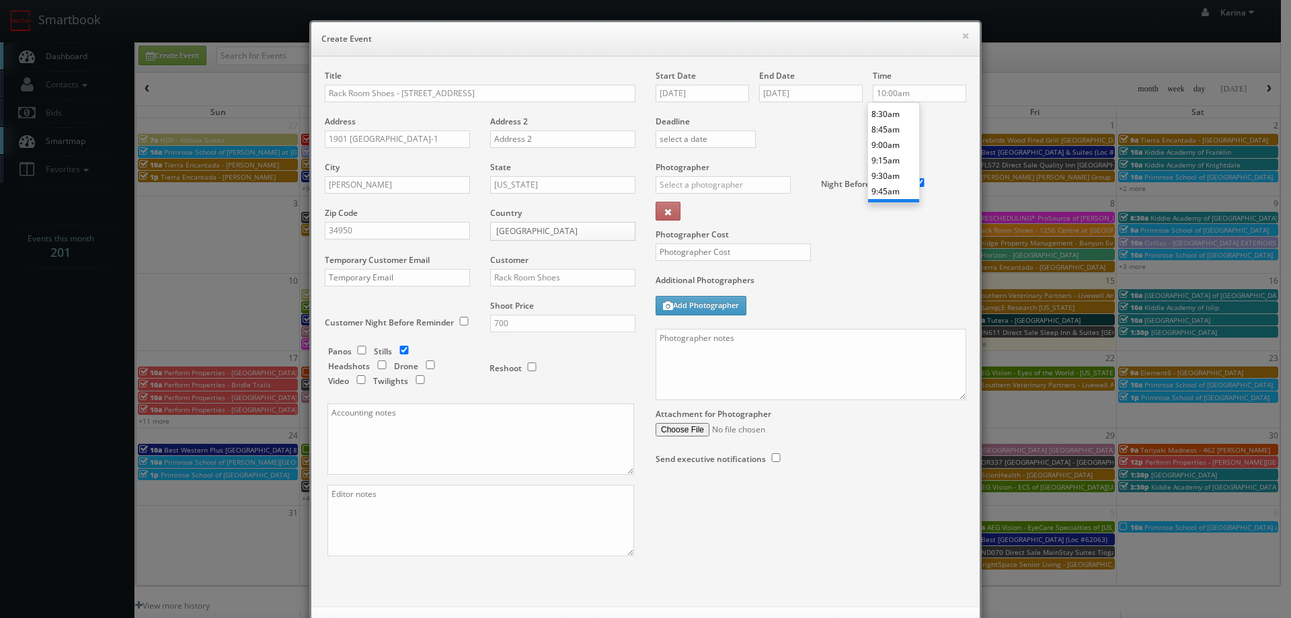
scroll to position [495, 0]
type input "8:00am"
click at [888, 114] on li "8:00am" at bounding box center [893, 109] width 51 height 15
click at [722, 185] on input "text" at bounding box center [722, 184] width 135 height 17
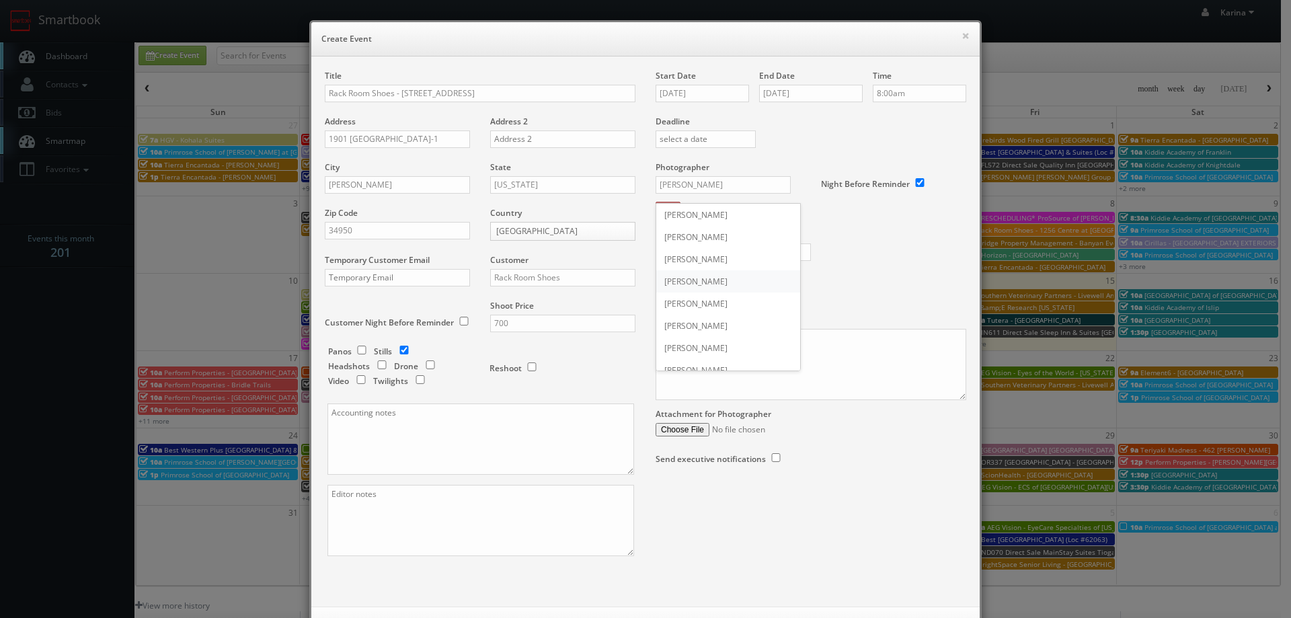
click at [691, 281] on div "Joe Morales" at bounding box center [728, 281] width 144 height 22
type input "Joe Morales"
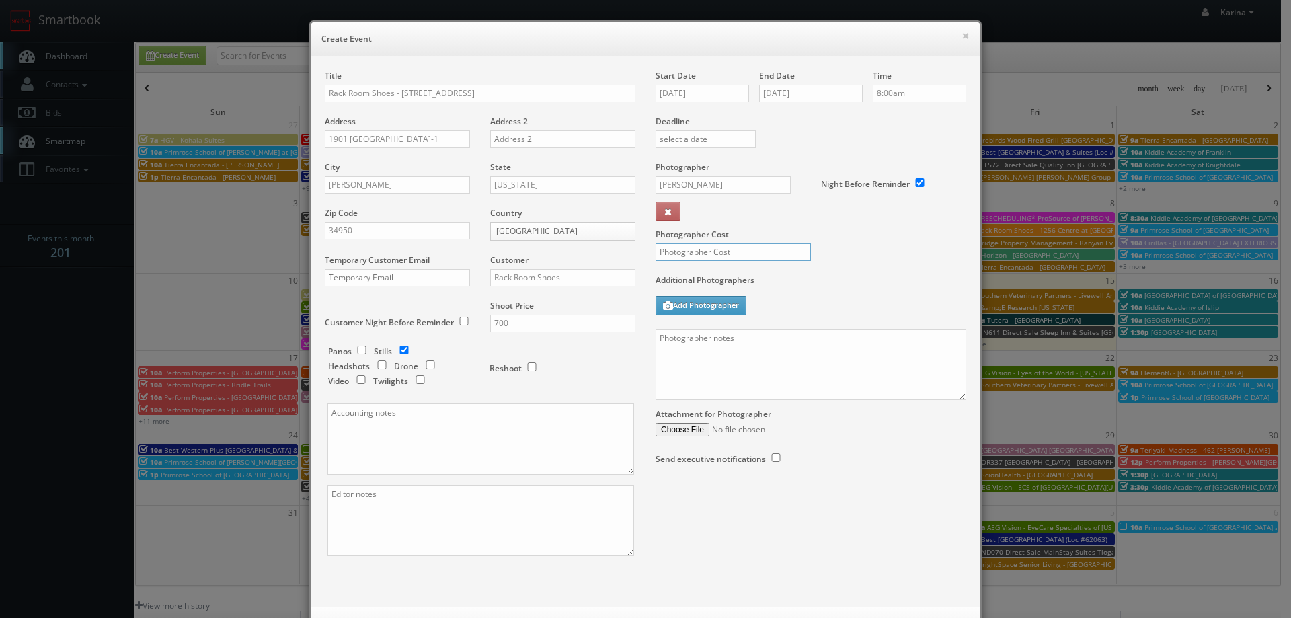
click at [696, 248] on input "text" at bounding box center [732, 251] width 155 height 17
type input "350"
click at [700, 341] on textarea at bounding box center [810, 364] width 311 height 71
paste textarea "772-807-0842"
paste textarea "Please upload this shoot ASAP as we have a tight turnaround for these images. S…"
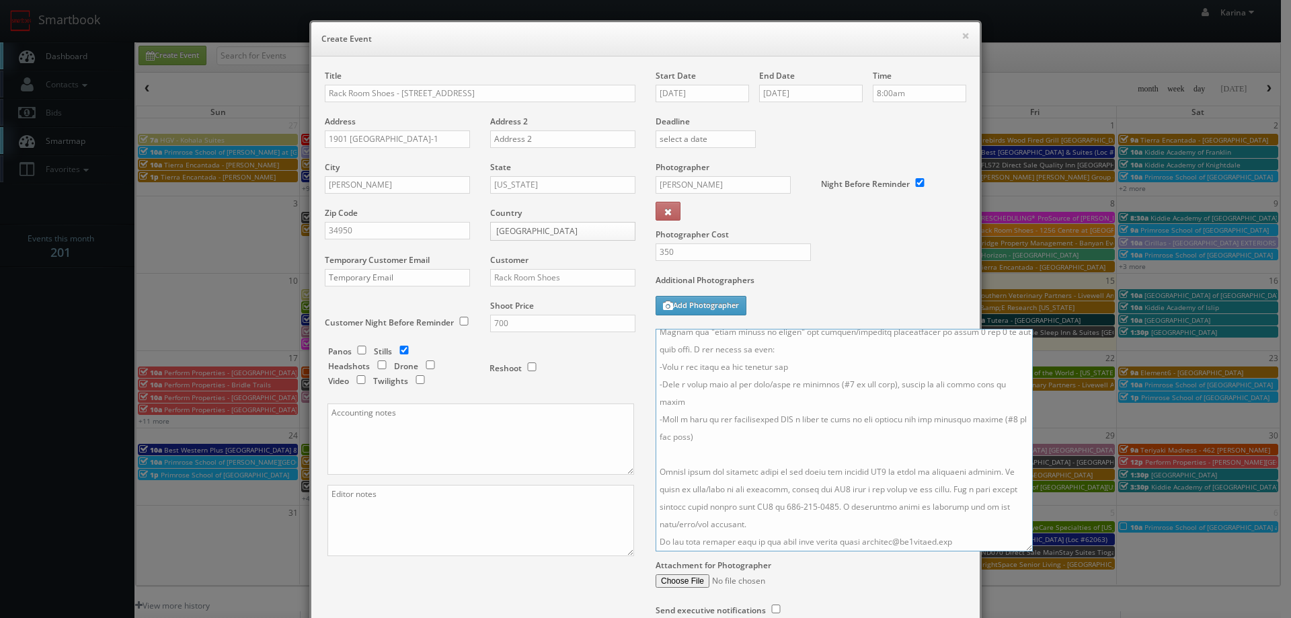
scroll to position [38, 0]
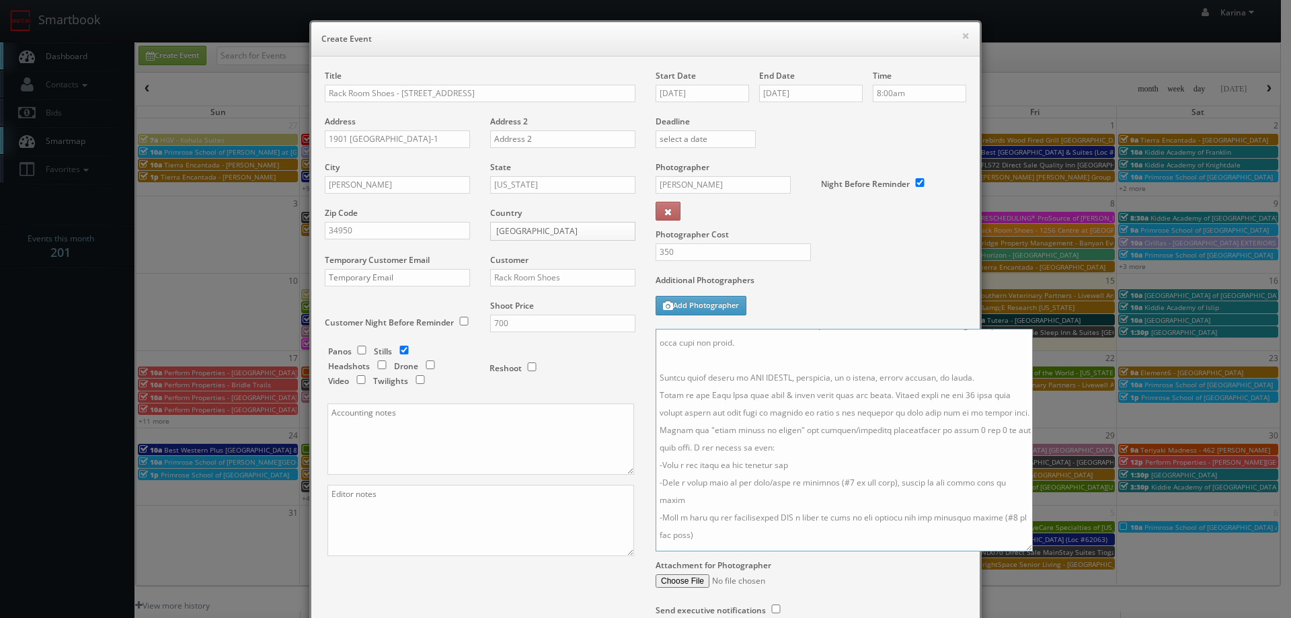
drag, startPoint x: 958, startPoint y: 397, endPoint x: 1049, endPoint y: 622, distance: 242.4
click at [1049, 617] on html "Smartbook Toggle Side Navigation Toggle Top Navigation Karina Karina Profile Lo…" at bounding box center [645, 431] width 1291 height 862
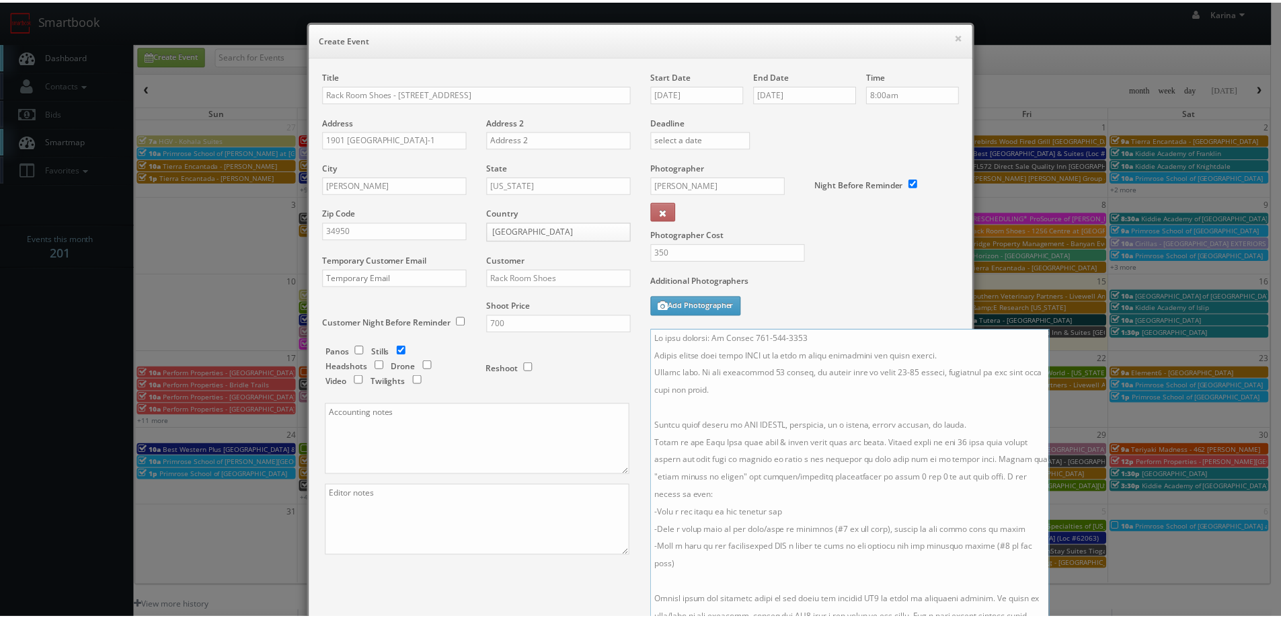
scroll to position [194, 0]
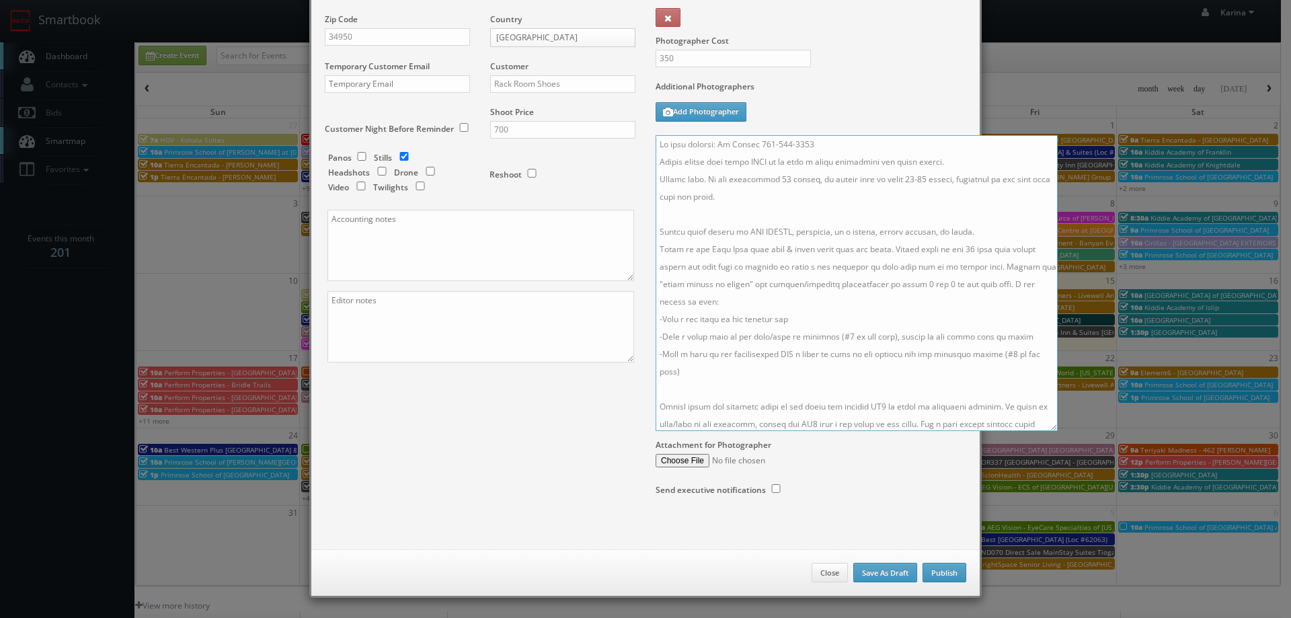
type textarea "On site contact: Ed Dardon 772-807-0842 Please upload this shoot ASAP as we hav…"
click at [939, 574] on button "Publish" at bounding box center [944, 573] width 44 height 20
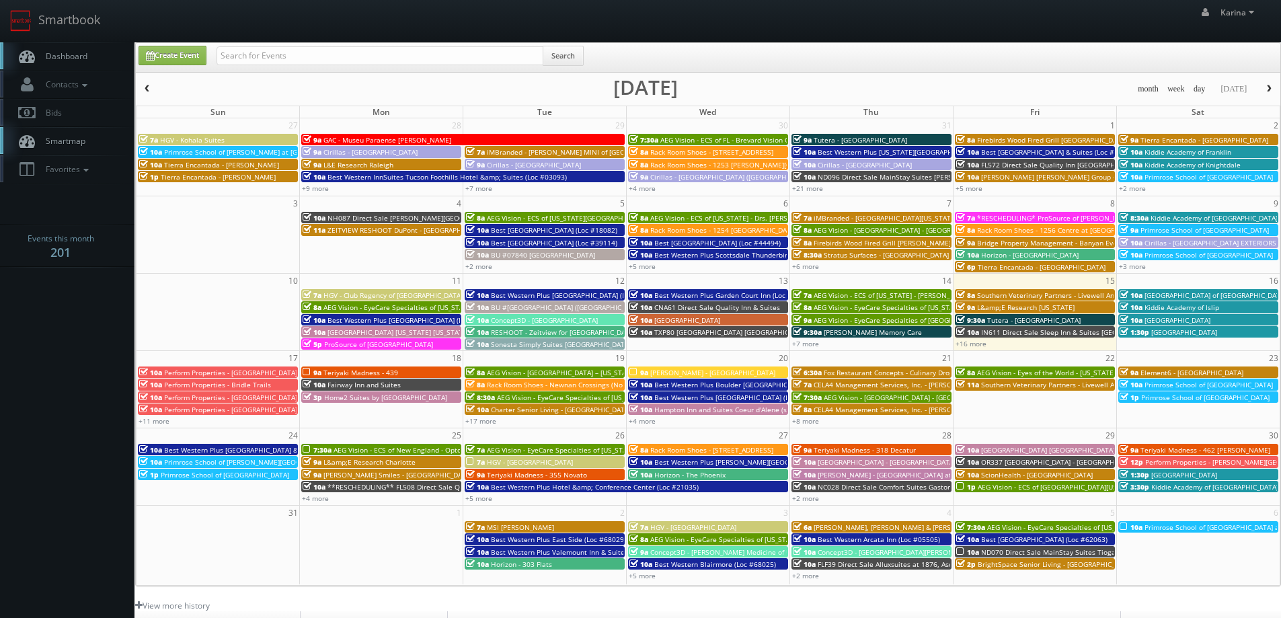
click at [59, 50] on span "Dashboard" at bounding box center [63, 55] width 48 height 11
click at [716, 453] on span "Rack Room Shoes - [STREET_ADDRESS]" at bounding box center [711, 449] width 123 height 9
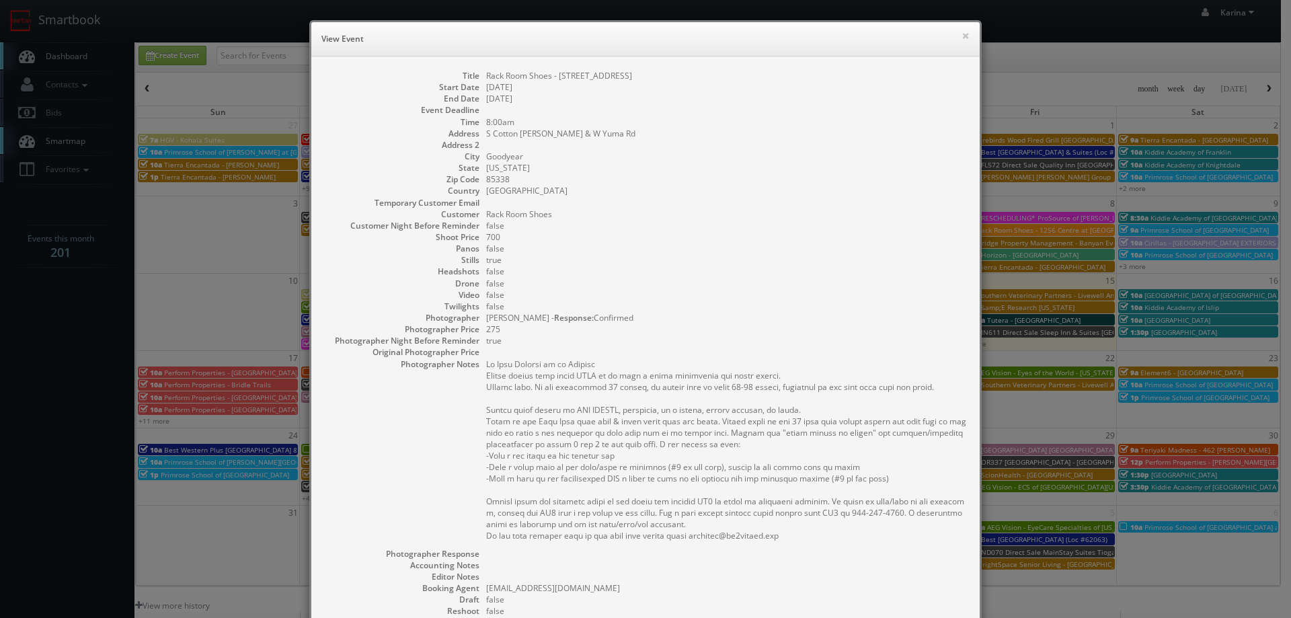
drag, startPoint x: 772, startPoint y: 536, endPoint x: 479, endPoint y: 377, distance: 332.7
click at [479, 377] on dl "Title Rack Room Shoes - 1073 Canyon Trails Towne Center Start Date [DATE] End D…" at bounding box center [645, 401] width 641 height 662
copy pre "Please upload this shoot ASAP as we have a tight turnaround for these images. S…"
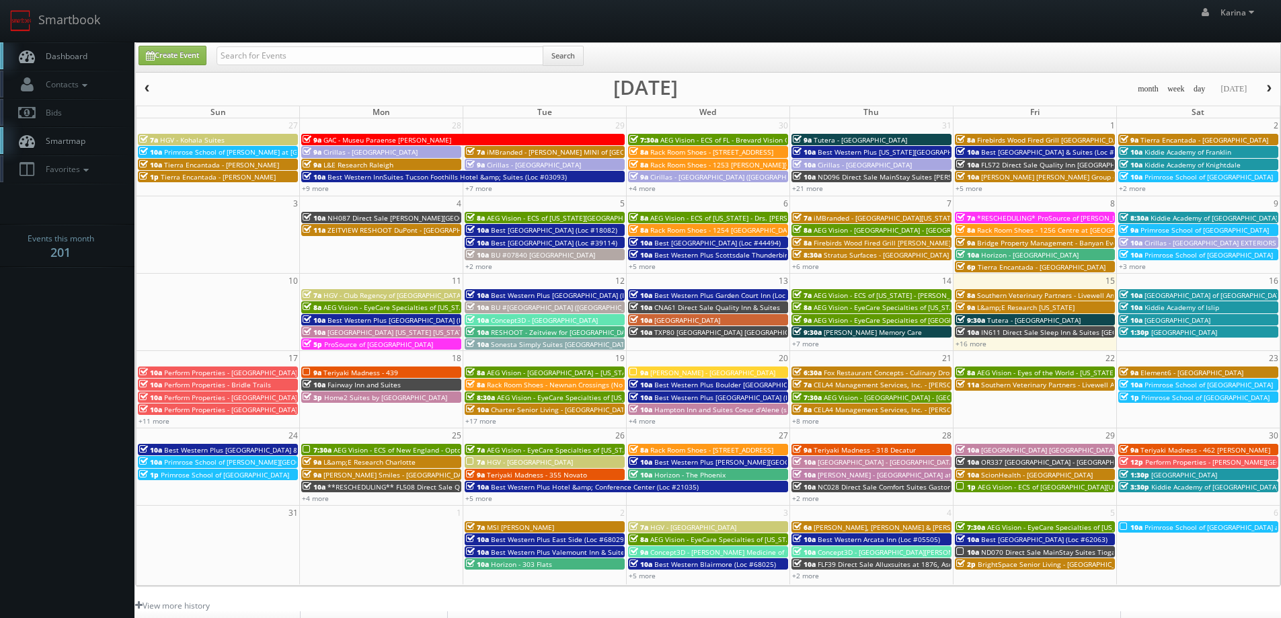
click at [1271, 85] on span "button" at bounding box center [1268, 89] width 9 height 8
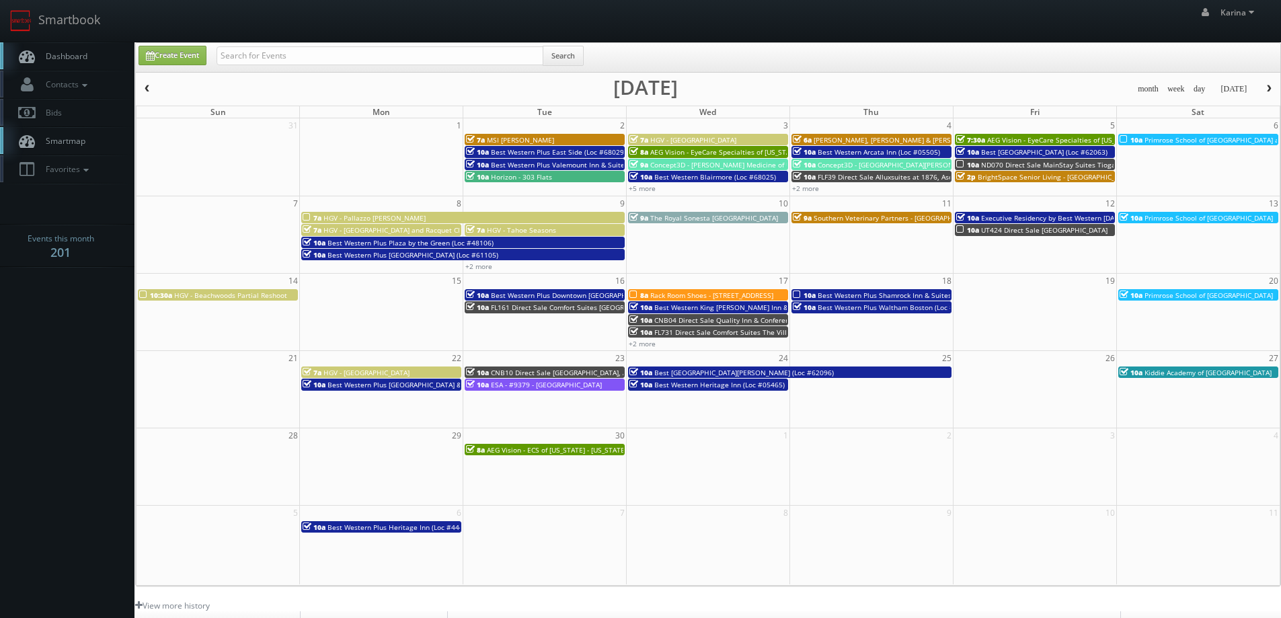
click at [144, 91] on span "button" at bounding box center [147, 89] width 9 height 8
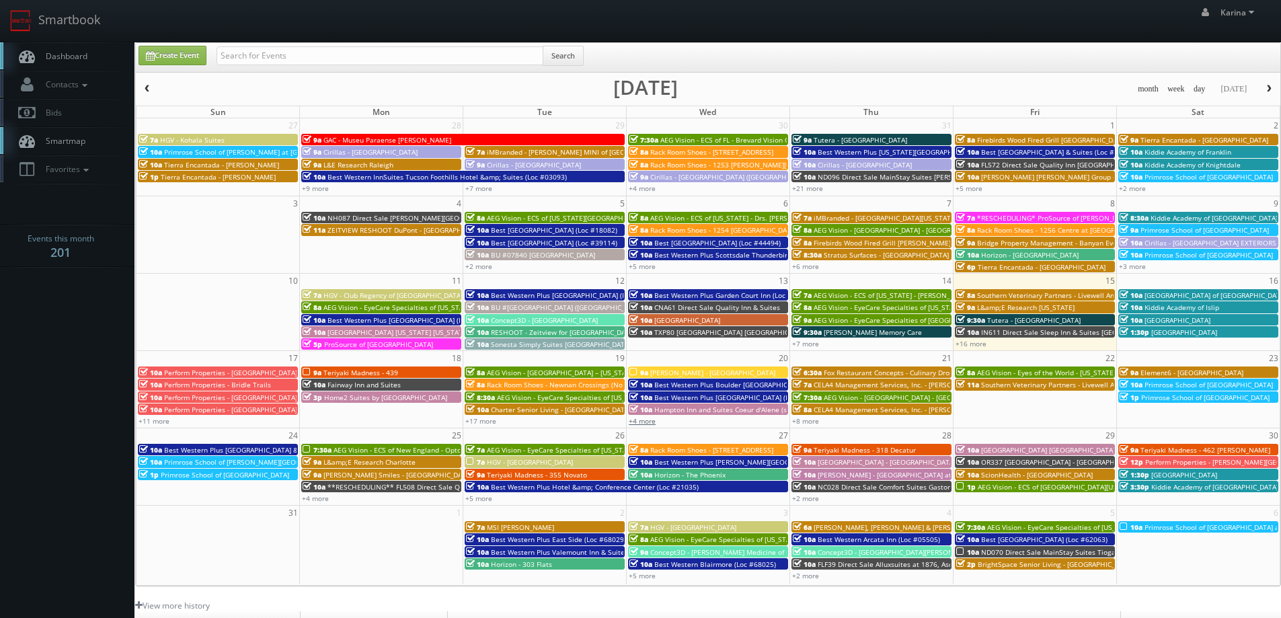
click at [643, 420] on link "+4 more" at bounding box center [642, 420] width 27 height 9
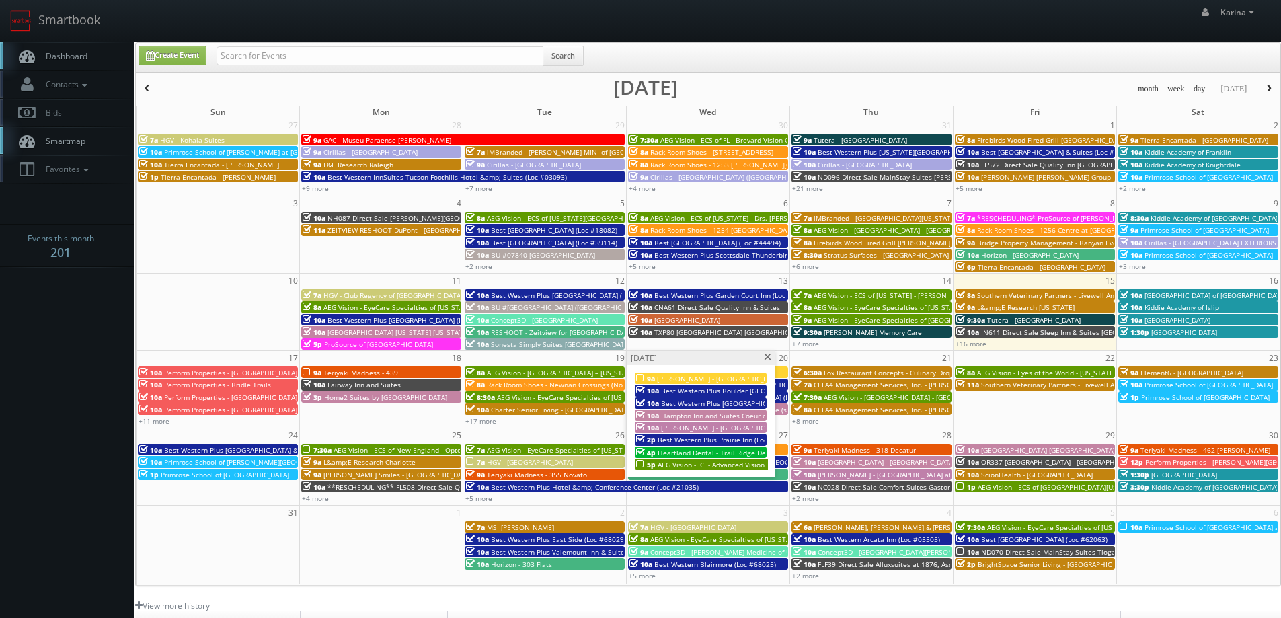
click at [768, 356] on span at bounding box center [767, 357] width 9 height 7
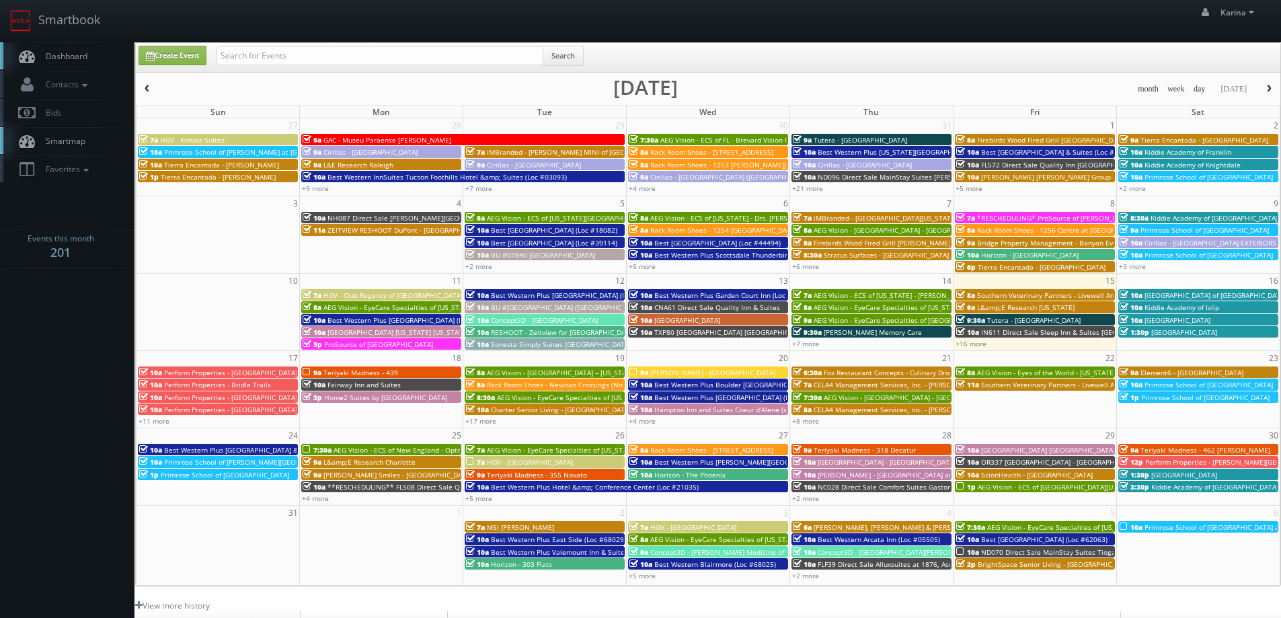
click at [79, 55] on span "Dashboard" at bounding box center [63, 55] width 48 height 11
click at [85, 63] on link "Dashboard" at bounding box center [67, 56] width 134 height 28
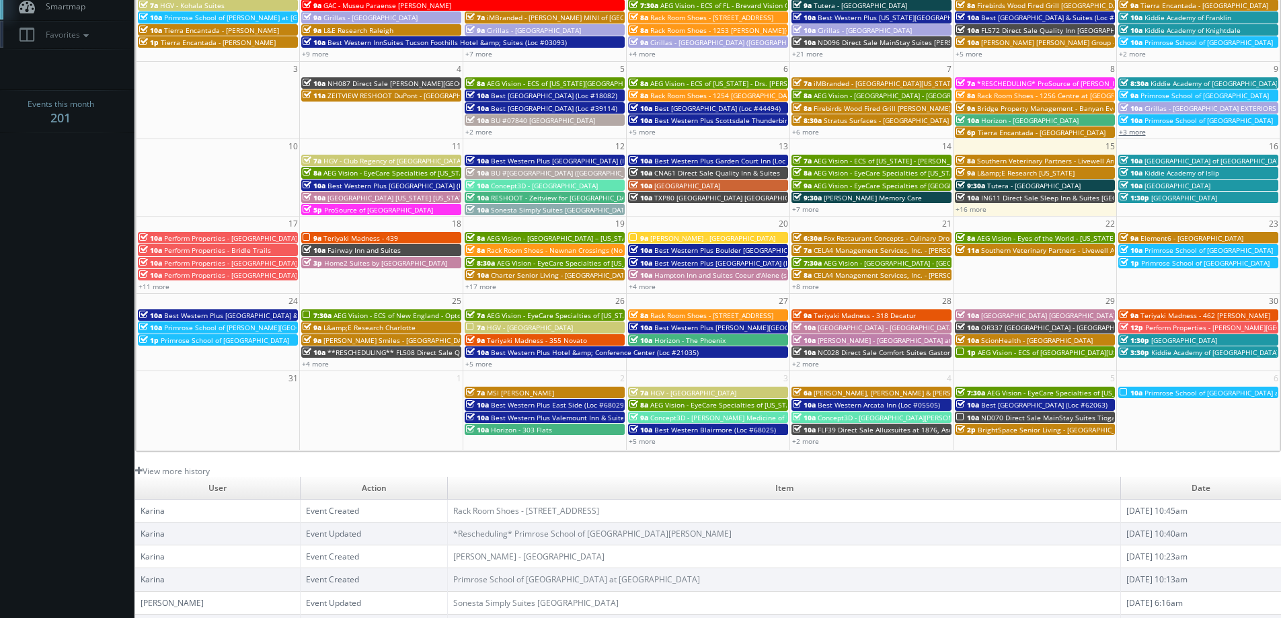
click at [1131, 130] on link "+3 more" at bounding box center [1132, 131] width 27 height 9
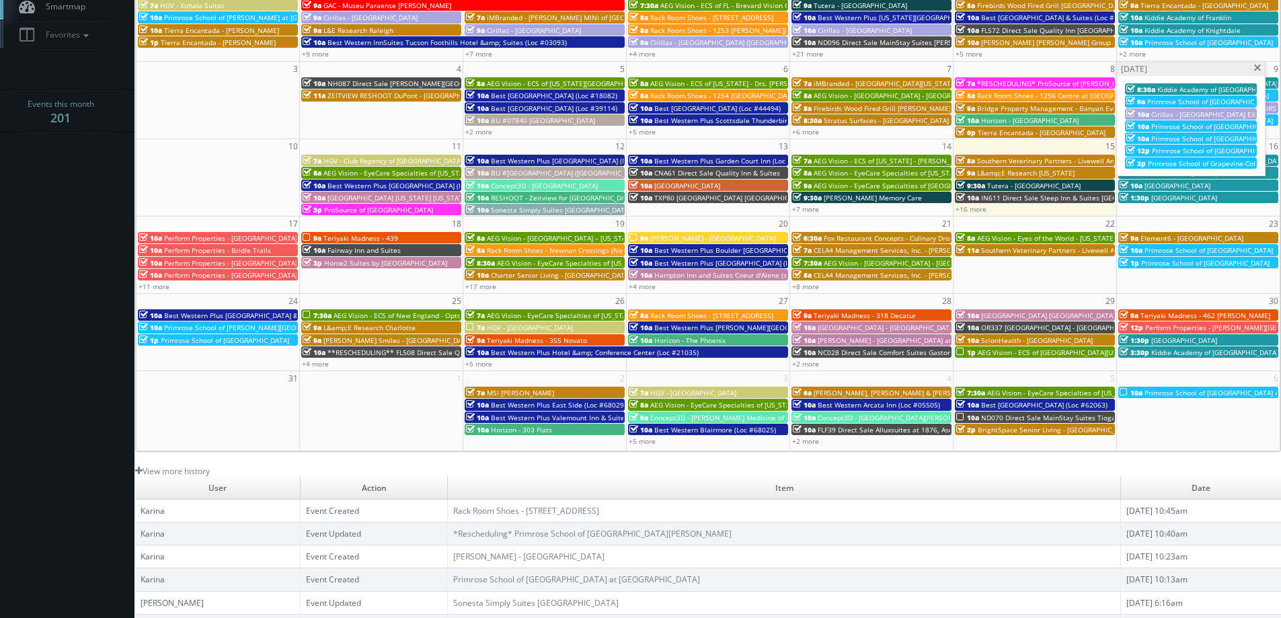
click at [1254, 68] on span at bounding box center [1257, 68] width 9 height 7
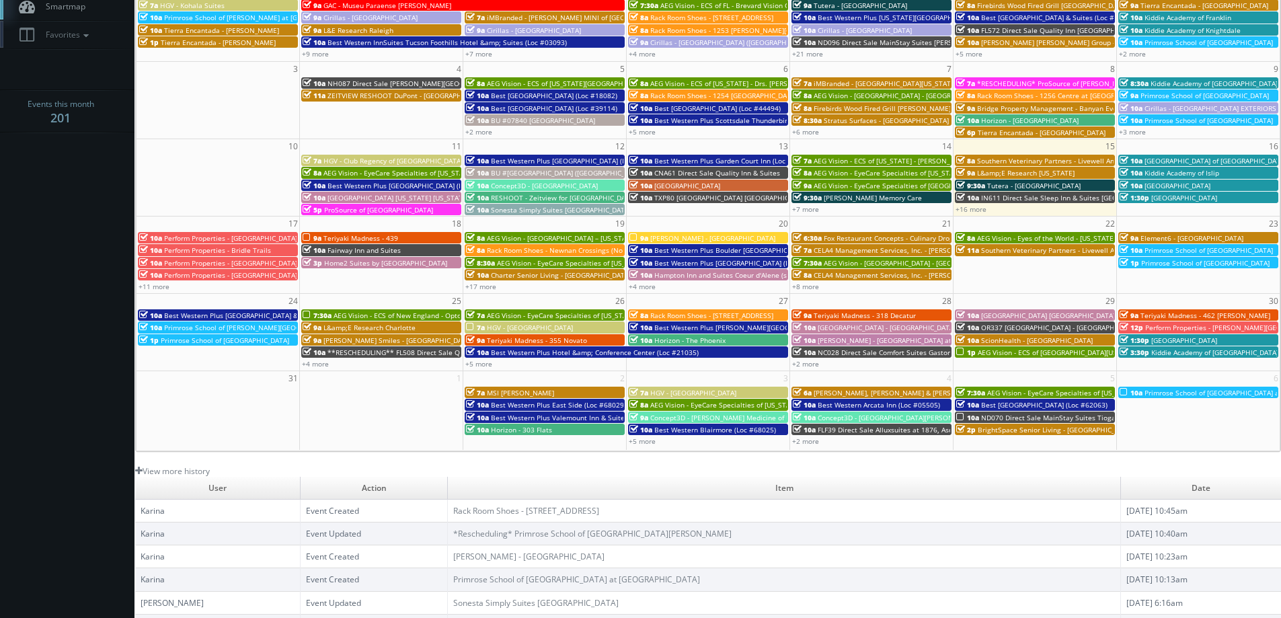
click at [1156, 195] on span "[GEOGRAPHIC_DATA]" at bounding box center [1184, 197] width 66 height 9
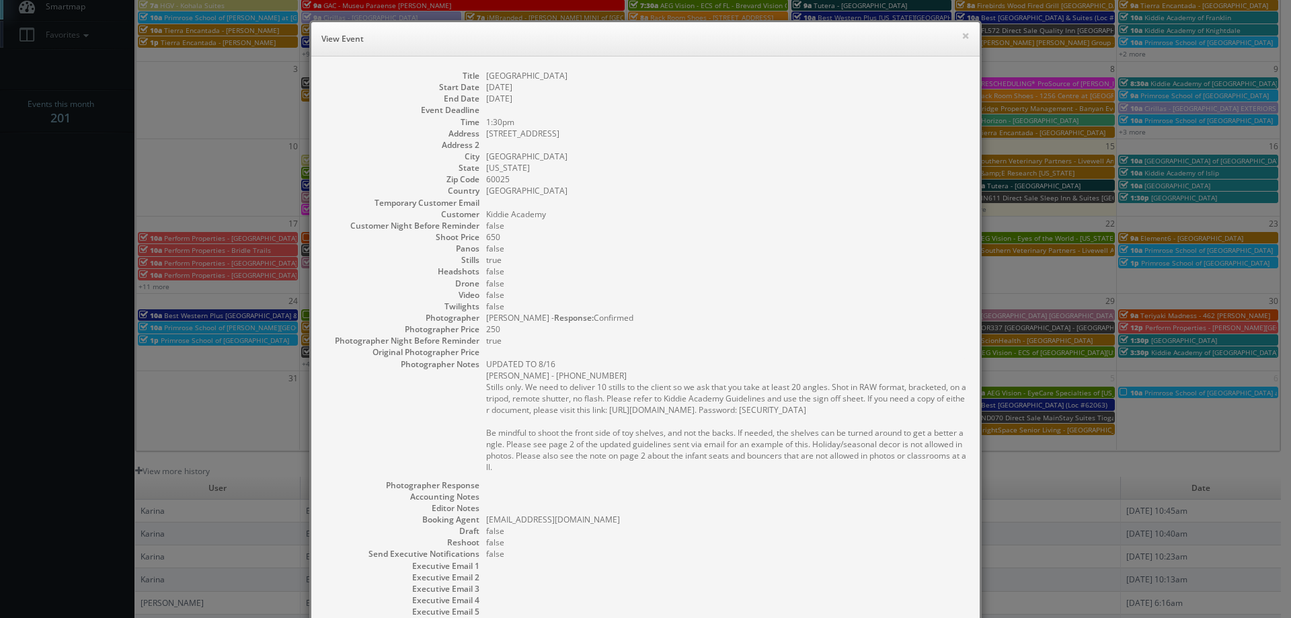
click at [707, 240] on dd "650" at bounding box center [726, 236] width 480 height 11
click at [961, 35] on button "×" at bounding box center [965, 35] width 8 height 9
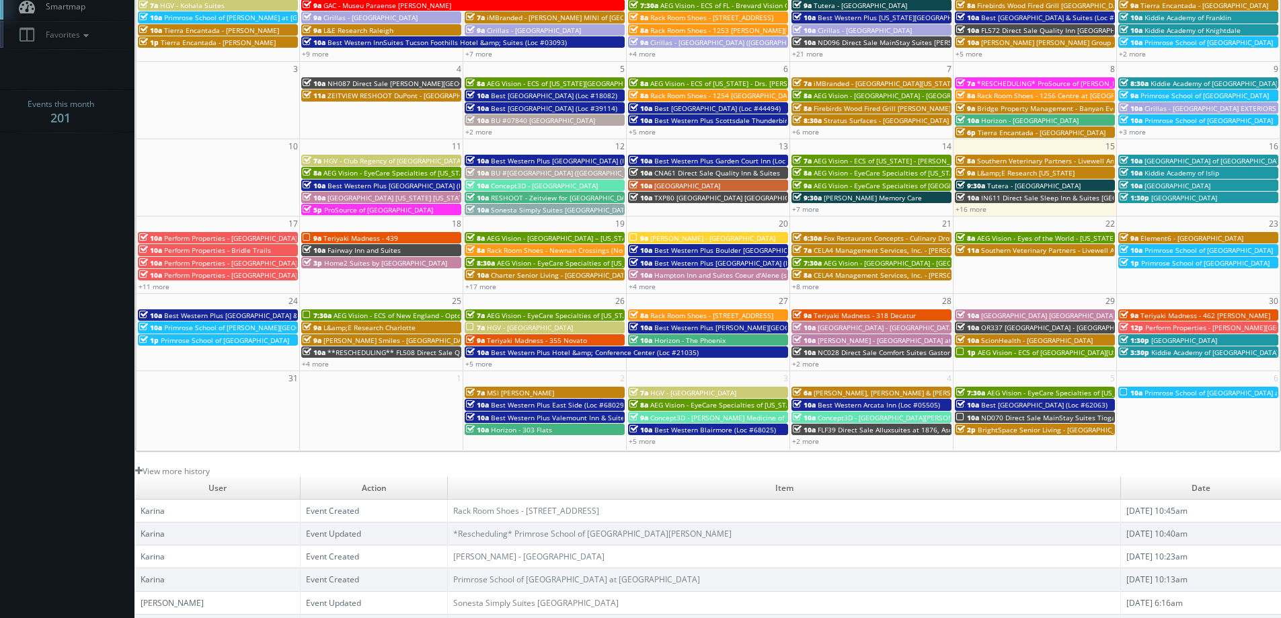
scroll to position [0, 0]
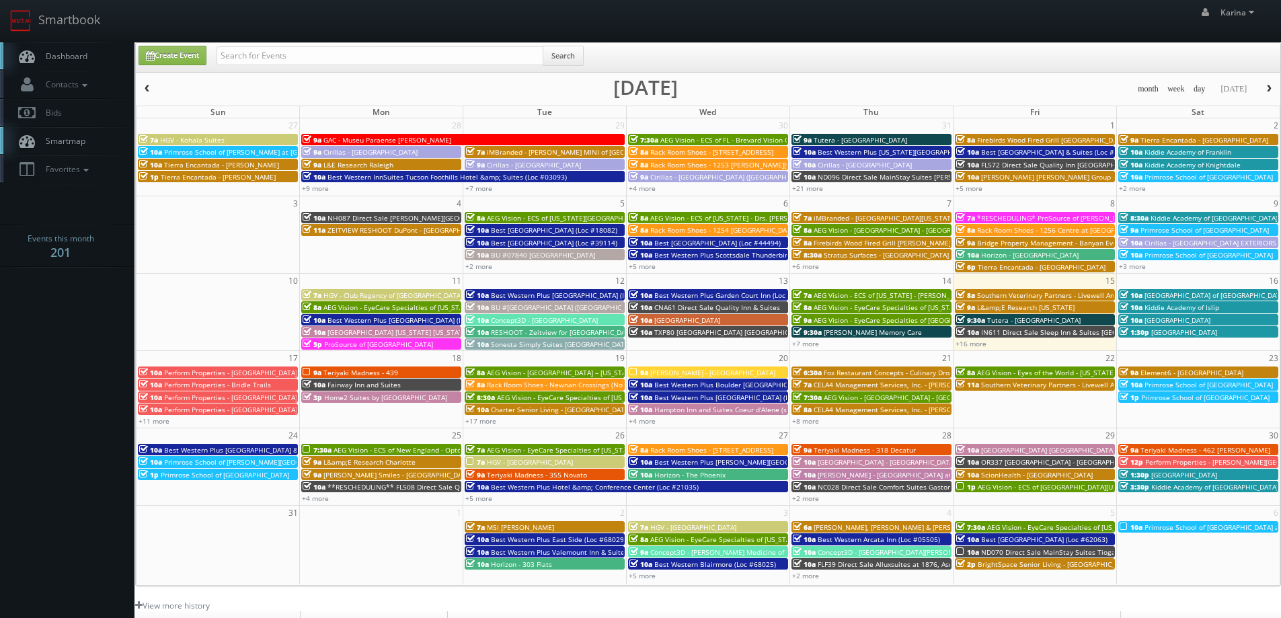
click at [52, 52] on span "Dashboard" at bounding box center [63, 55] width 48 height 11
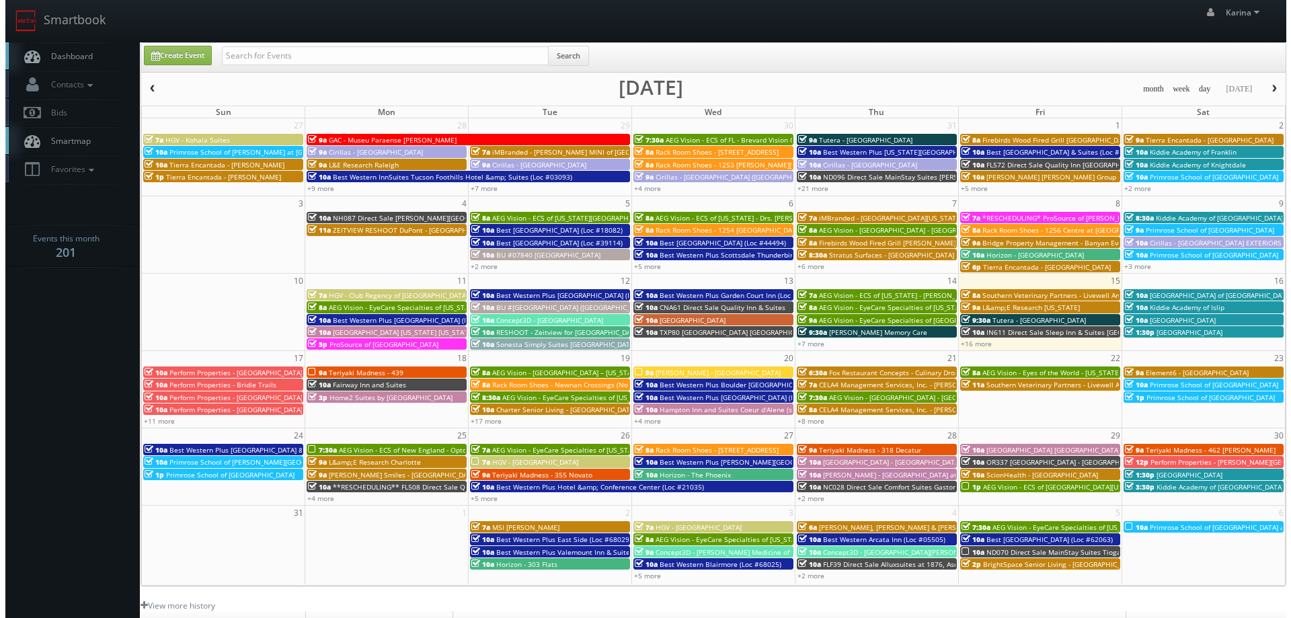
scroll to position [67, 0]
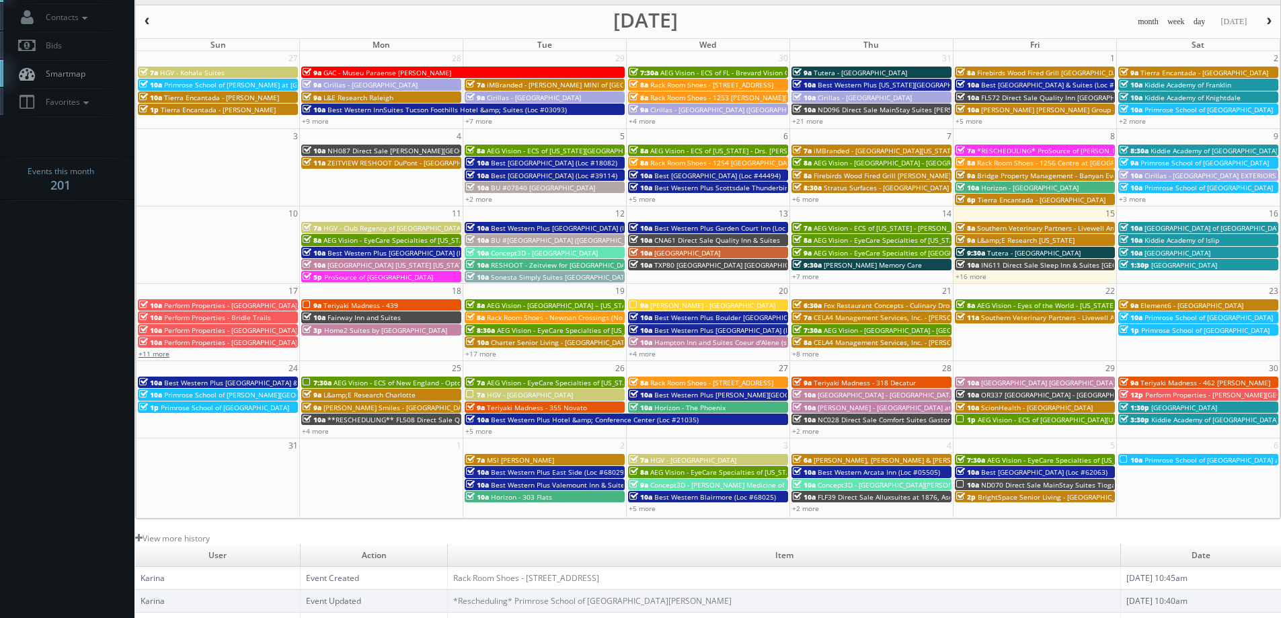
click at [158, 350] on link "+11 more" at bounding box center [153, 353] width 31 height 9
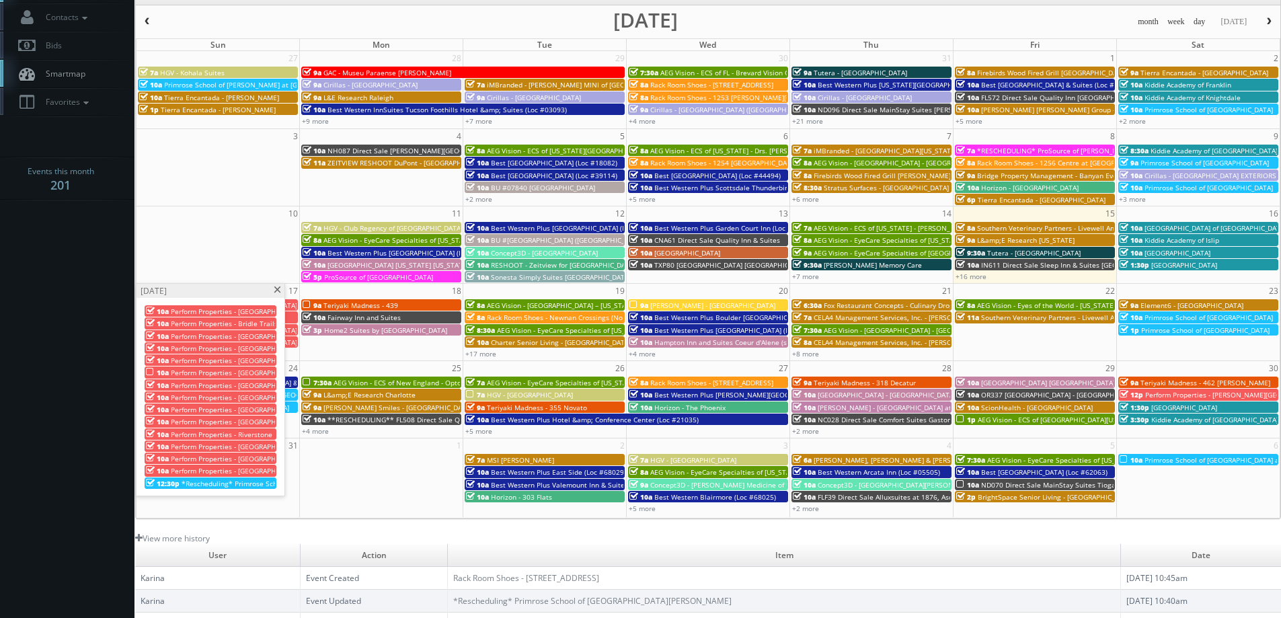
click at [274, 289] on span at bounding box center [277, 289] width 9 height 7
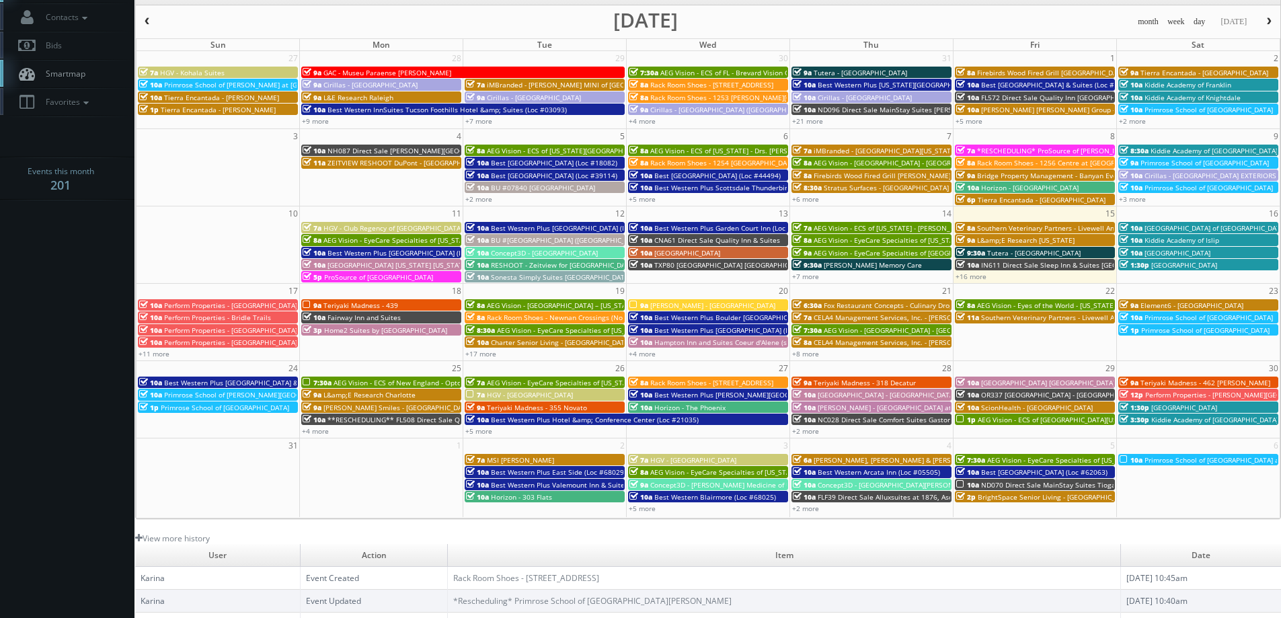
click at [366, 305] on span "Teriyaki Madness - 439" at bounding box center [360, 304] width 75 height 9
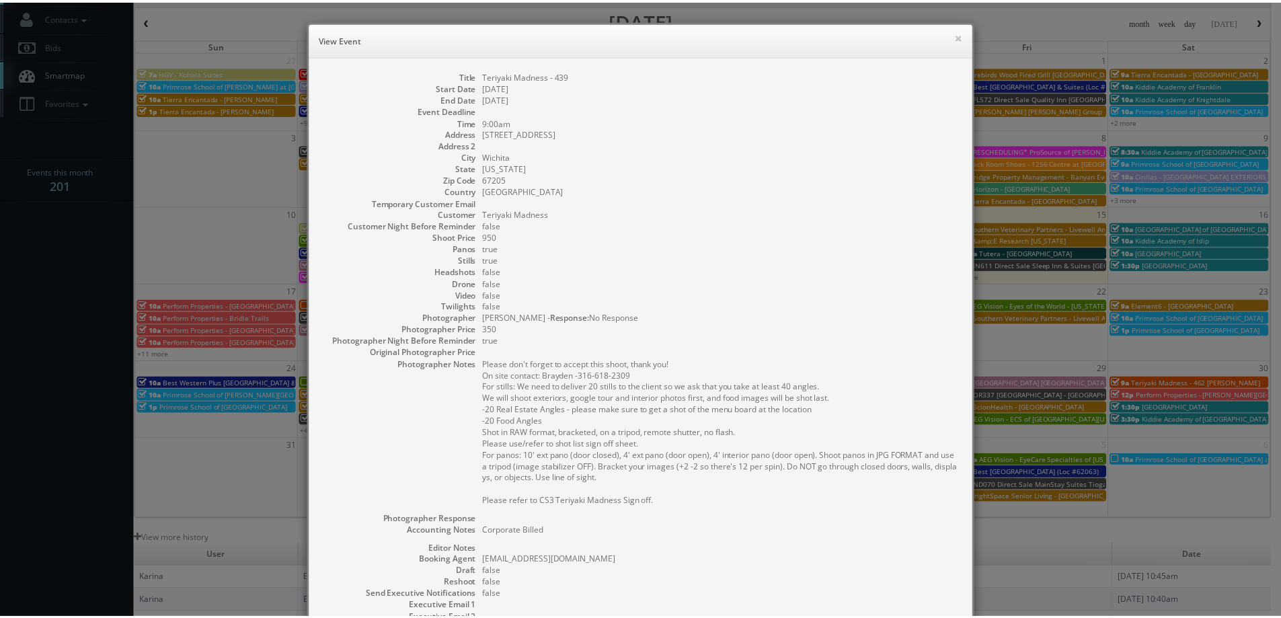
scroll to position [182, 0]
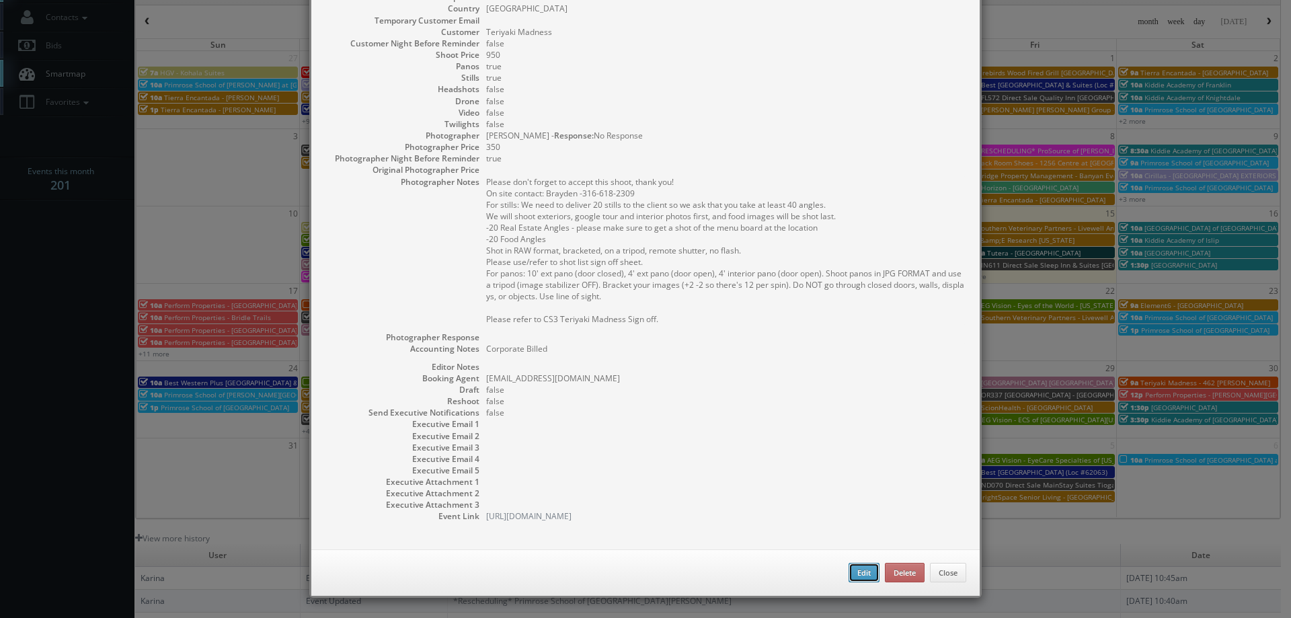
click at [852, 571] on button "Edit" at bounding box center [863, 573] width 31 height 20
type input "350"
select select "[US_STATE]"
select select "fakey123@mg.cs3calendar.com"
select select "skylerlivingston@gmail.com"
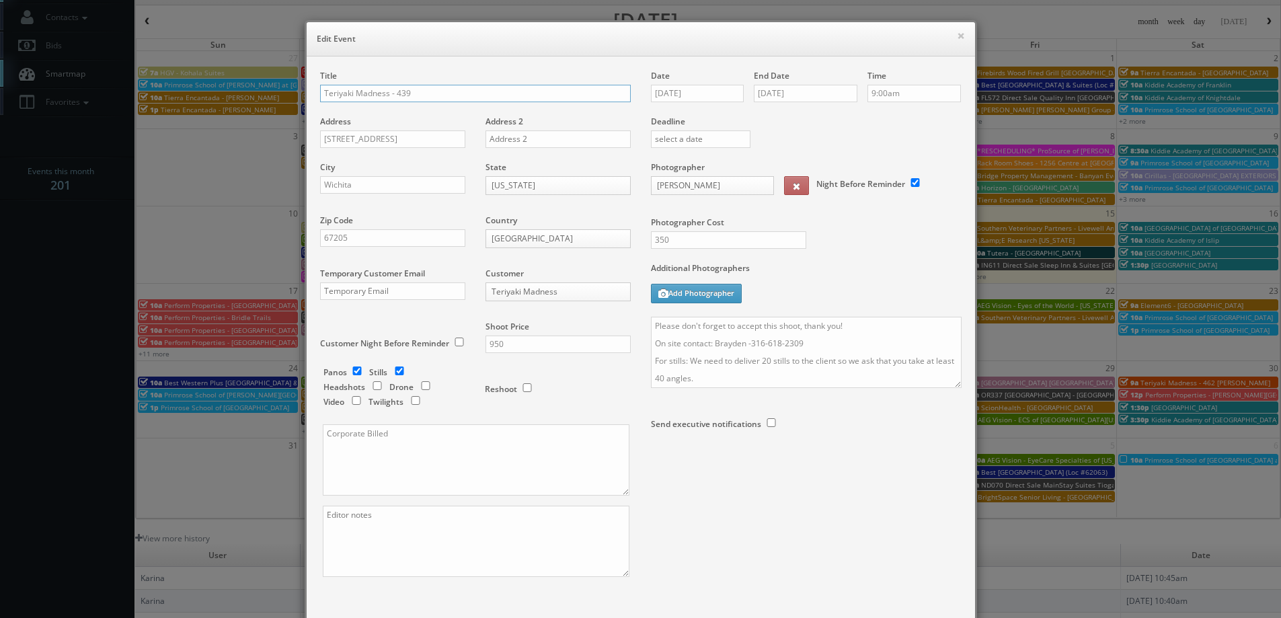
scroll to position [79, 0]
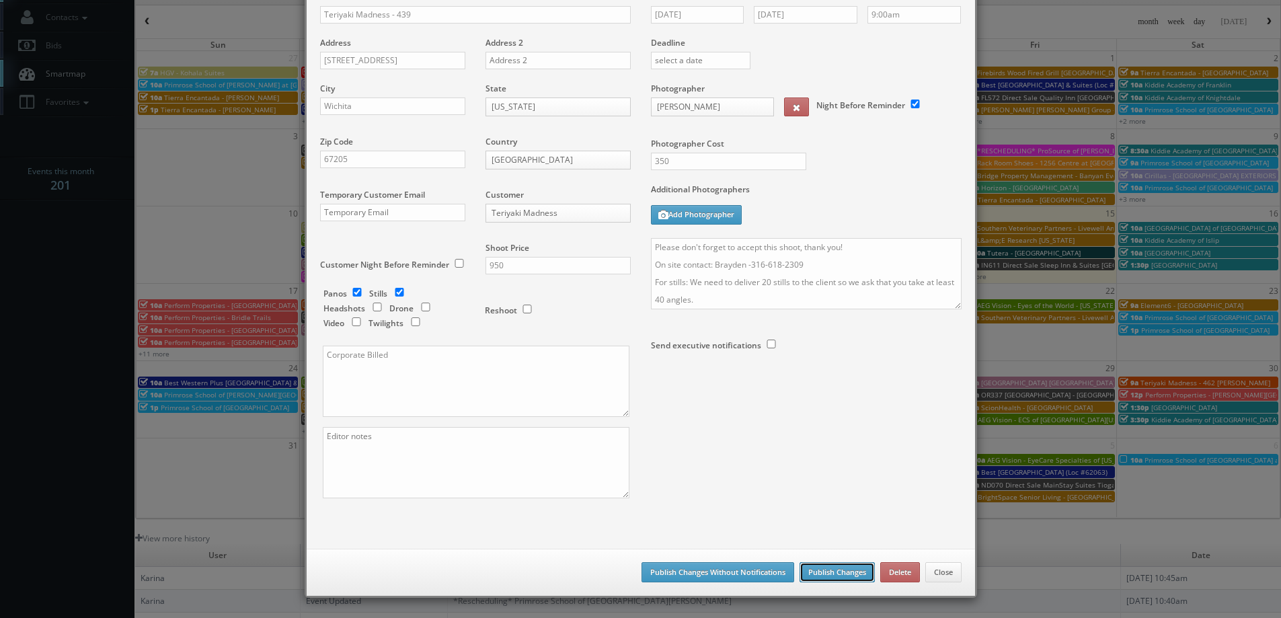
click at [833, 575] on button "Publish Changes" at bounding box center [836, 572] width 75 height 20
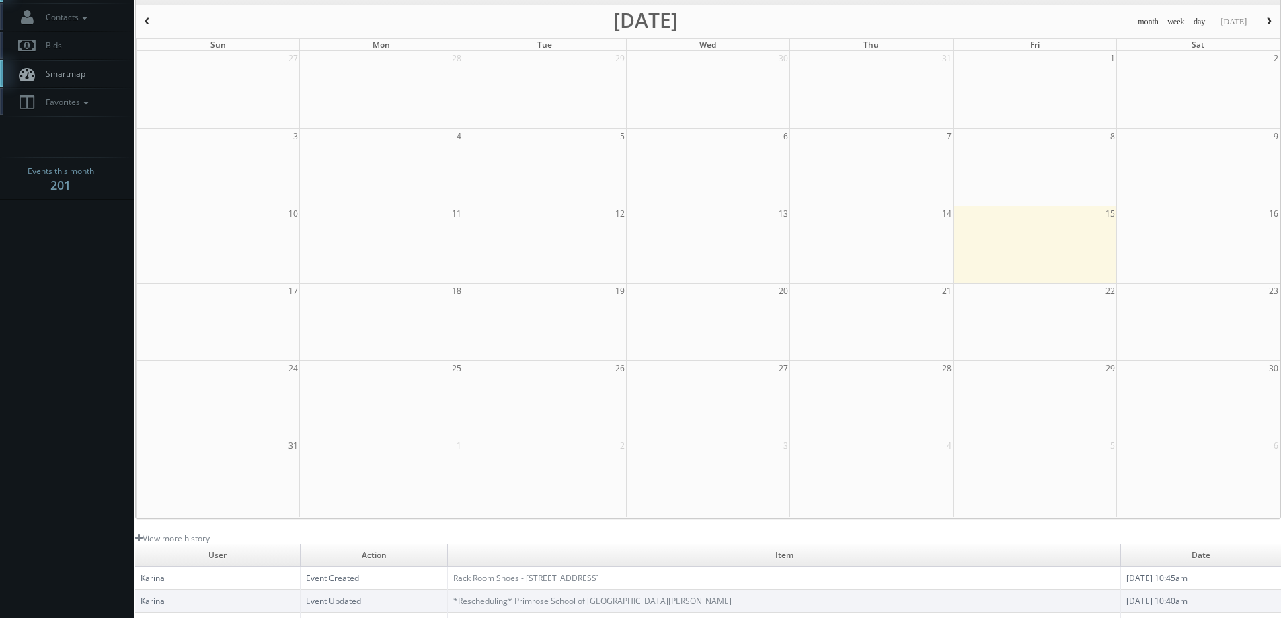
scroll to position [0, 0]
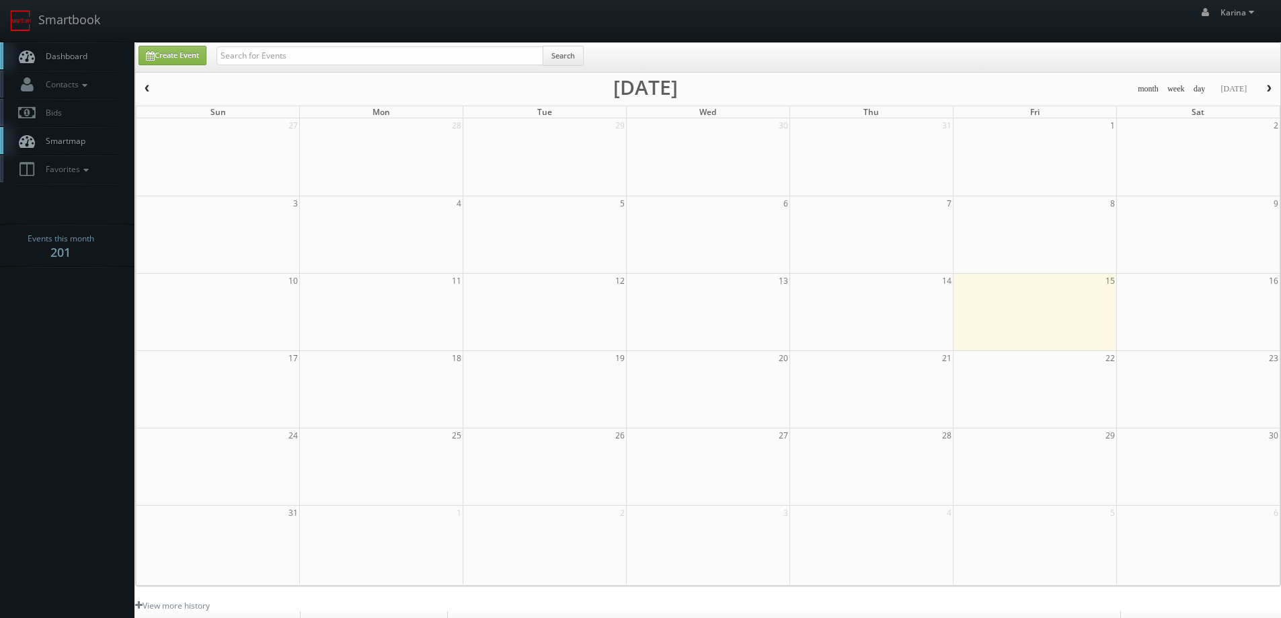
click at [77, 58] on span "Dashboard" at bounding box center [63, 55] width 48 height 11
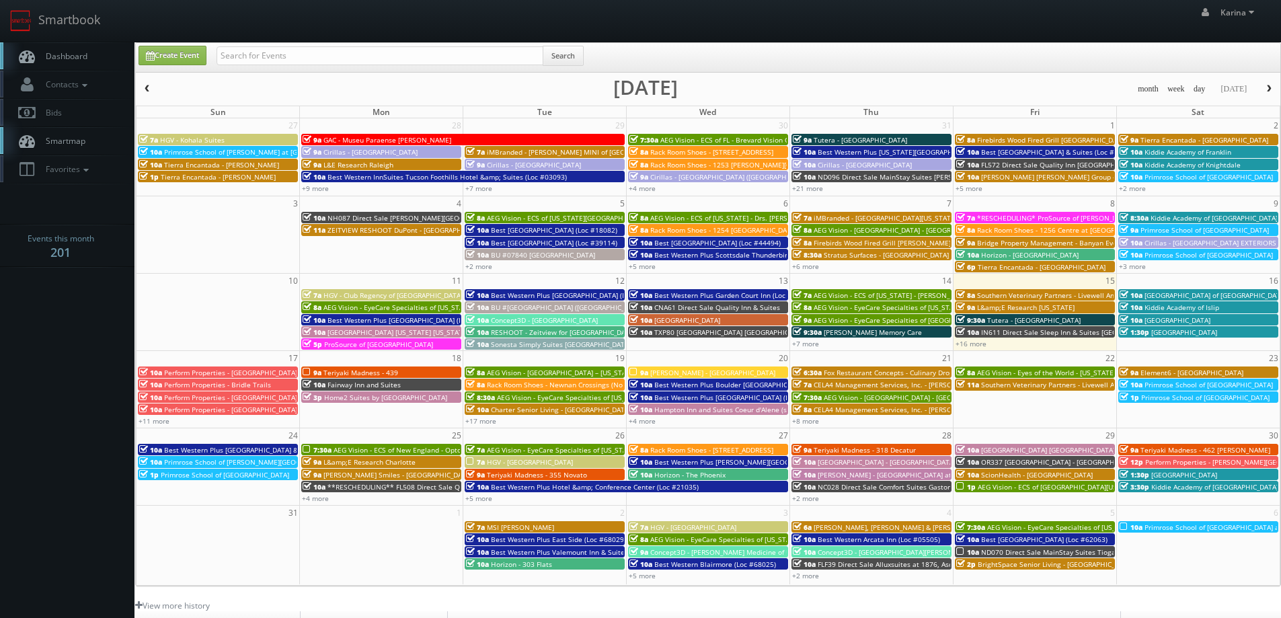
click at [70, 61] on span "Dashboard" at bounding box center [63, 55] width 48 height 11
click at [40, 52] on span "Dashboard" at bounding box center [63, 55] width 48 height 11
click at [670, 451] on span "Rack Room Shoes - [STREET_ADDRESS]" at bounding box center [711, 449] width 123 height 9
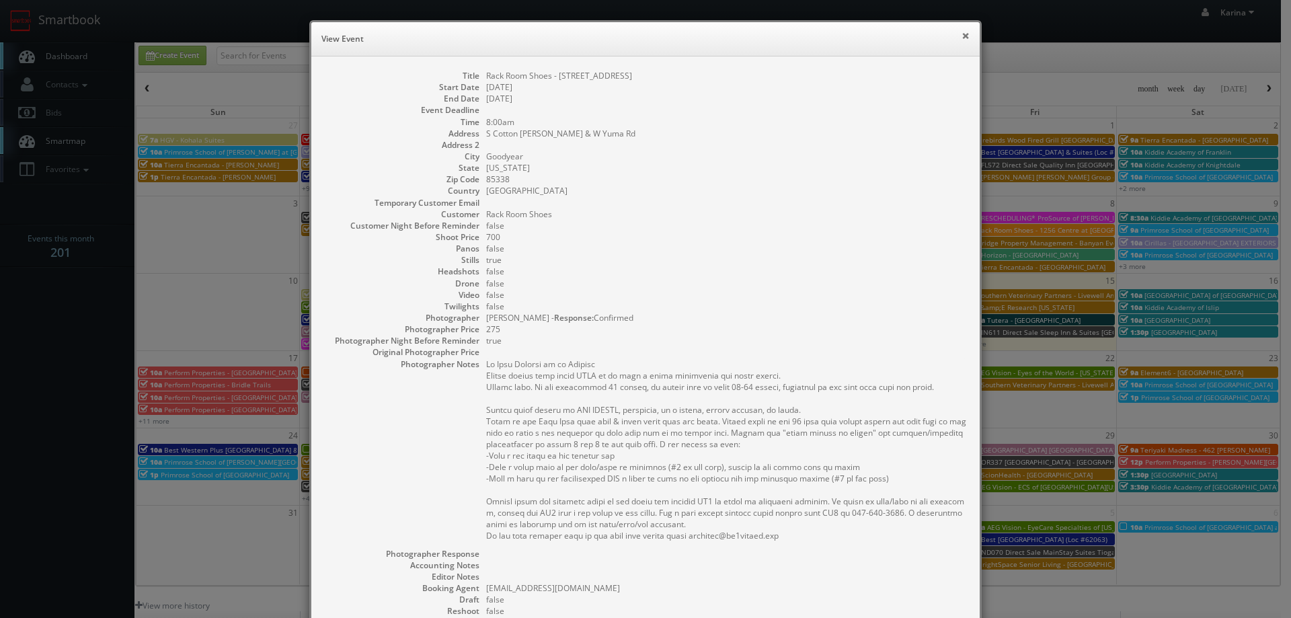
click at [961, 33] on button "×" at bounding box center [965, 35] width 8 height 9
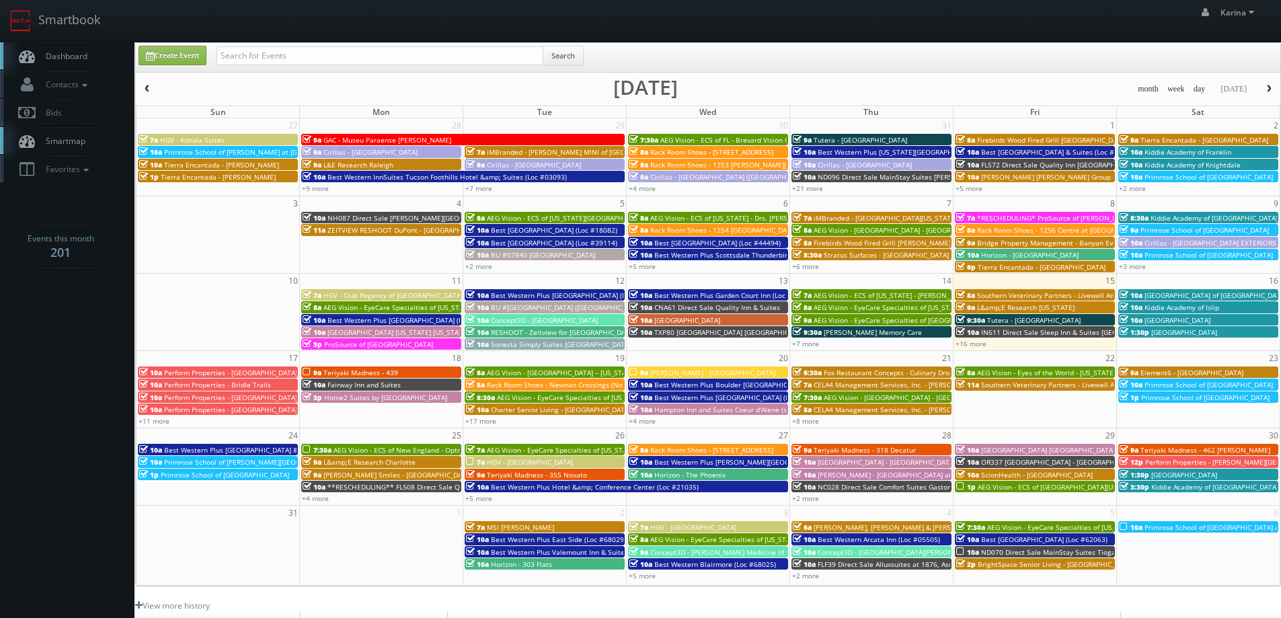
click at [61, 59] on span "Dashboard" at bounding box center [63, 55] width 48 height 11
click at [61, 53] on span "Dashboard" at bounding box center [63, 55] width 48 height 11
click at [161, 422] on link "+11 more" at bounding box center [153, 420] width 31 height 9
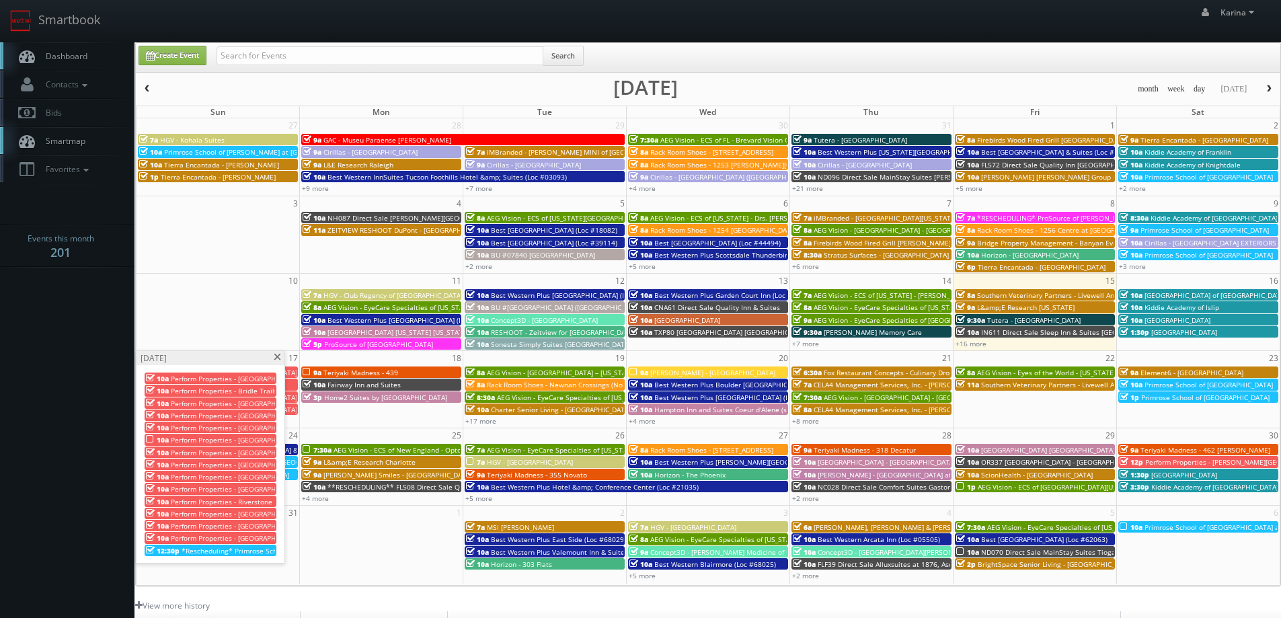
click at [198, 552] on span "*Rescheduling* Primrose School of [GEOGRAPHIC_DATA][PERSON_NAME]" at bounding box center [299, 550] width 235 height 9
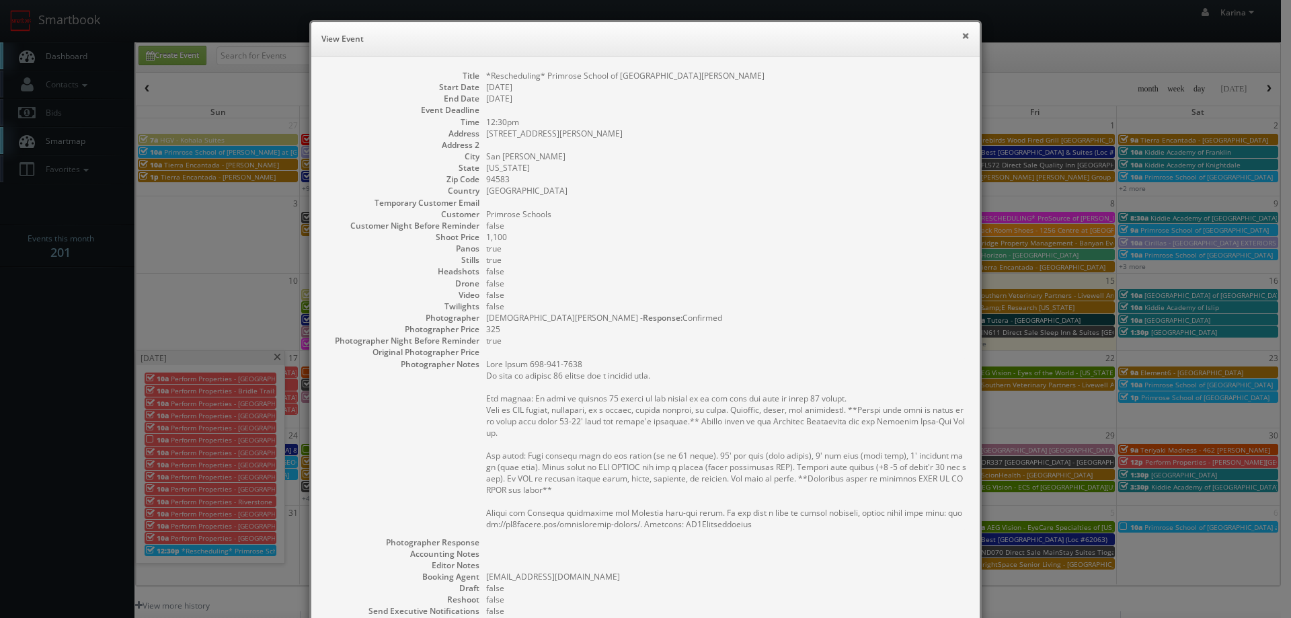
click at [961, 38] on button "×" at bounding box center [965, 35] width 8 height 9
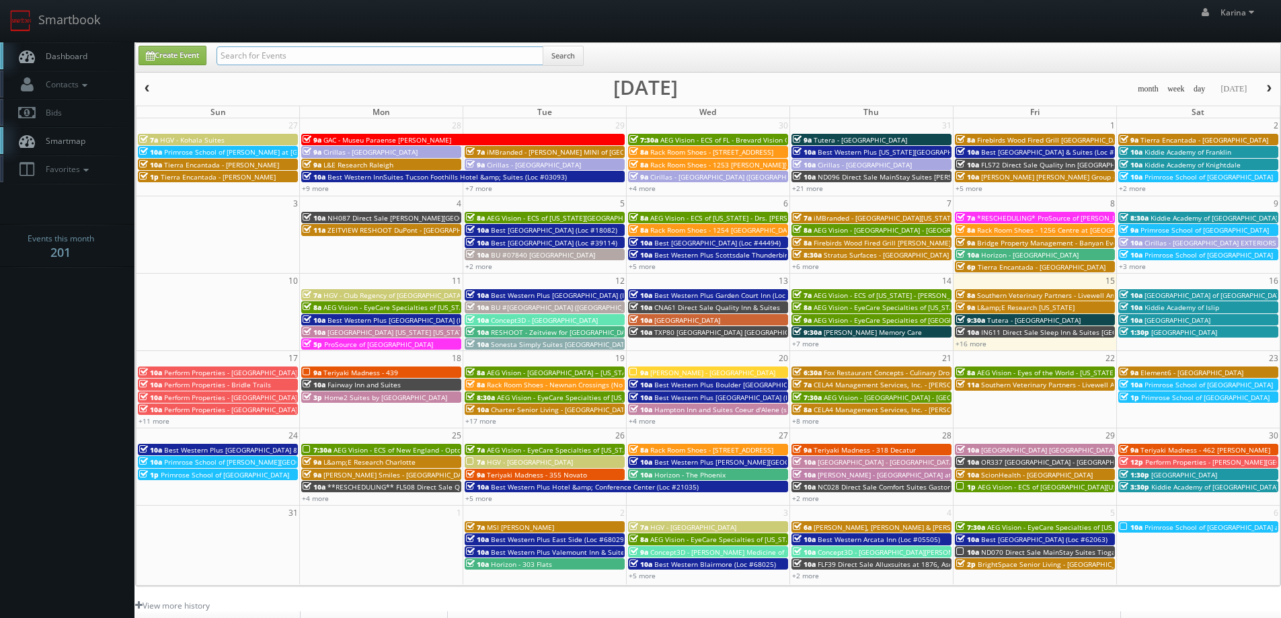
click at [365, 53] on input "text" at bounding box center [379, 55] width 327 height 19
type input "kevin mcdonald"
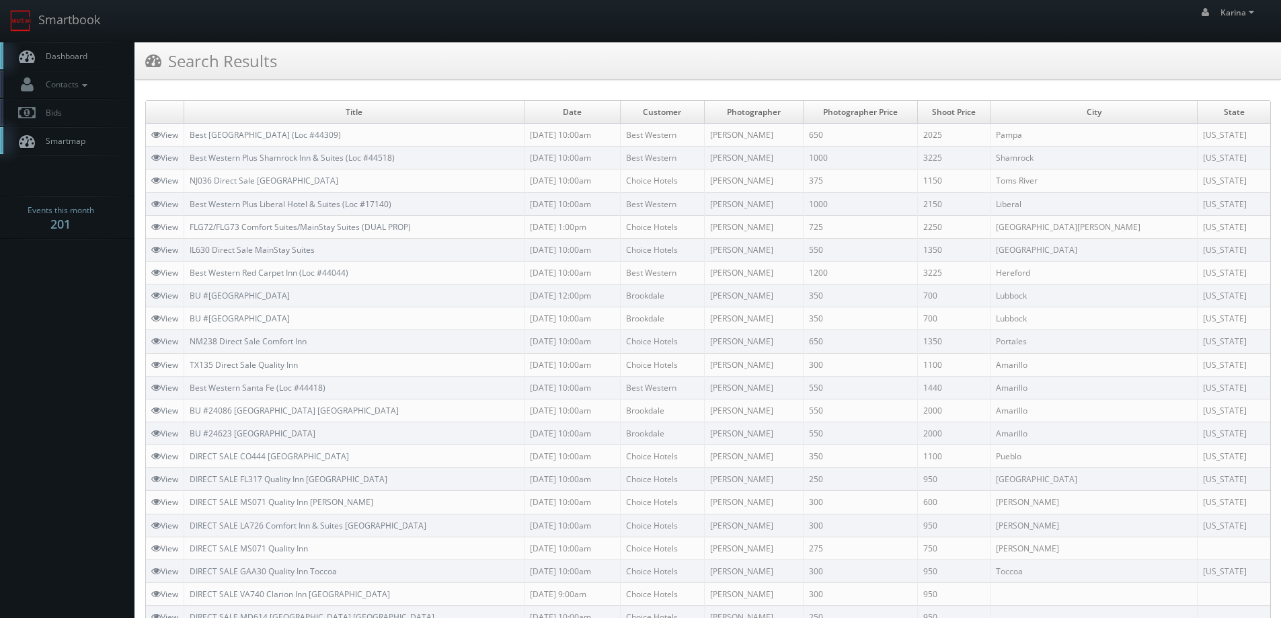
click at [51, 58] on span "Dashboard" at bounding box center [63, 55] width 48 height 11
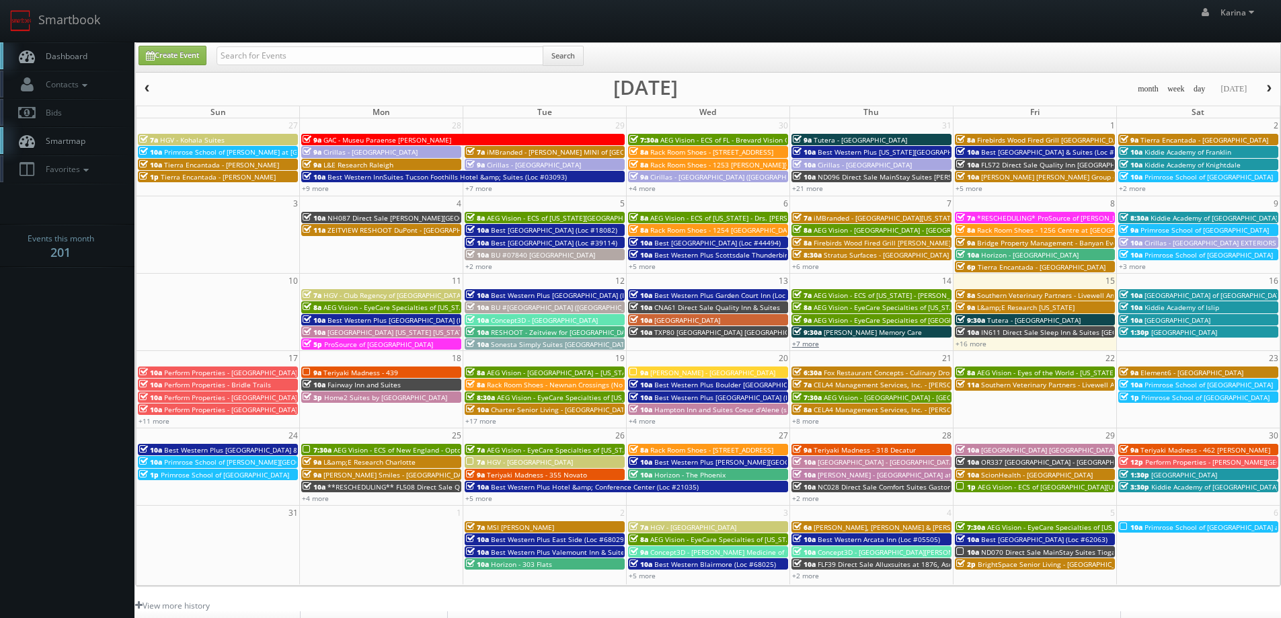
click at [811, 344] on link "+7 more" at bounding box center [805, 343] width 27 height 9
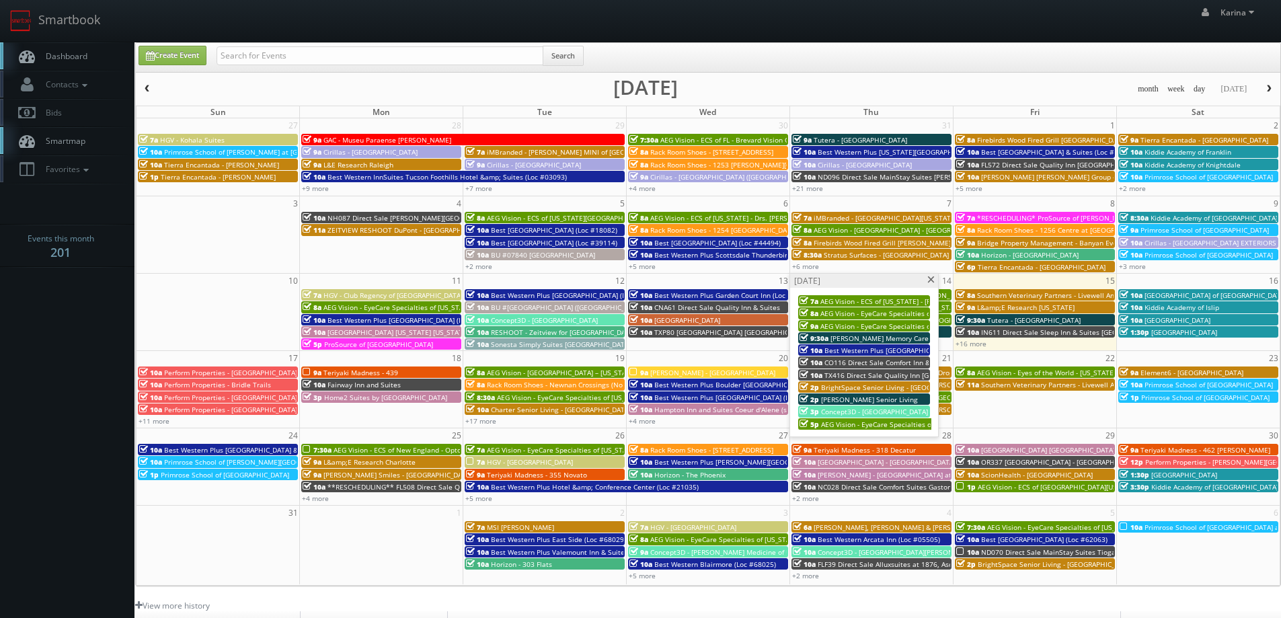
click at [857, 372] on span "TX416 Direct Sale Quality Inn [GEOGRAPHIC_DATA]" at bounding box center [905, 374] width 163 height 9
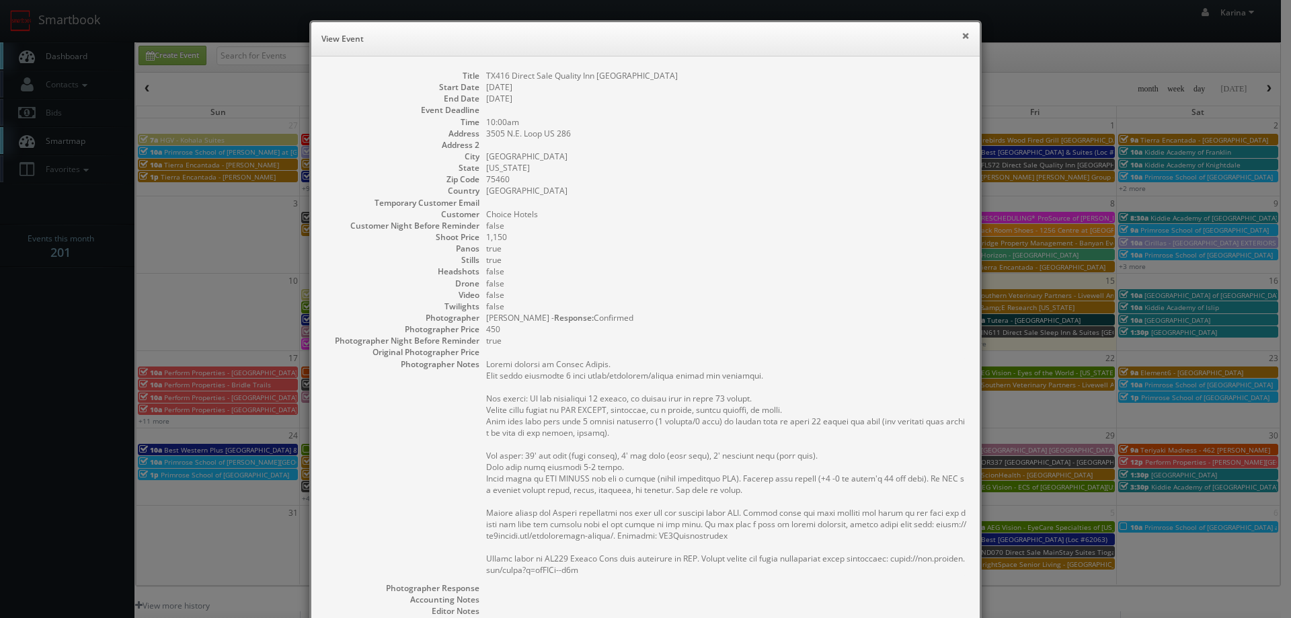
click at [961, 38] on button "×" at bounding box center [965, 35] width 8 height 9
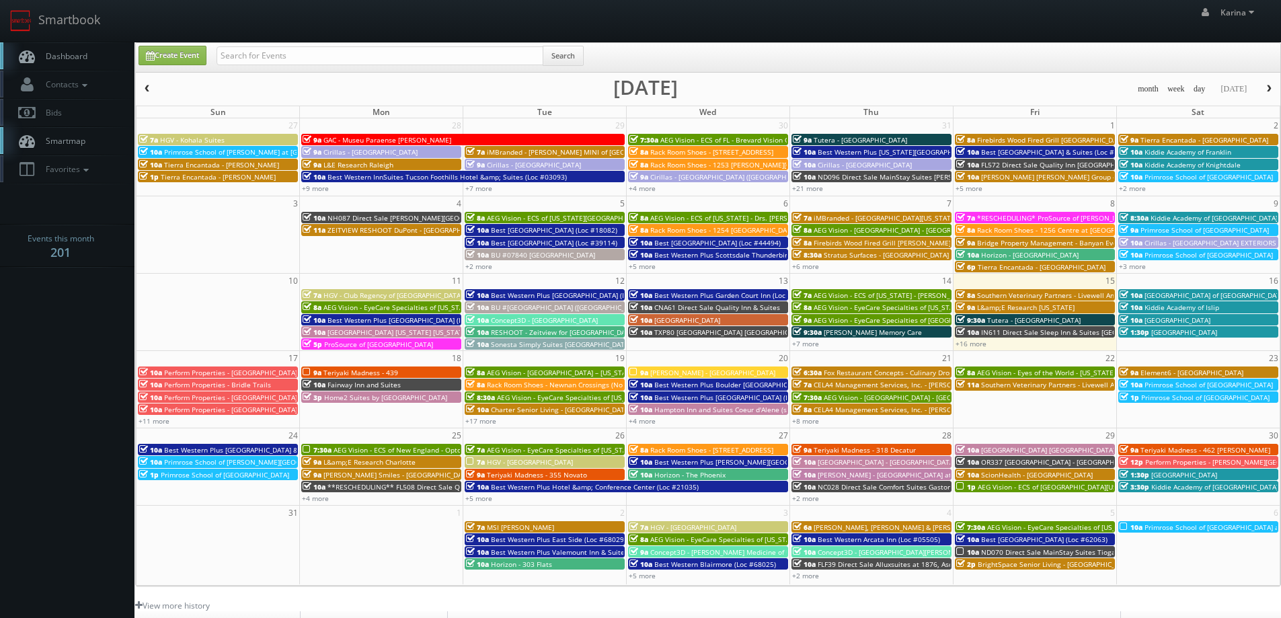
click at [80, 60] on span "Dashboard" at bounding box center [63, 55] width 48 height 11
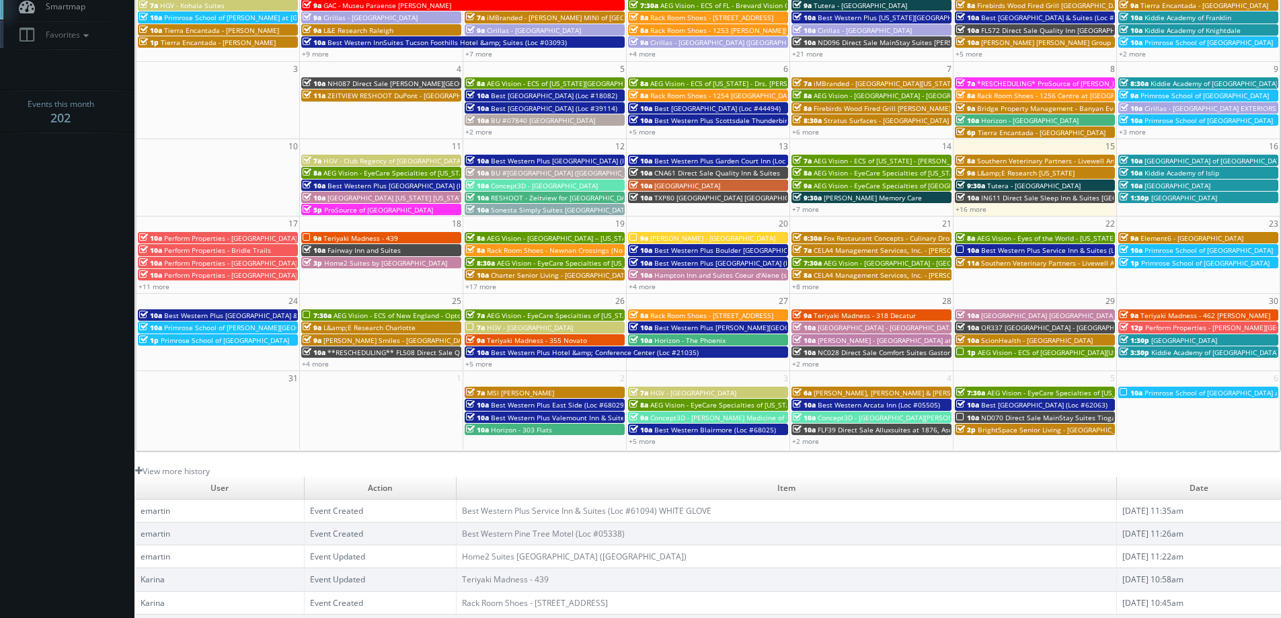
scroll to position [202, 0]
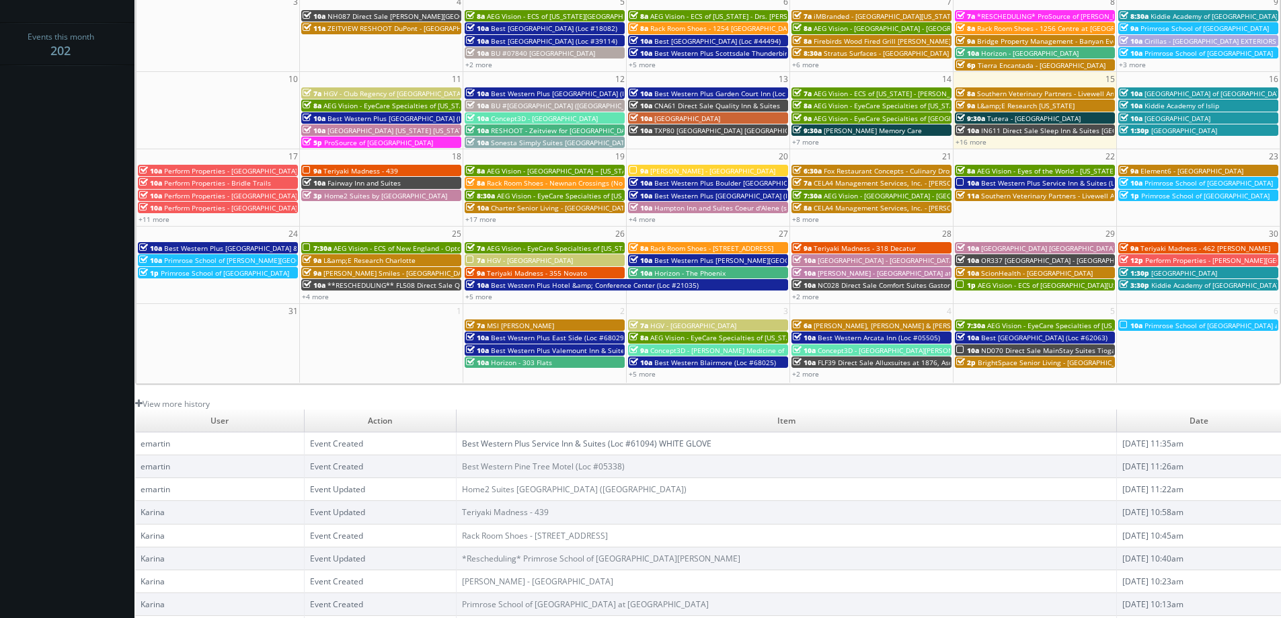
click at [512, 444] on link "Best Western Plus Service Inn & Suites (Loc #61094) WHITE GLOVE" at bounding box center [586, 443] width 249 height 11
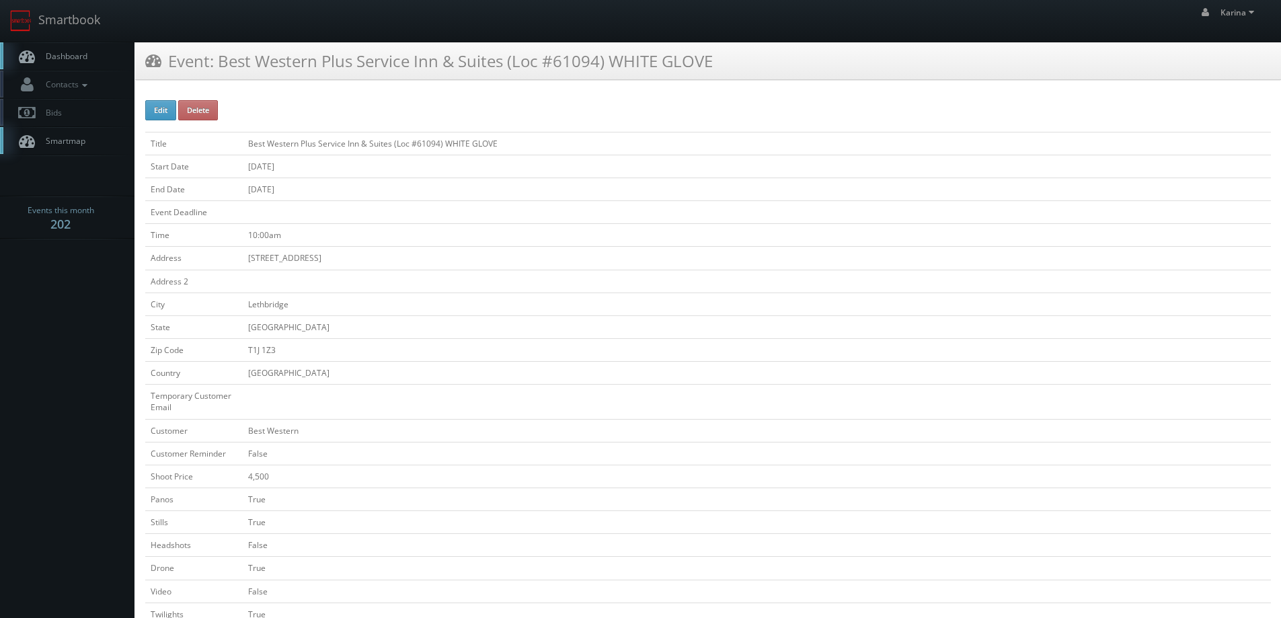
click at [91, 52] on link "Dashboard" at bounding box center [67, 56] width 134 height 28
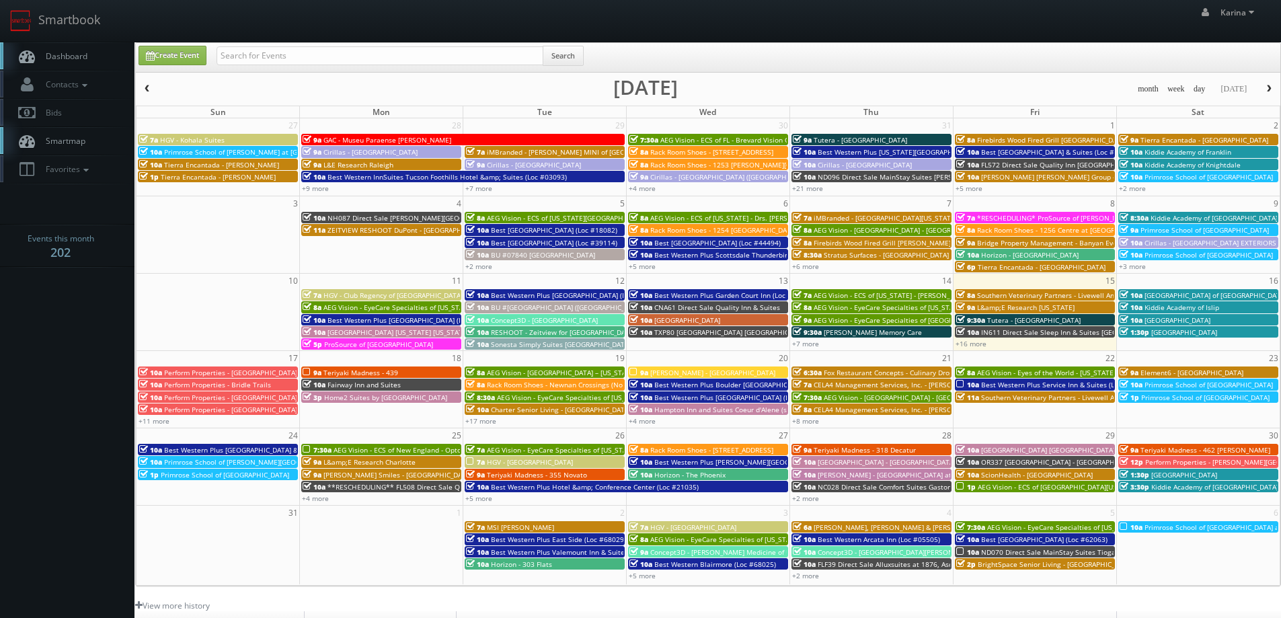
click at [61, 54] on span "Dashboard" at bounding box center [63, 55] width 48 height 11
click at [76, 53] on span "Dashboard" at bounding box center [63, 55] width 48 height 11
click at [39, 49] on link "Dashboard" at bounding box center [67, 56] width 134 height 28
click at [977, 343] on link "+16 more" at bounding box center [970, 343] width 31 height 9
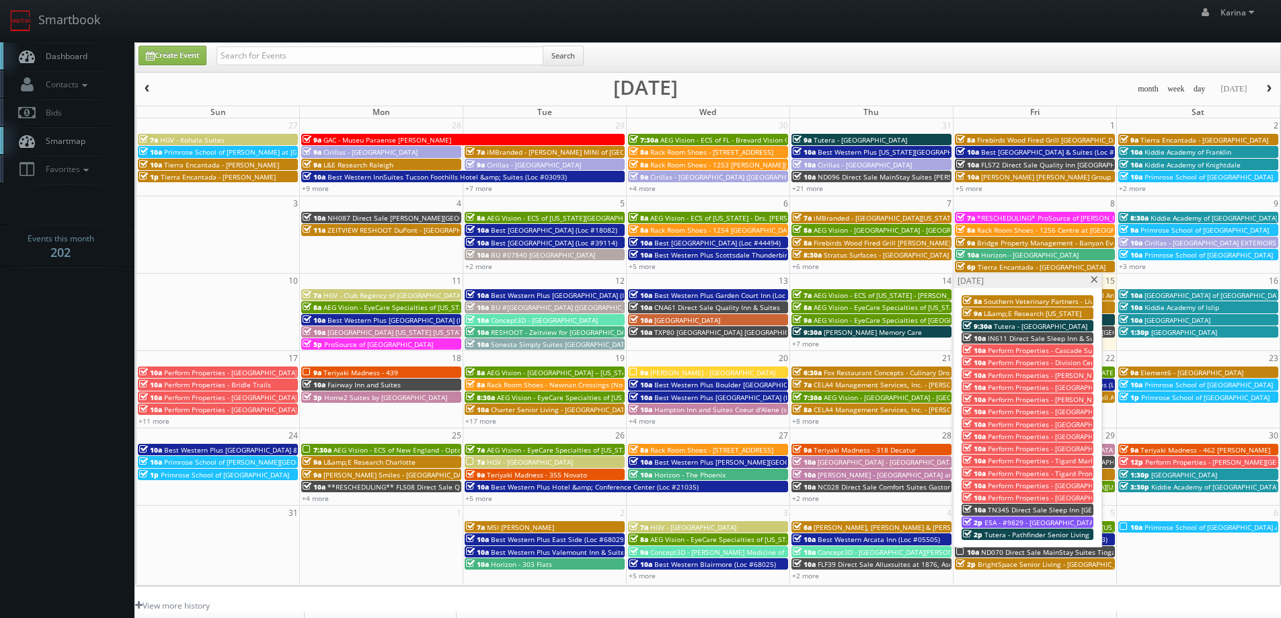
click at [1094, 280] on span at bounding box center [1094, 279] width 9 height 7
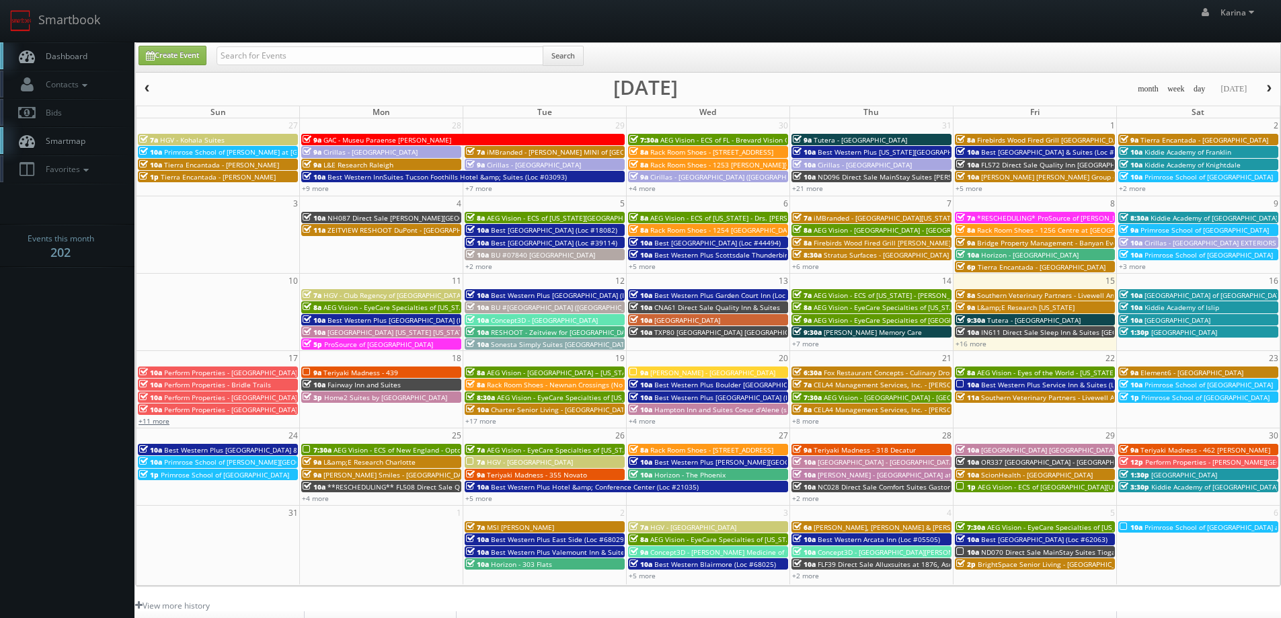
click at [161, 419] on link "+11 more" at bounding box center [153, 420] width 31 height 9
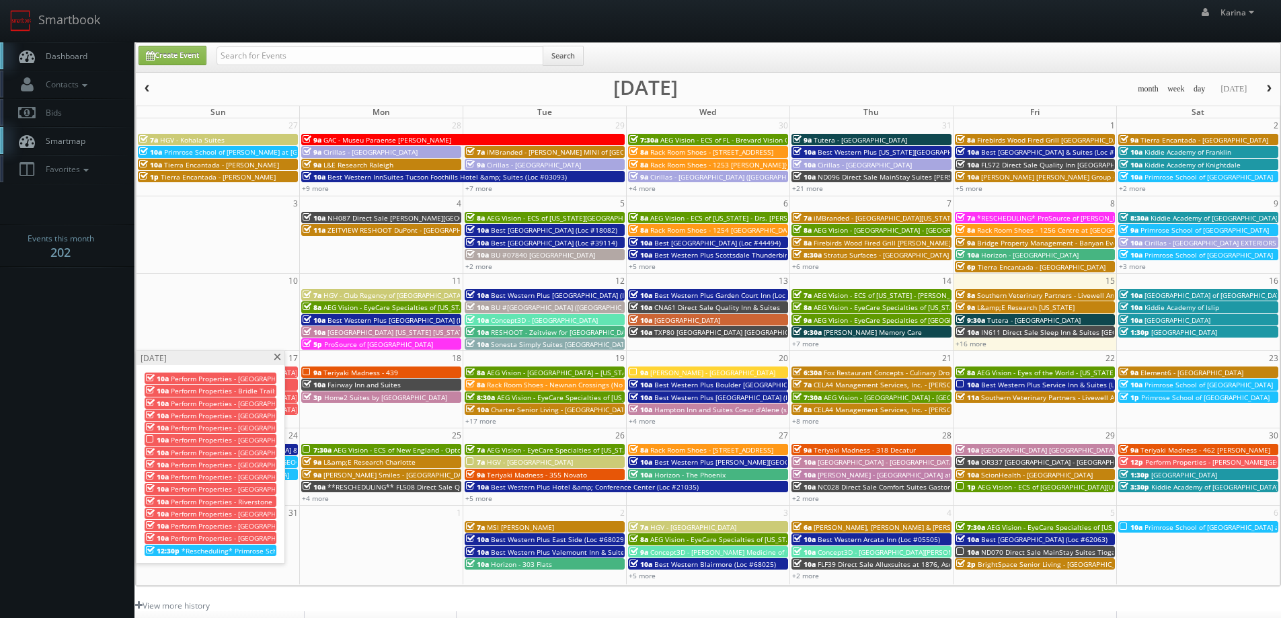
click at [273, 358] on span at bounding box center [277, 357] width 9 height 7
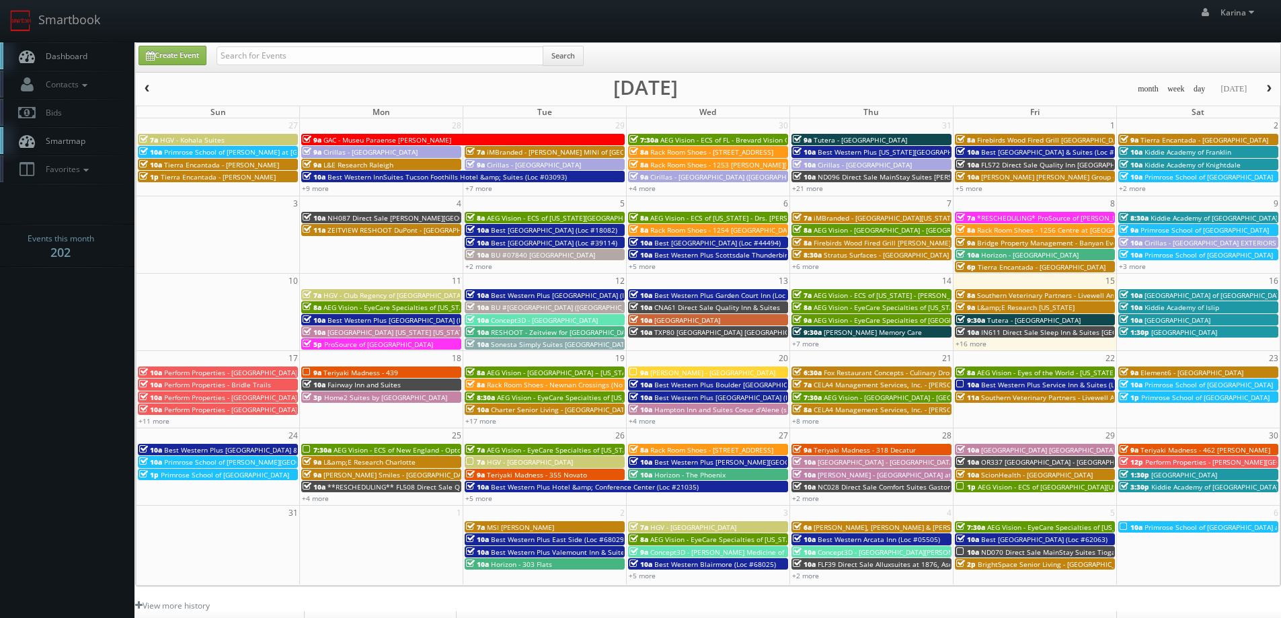
click at [355, 452] on span "AEG Vision - ECS of New England - OptomEyes Health – [GEOGRAPHIC_DATA]" at bounding box center [456, 449] width 246 height 9
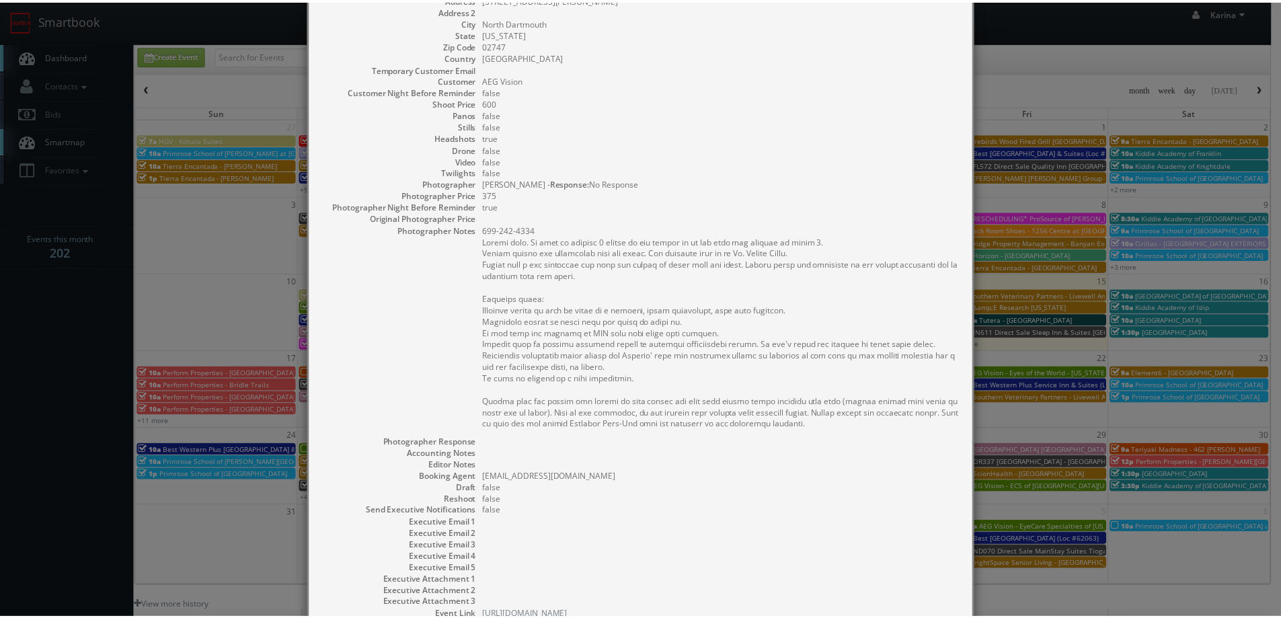
scroll to position [233, 0]
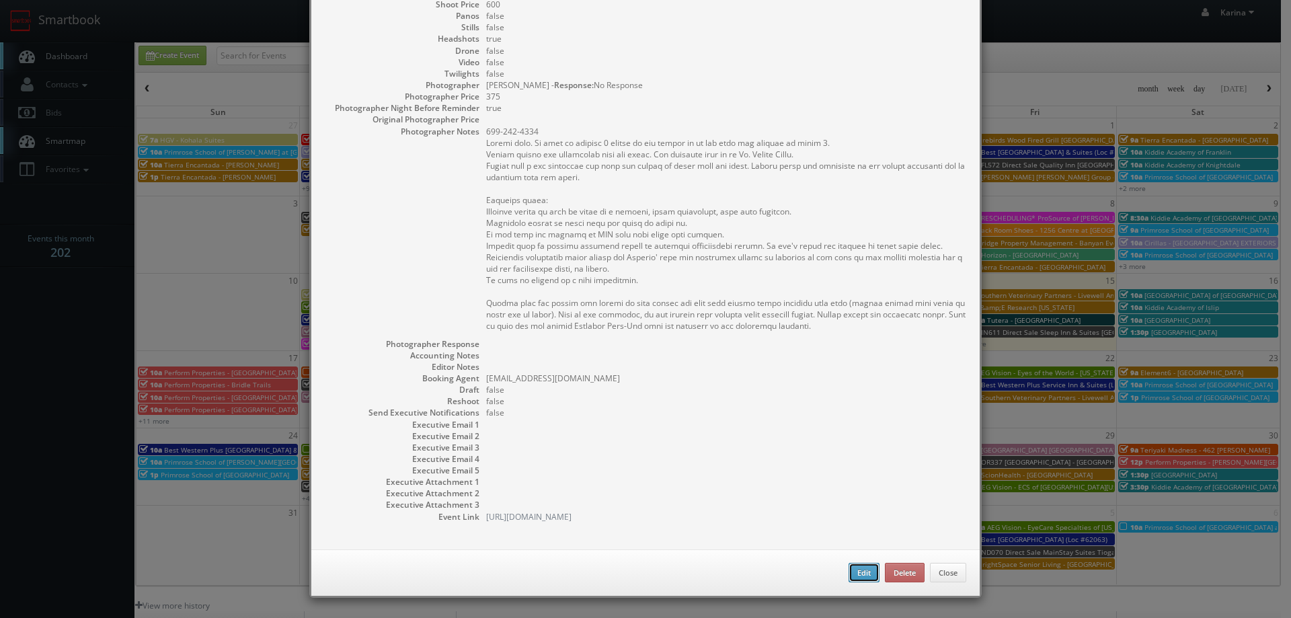
click at [854, 565] on button "Edit" at bounding box center [863, 573] width 31 height 20
type input "600"
type input "375"
select select "[US_STATE]"
select select "fake4299@mg.cs3calendar.com"
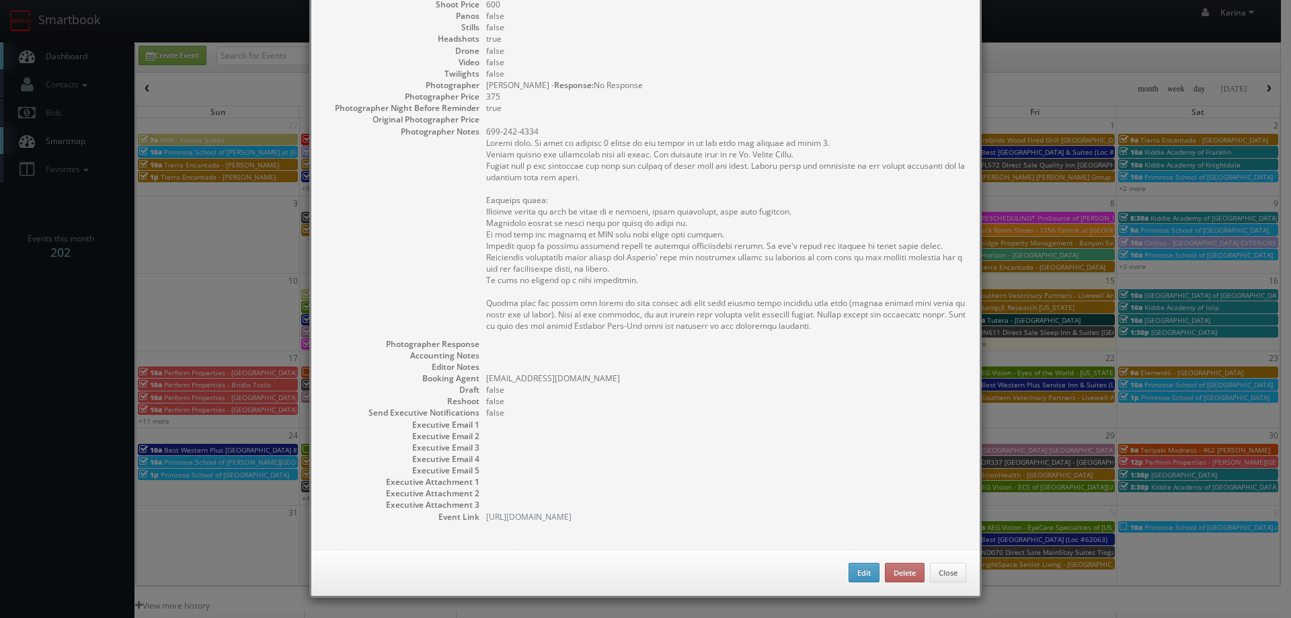
select select "heatherprohaska@gmail.com"
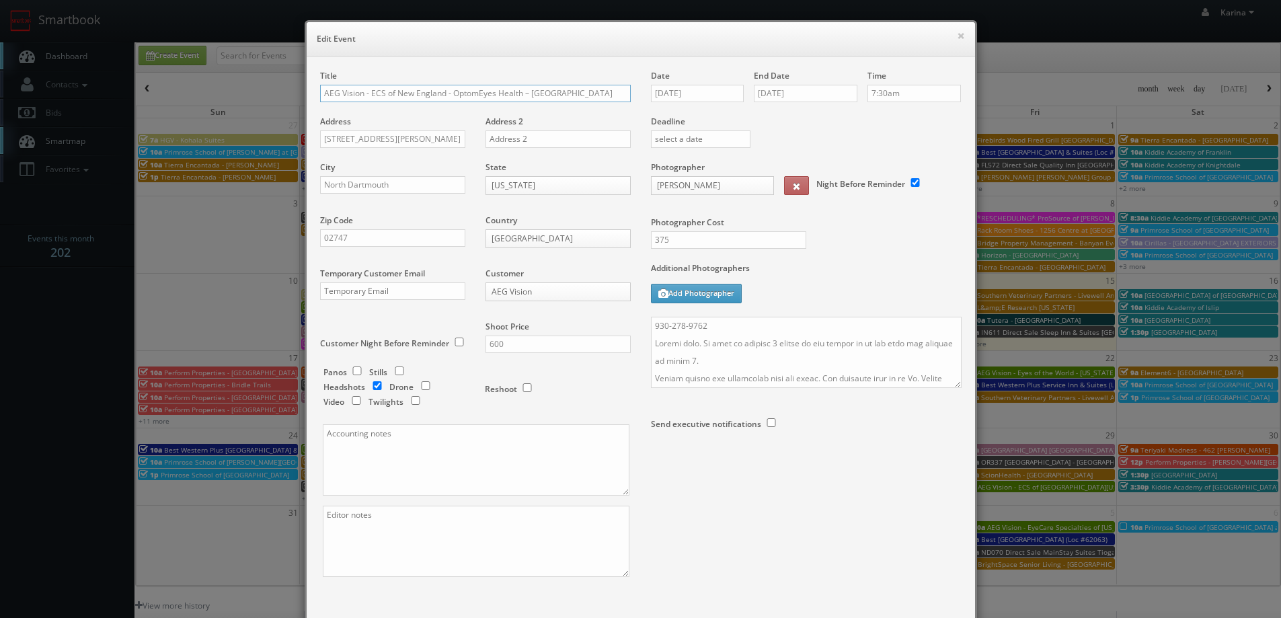
scroll to position [79, 0]
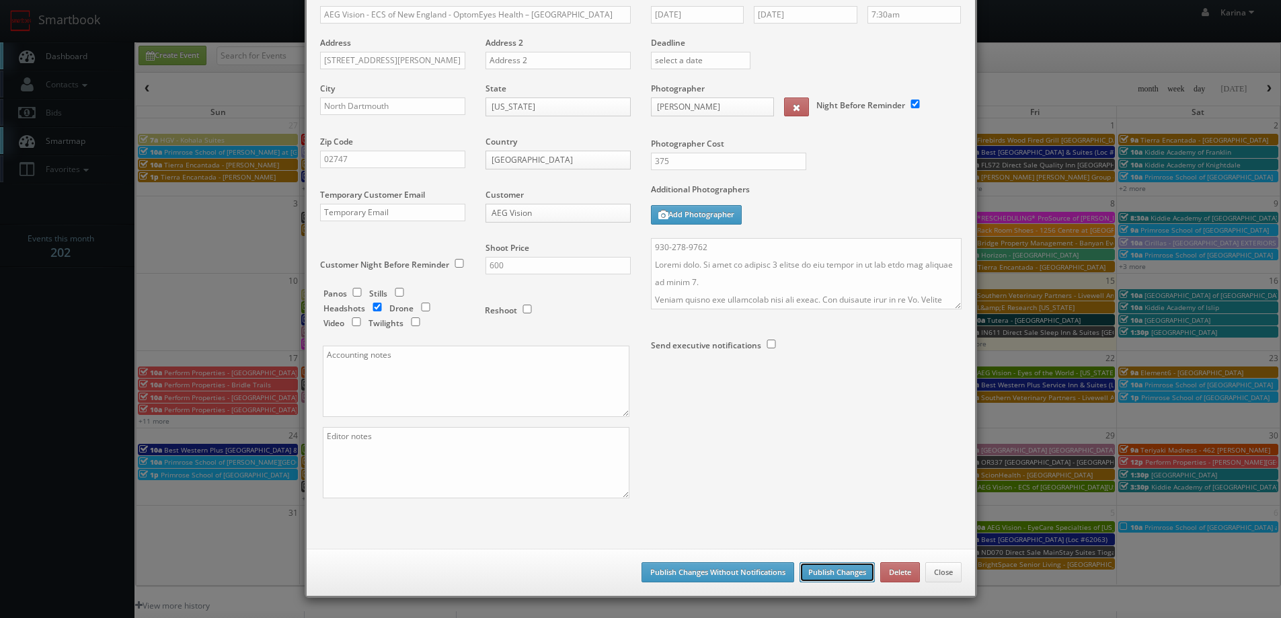
click at [840, 575] on button "Publish Changes" at bounding box center [836, 572] width 75 height 20
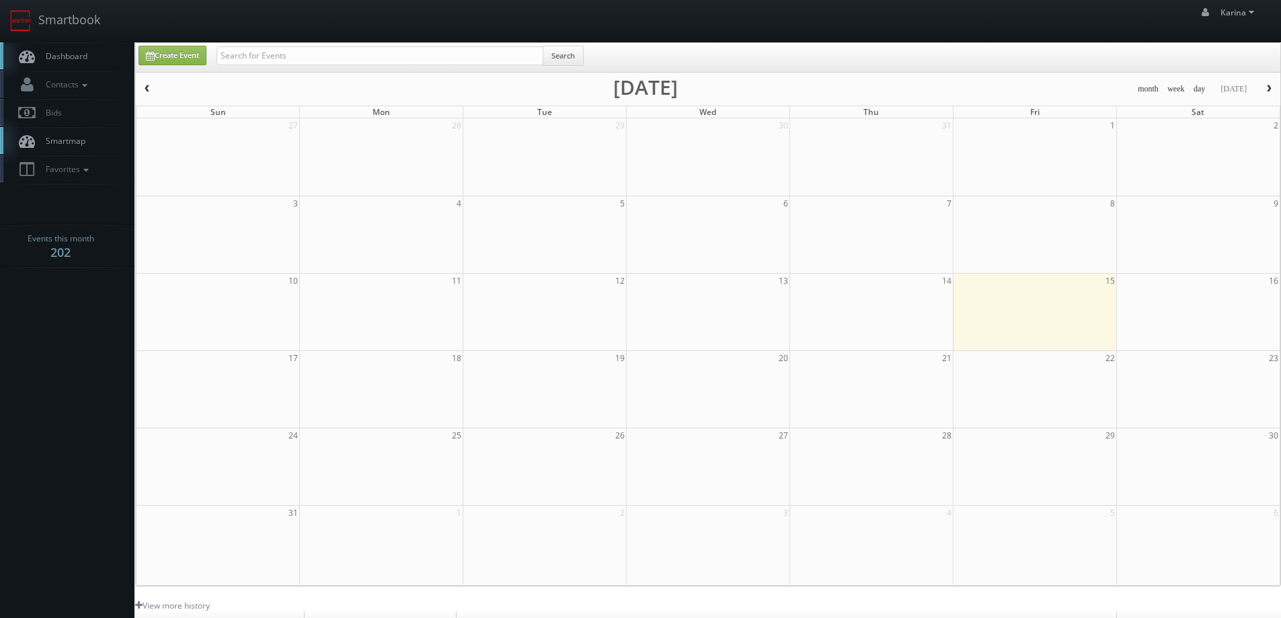
click at [55, 54] on span "Dashboard" at bounding box center [63, 55] width 48 height 11
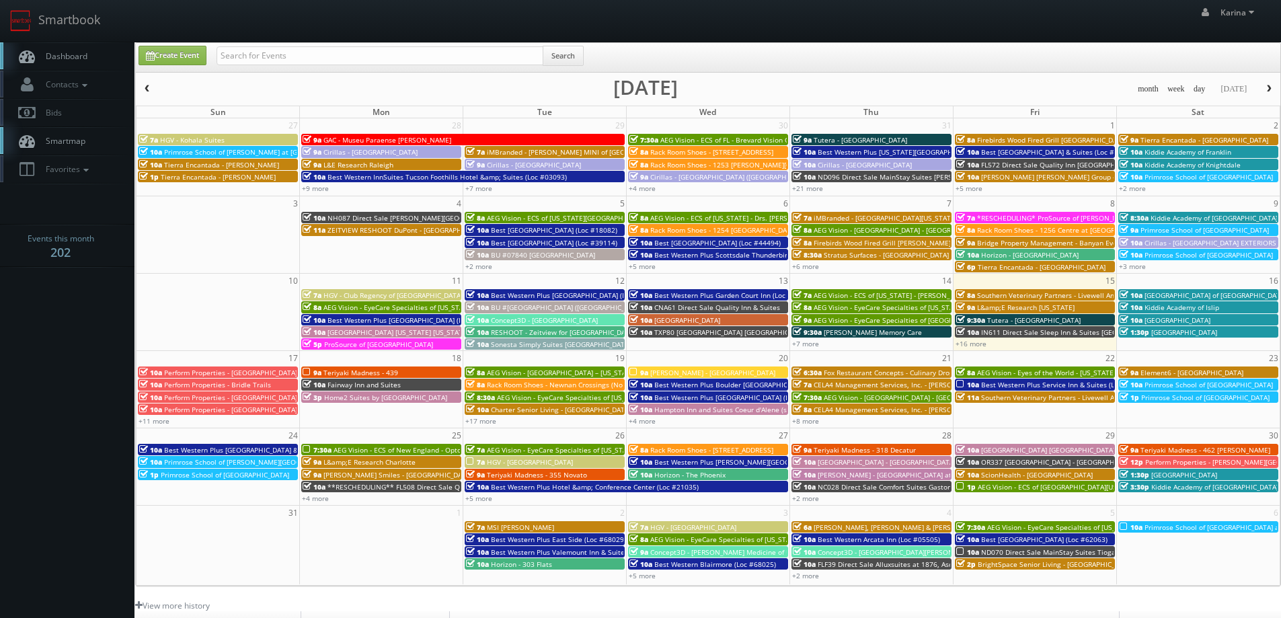
click at [1140, 373] on span "Element6 - [GEOGRAPHIC_DATA]" at bounding box center [1191, 372] width 103 height 9
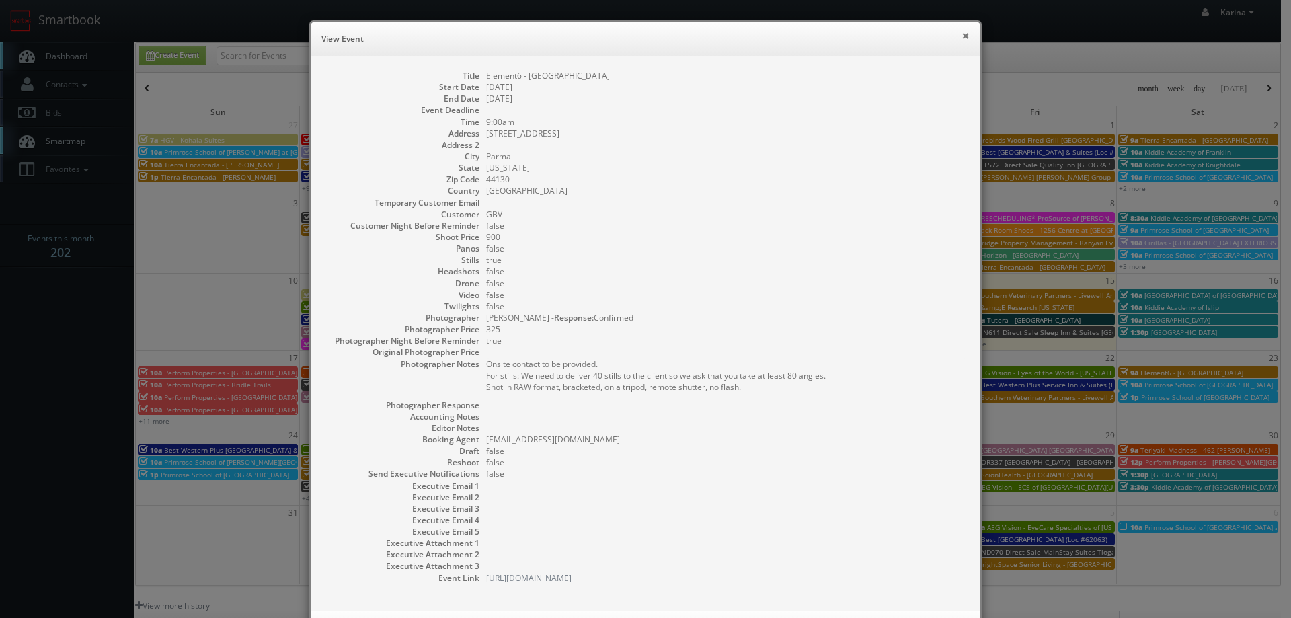
click at [961, 33] on button "×" at bounding box center [965, 35] width 8 height 9
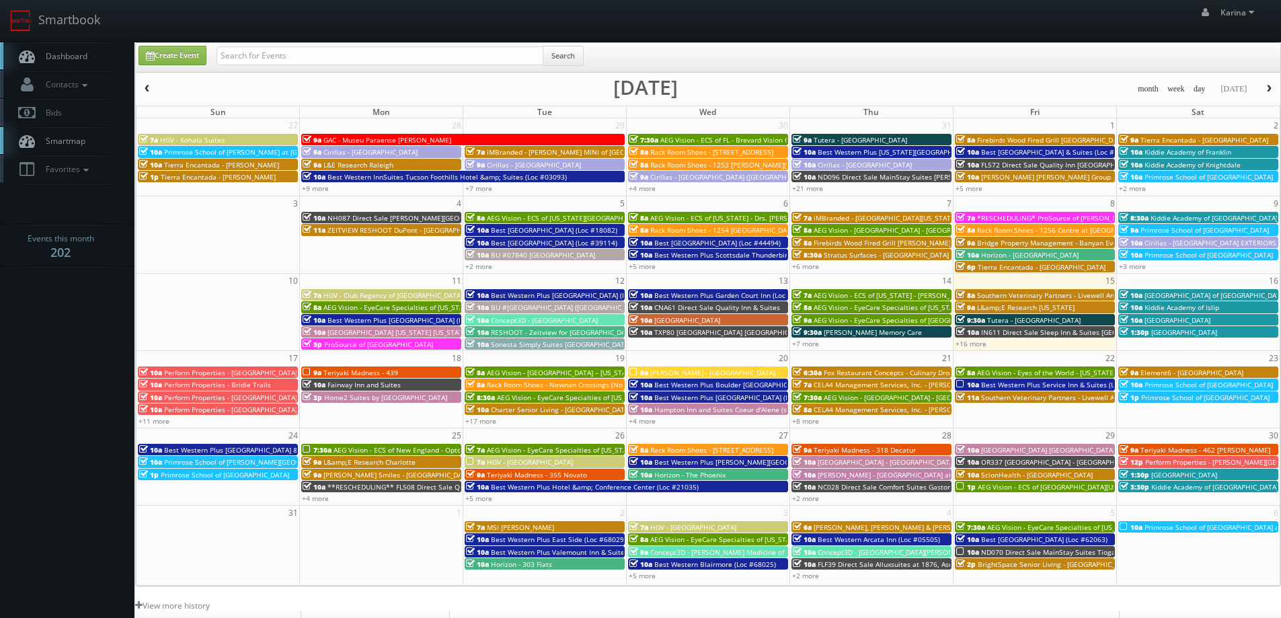
click at [81, 60] on span "Dashboard" at bounding box center [63, 55] width 48 height 11
click at [57, 59] on span "Dashboard" at bounding box center [63, 55] width 48 height 11
click at [75, 54] on span "Dashboard" at bounding box center [63, 55] width 48 height 11
click at [86, 56] on span "Dashboard" at bounding box center [63, 55] width 48 height 11
click at [40, 49] on link "Dashboard" at bounding box center [67, 56] width 134 height 28
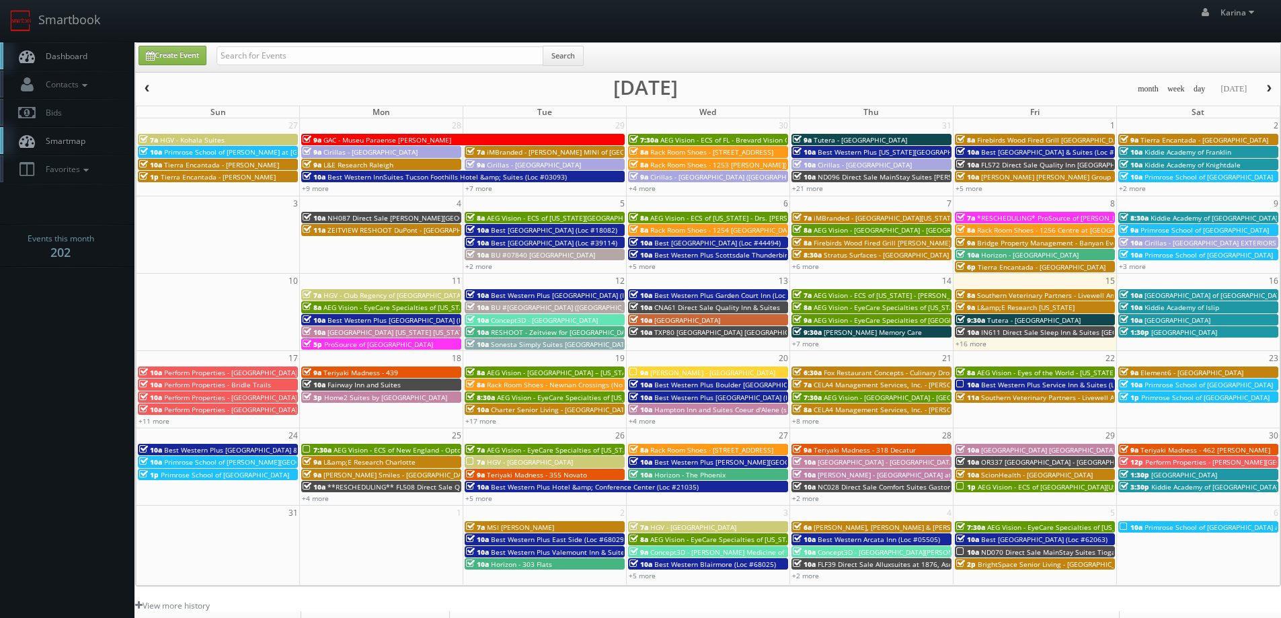
click at [68, 46] on link "Dashboard" at bounding box center [67, 56] width 134 height 28
click at [1193, 336] on span "[GEOGRAPHIC_DATA]" at bounding box center [1184, 331] width 66 height 9
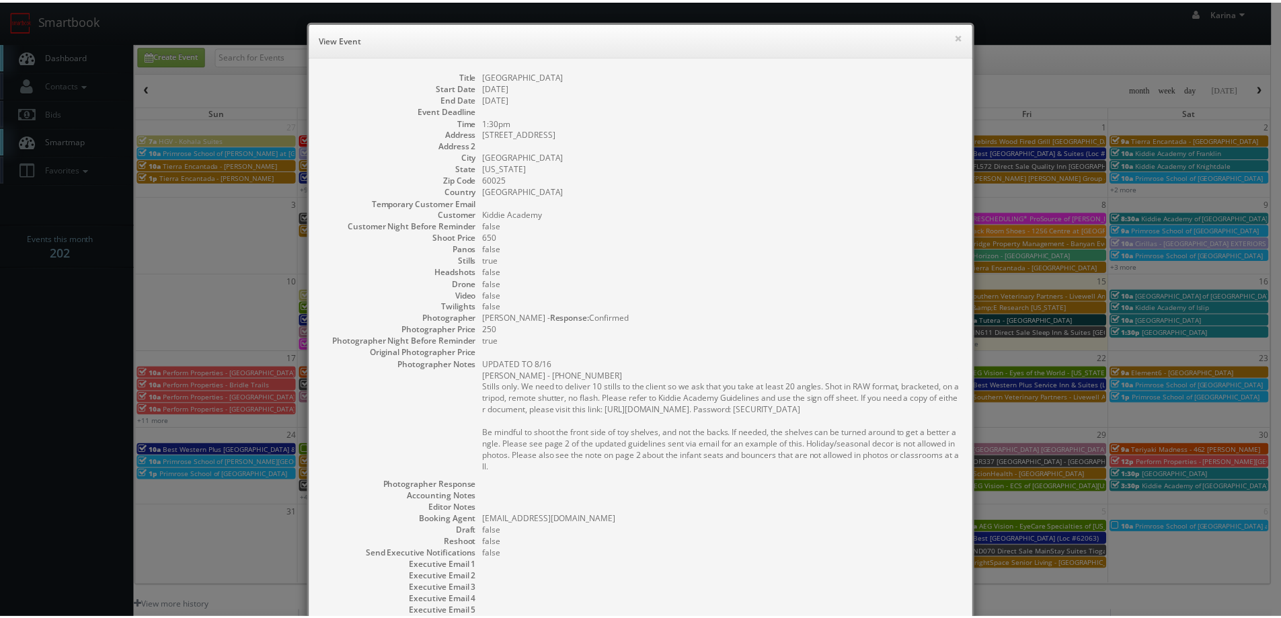
scroll to position [141, 0]
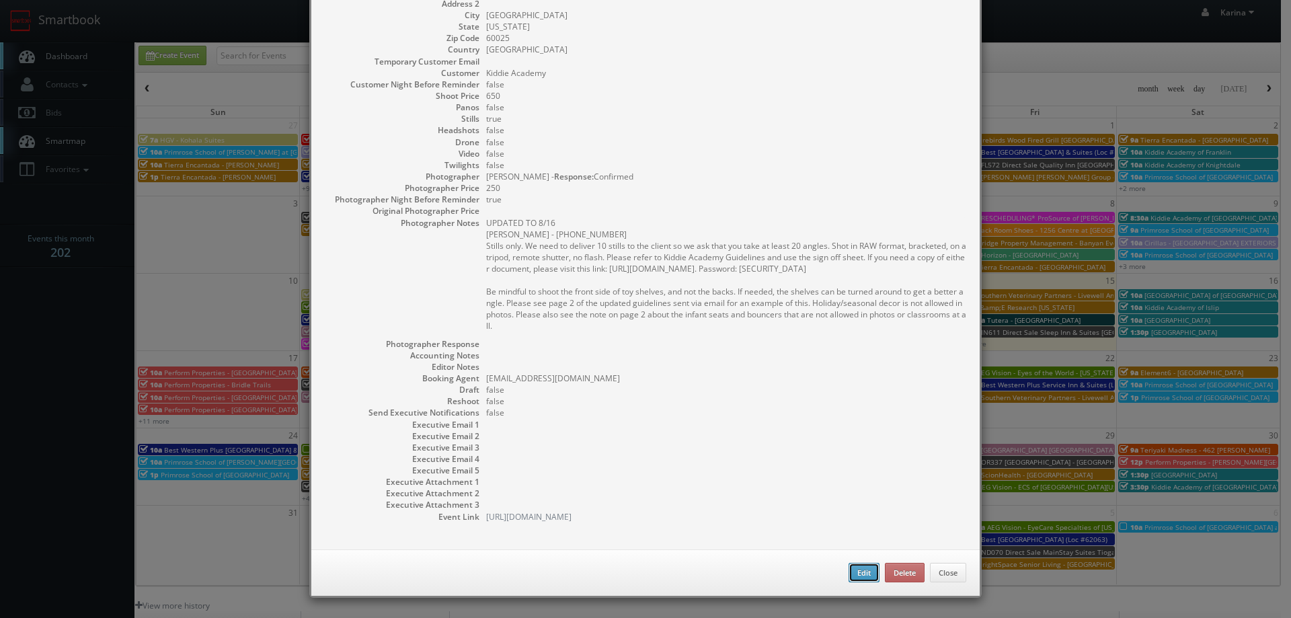
click at [850, 571] on button "Edit" at bounding box center [863, 573] width 31 height 20
type input "[GEOGRAPHIC_DATA]"
type input "[STREET_ADDRESS]"
type input "[GEOGRAPHIC_DATA]"
type input "60025"
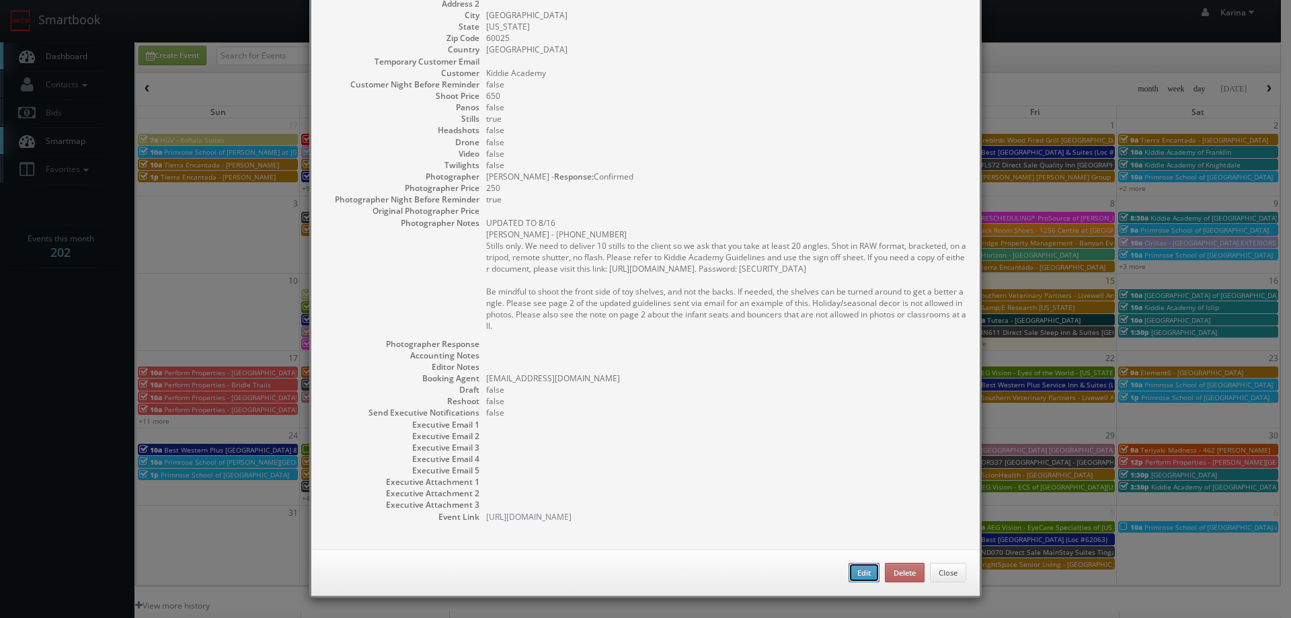
type input "650"
checkbox input "true"
type input "[DATE]"
type input "1:30pm"
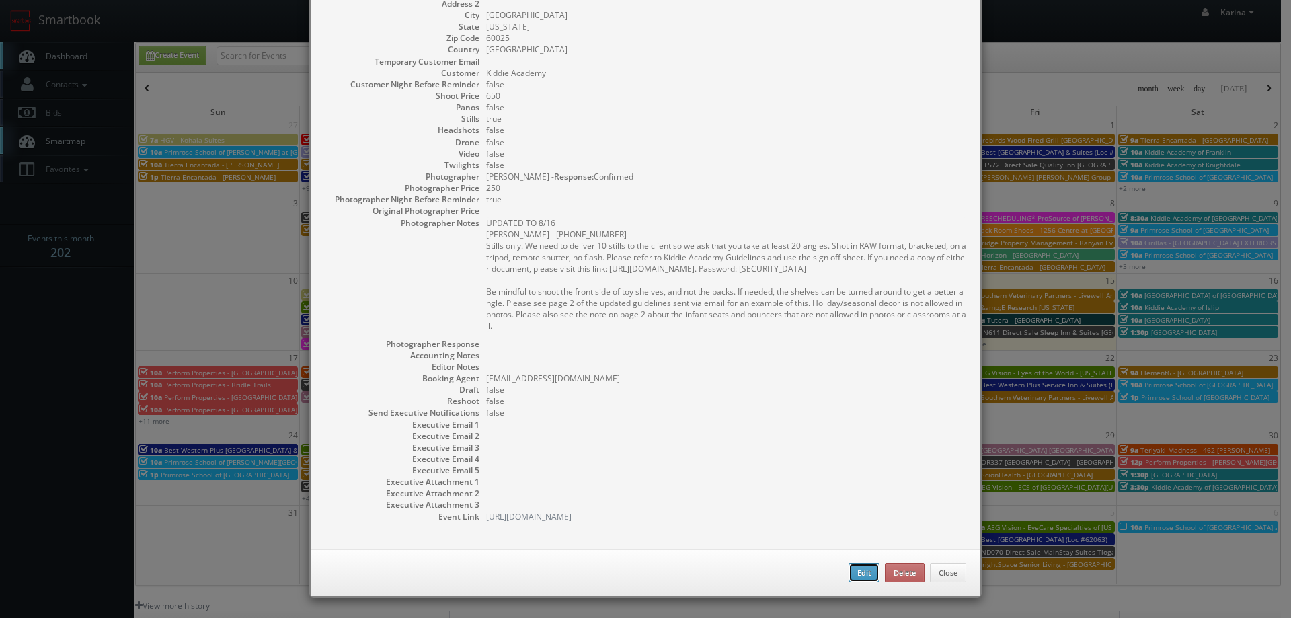
checkbox input "true"
type textarea "UPDATED TO 8/16 [PERSON_NAME] - [PHONE_NUMBER] Stills only. We need to deliver …"
type input "650"
type input "250"
select select "[US_STATE]"
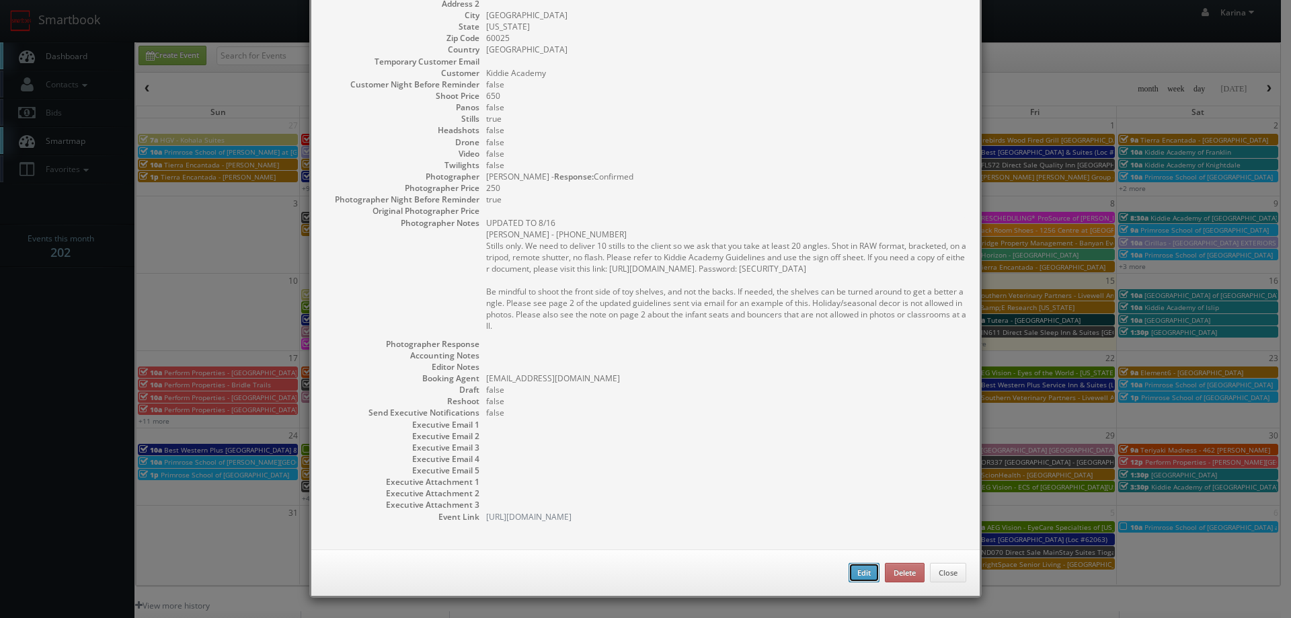
select select "[EMAIL_ADDRESS][DOMAIN_NAME]"
select select "[PERSON_NAME][EMAIL_ADDRESS][PERSON_NAME][DOMAIN_NAME]"
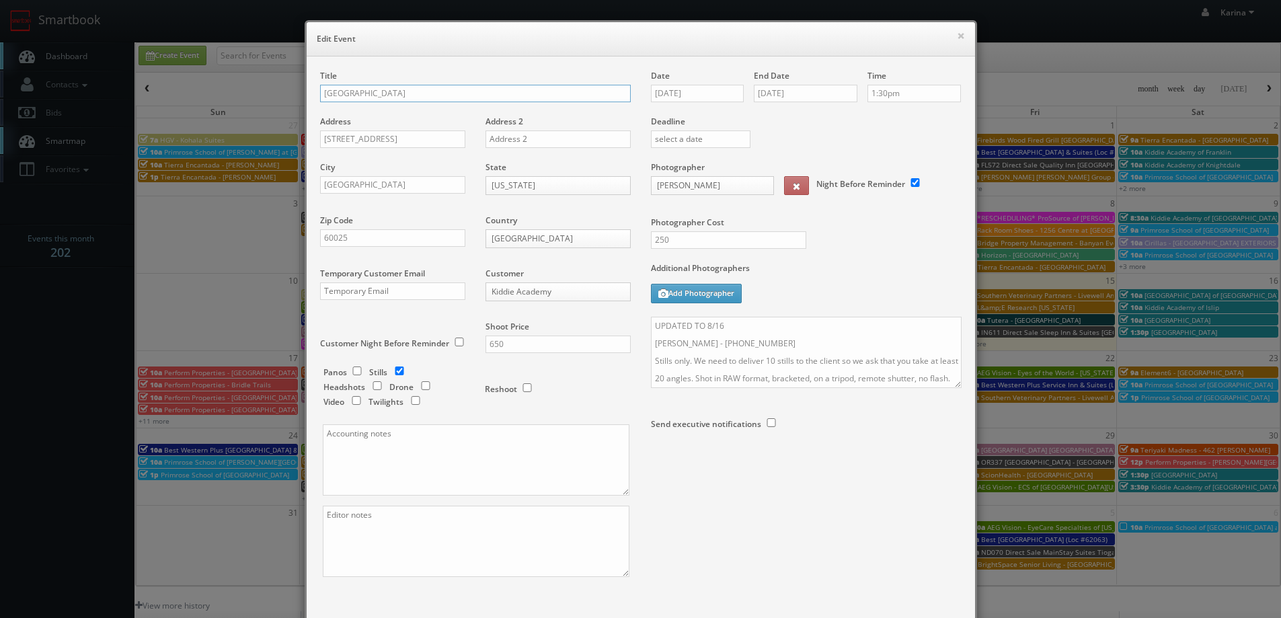
click at [320, 94] on input "[GEOGRAPHIC_DATA]" at bounding box center [475, 93] width 311 height 17
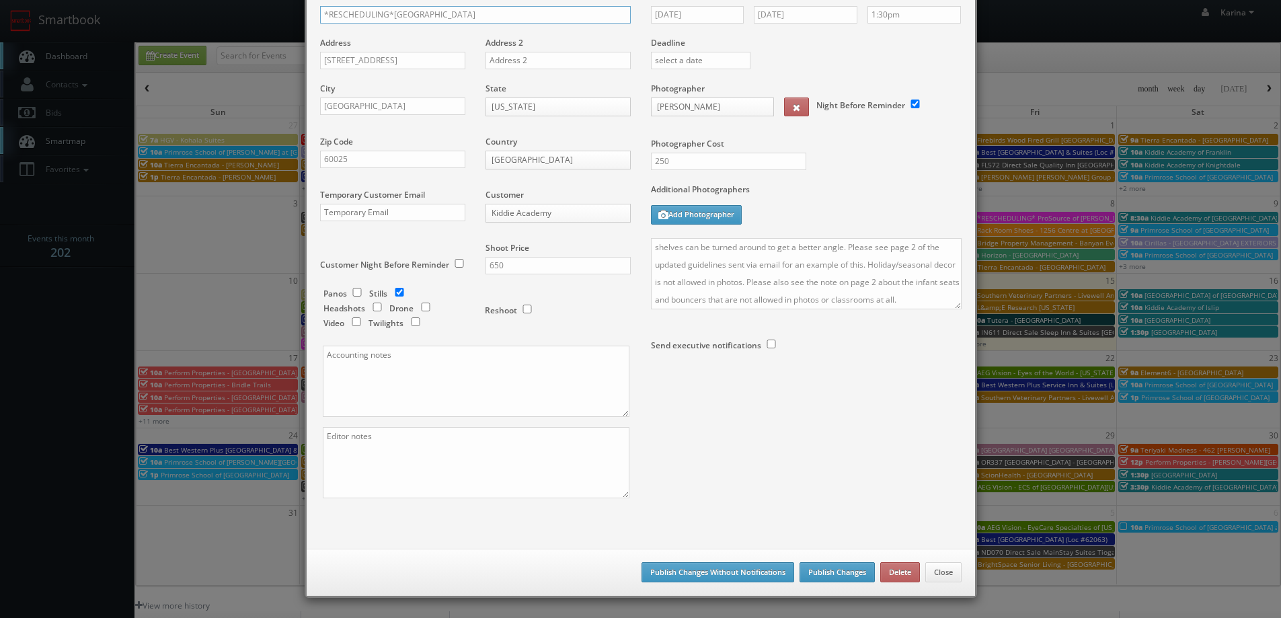
type input "*RESCHEDULING*[GEOGRAPHIC_DATA]"
click at [832, 567] on button "Publish Changes" at bounding box center [836, 572] width 75 height 20
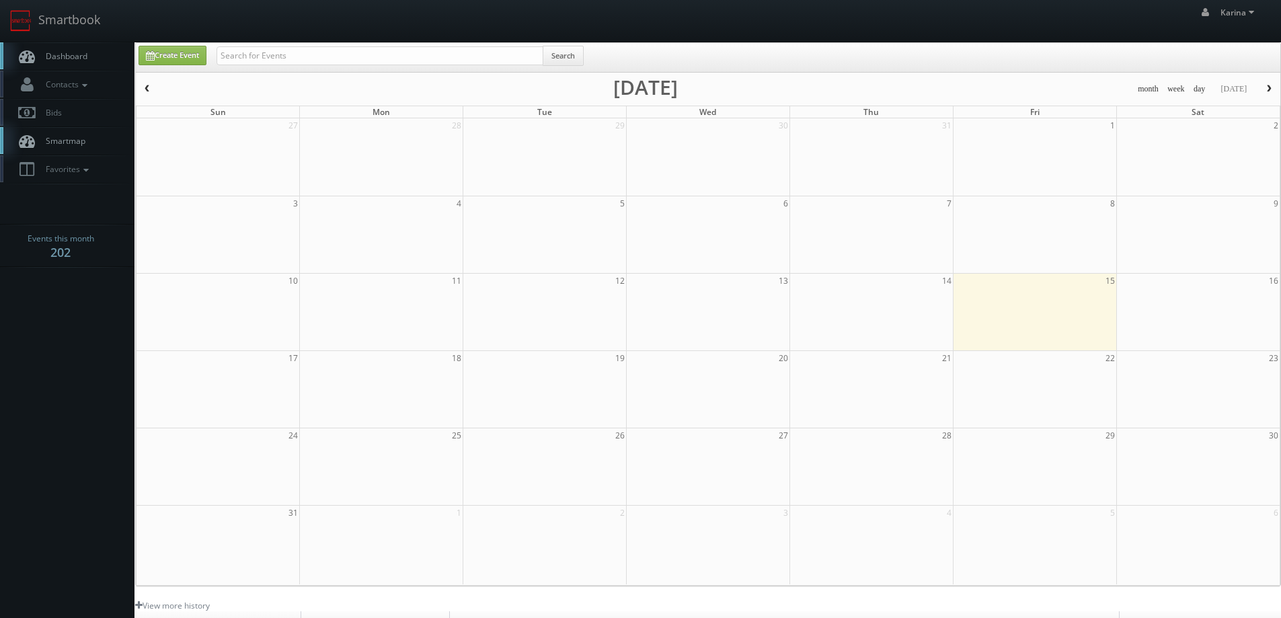
click at [69, 61] on span "Dashboard" at bounding box center [63, 55] width 48 height 11
